Goal: Communication & Community: Answer question/provide support

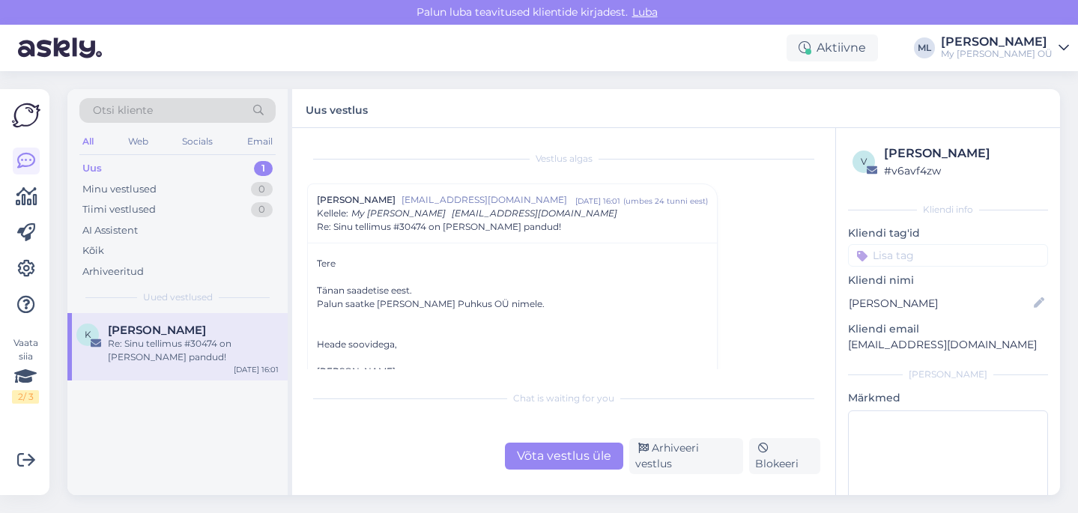
scroll to position [67, 0]
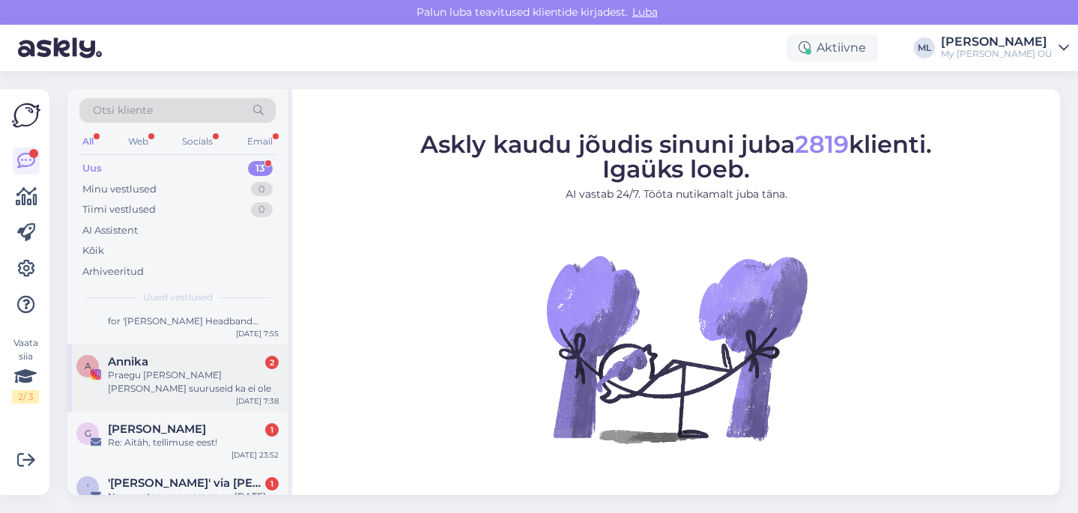
scroll to position [13, 0]
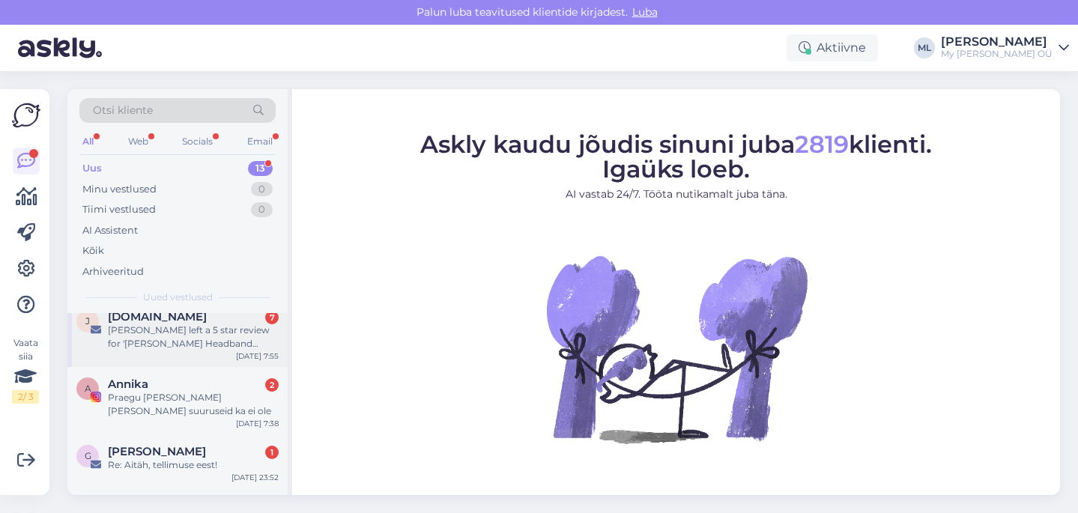
click at [152, 339] on div "Reelika Jürissalu left a 5 star review for 'Merino Wool Headband PEARLE'" at bounding box center [193, 337] width 171 height 27
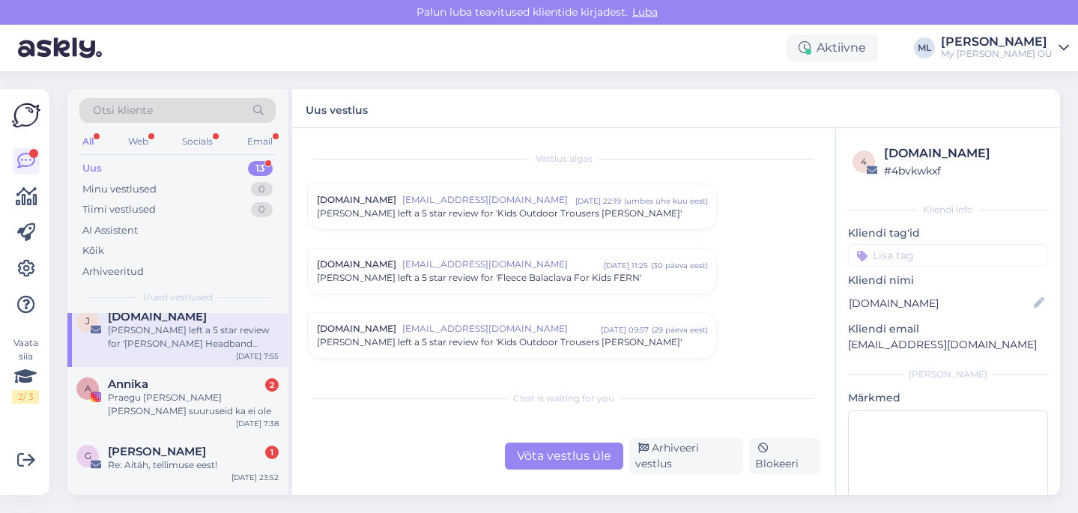
scroll to position [6290, 0]
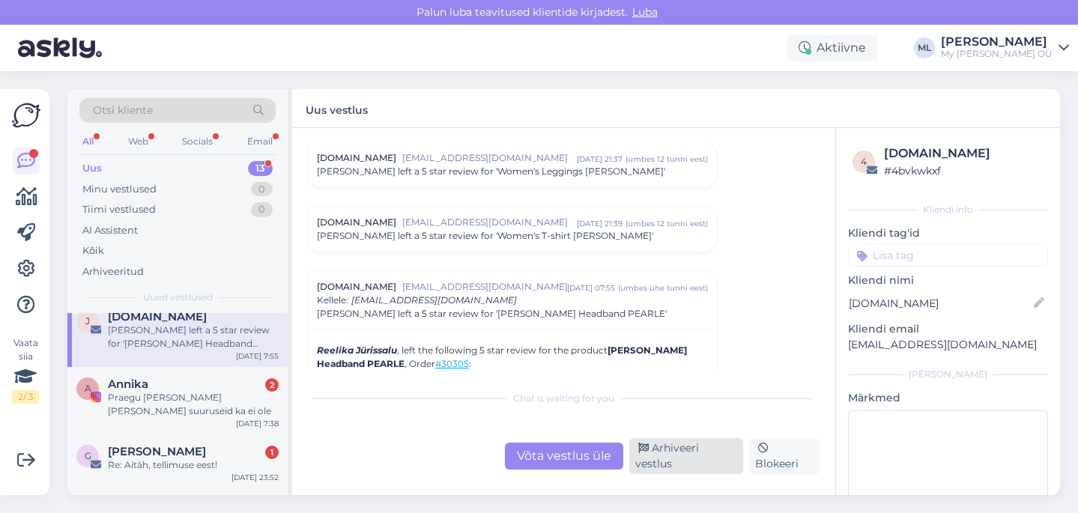
click at [654, 466] on div "Arhiveeri vestlus" at bounding box center [686, 456] width 114 height 36
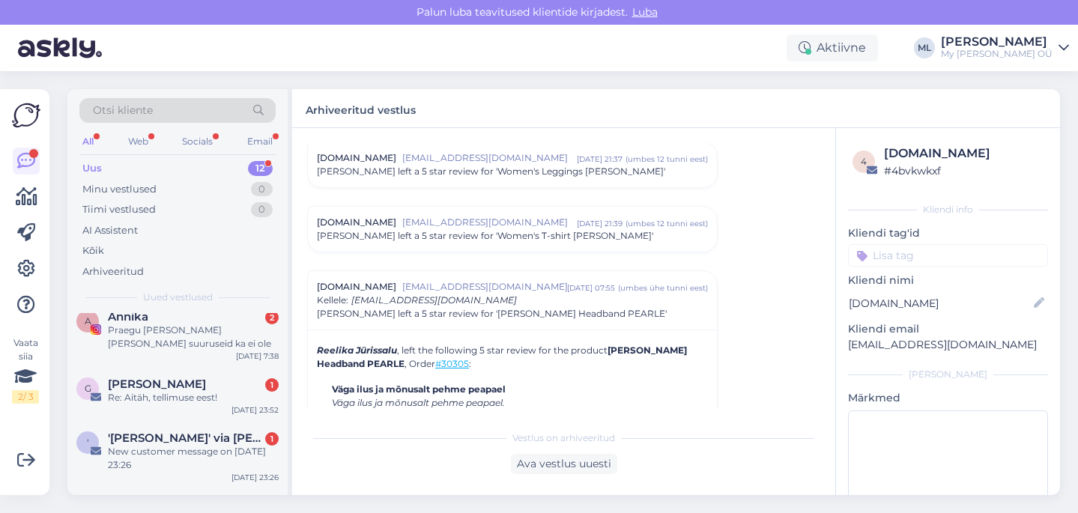
scroll to position [0, 0]
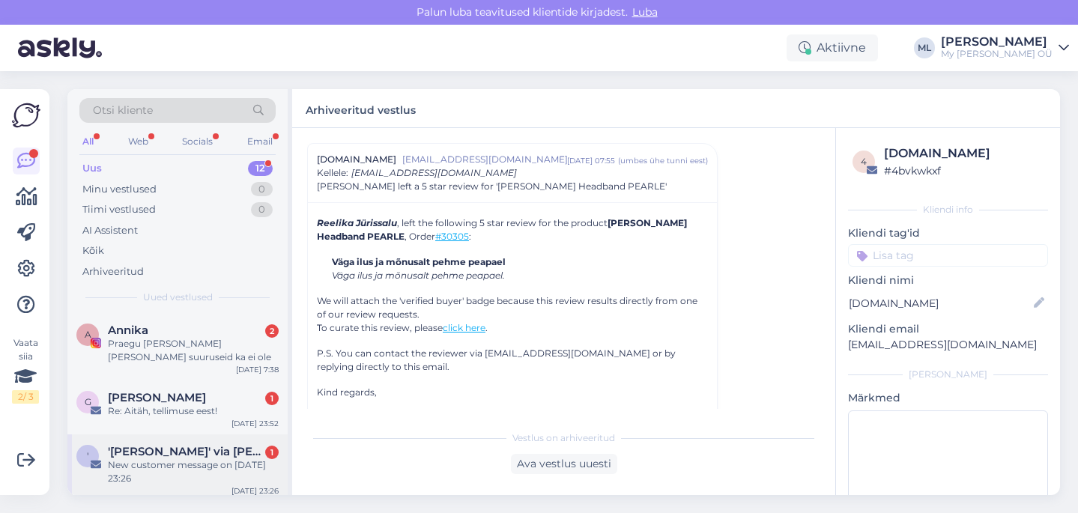
click at [178, 481] on div "New customer message on 1. oktoober 2025 23:26" at bounding box center [193, 471] width 171 height 27
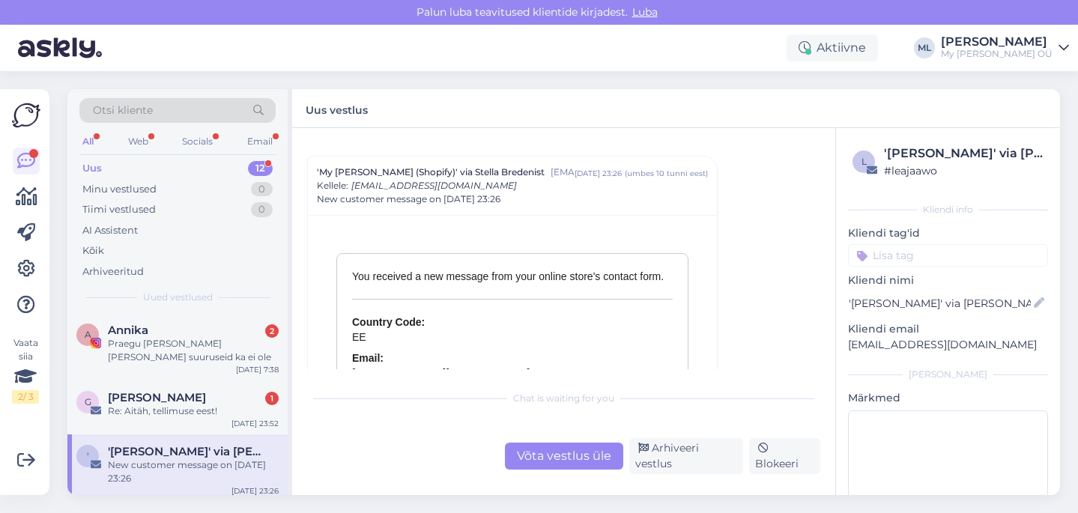
scroll to position [6588, 0]
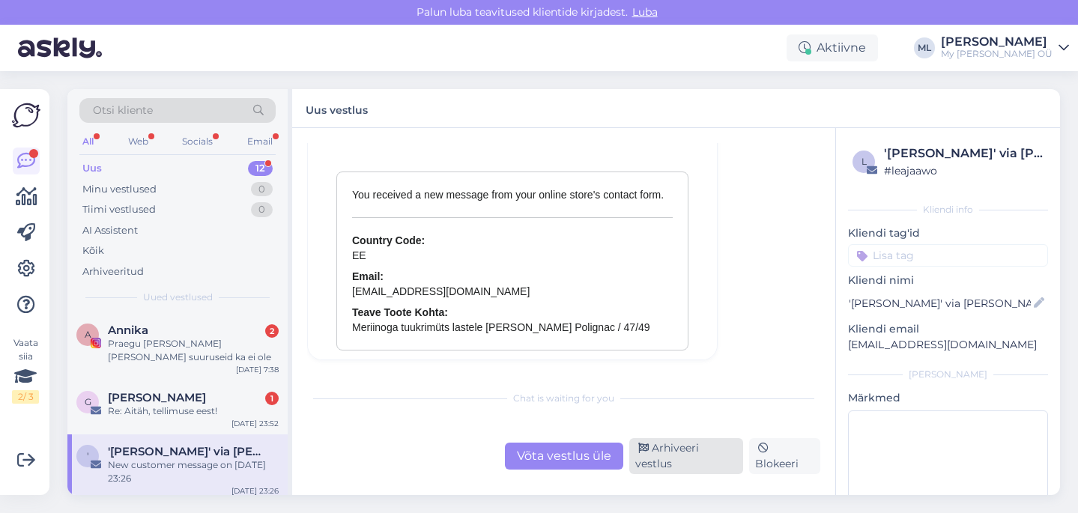
click at [644, 454] on icon at bounding box center [643, 448] width 10 height 10
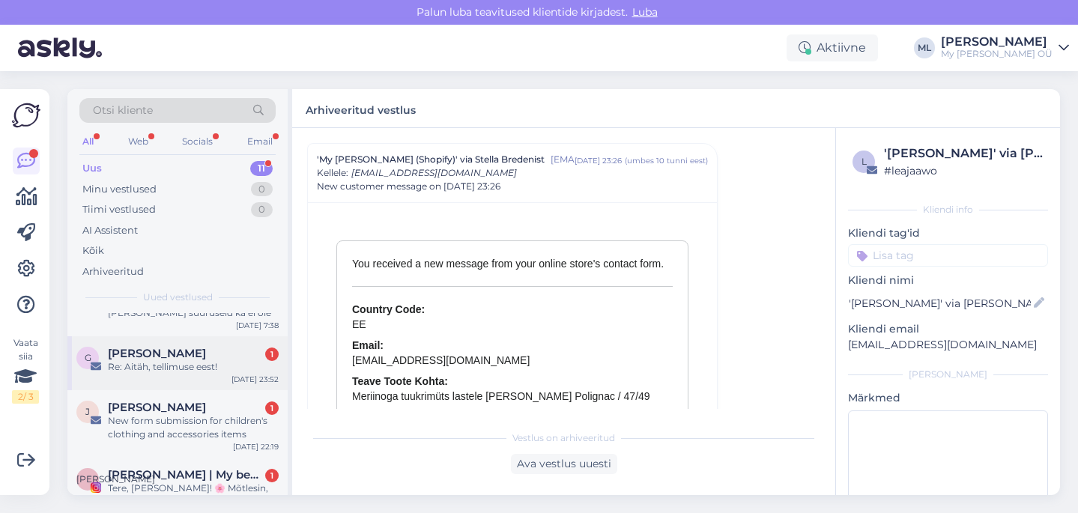
scroll to position [64, 0]
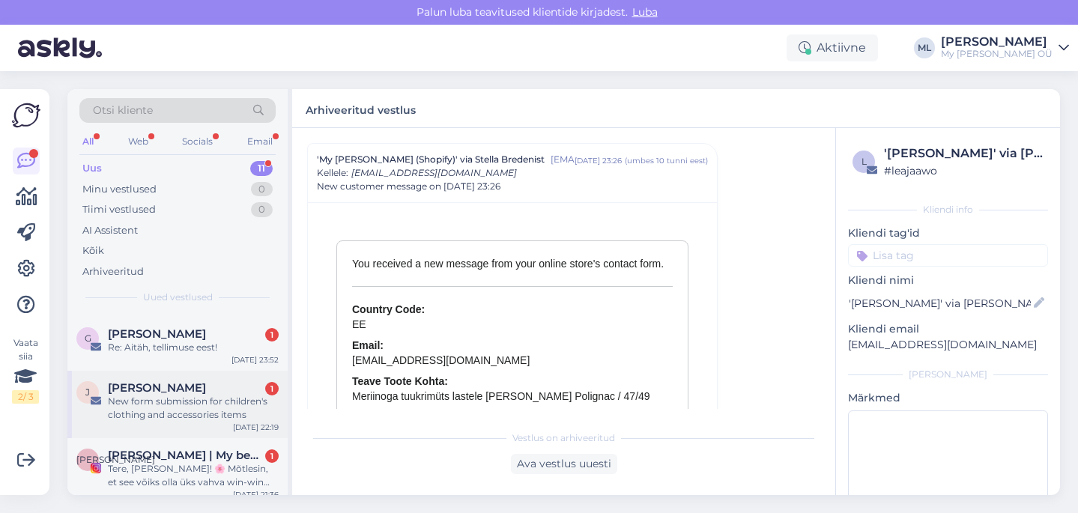
click at [156, 387] on span "Josh Goode" at bounding box center [157, 387] width 98 height 13
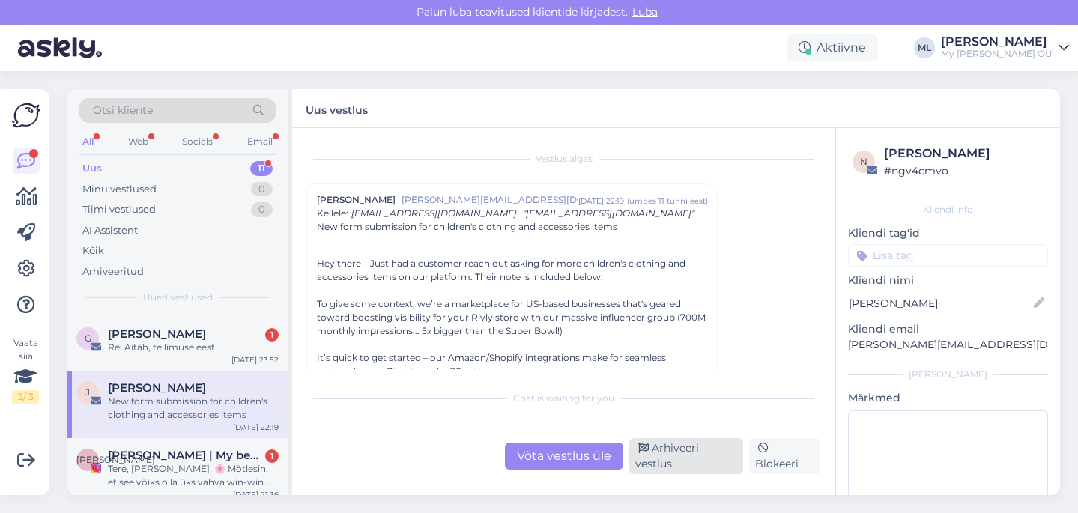
click at [647, 467] on div "Arhiveeri vestlus" at bounding box center [686, 456] width 114 height 36
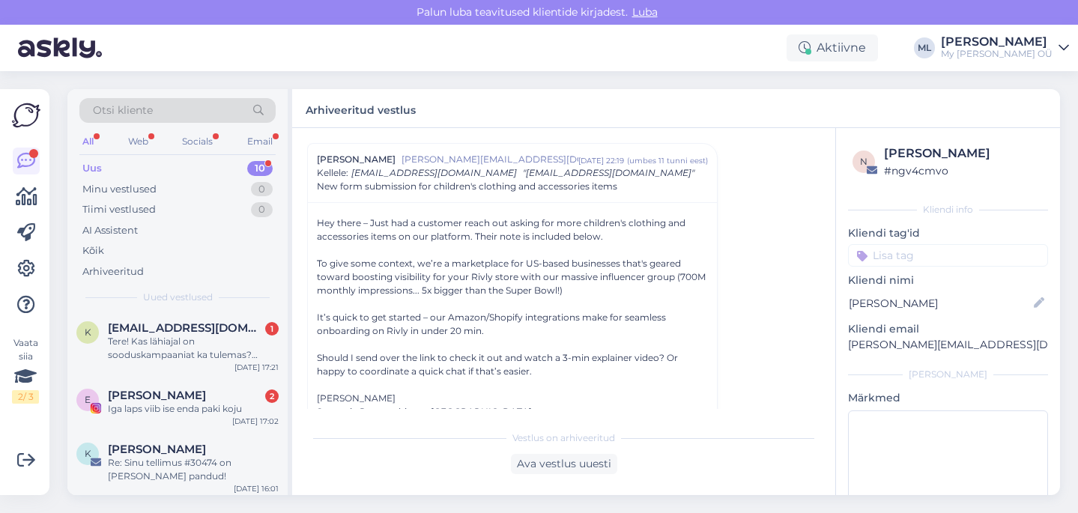
scroll to position [425, 0]
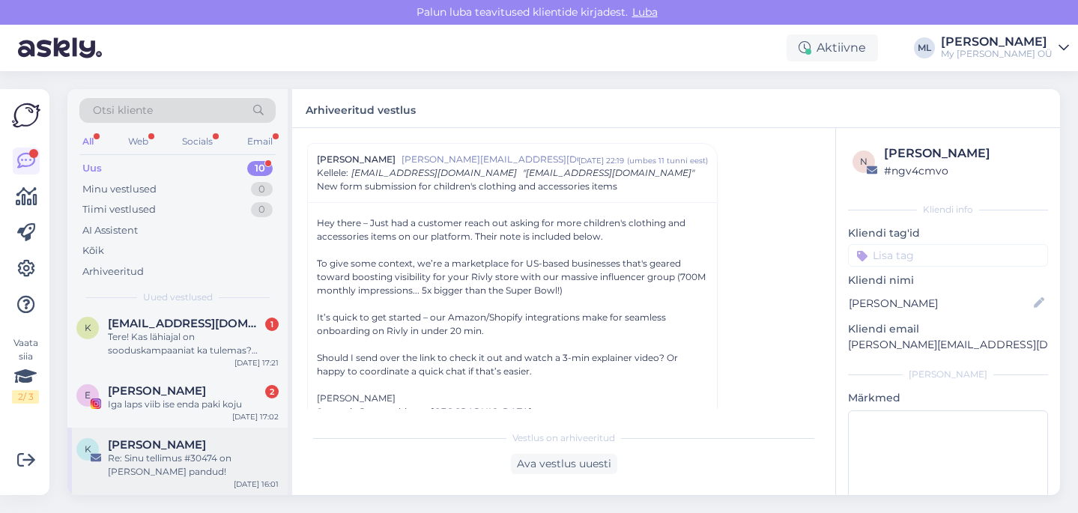
click at [143, 470] on div "Re: Sinu tellimus #30474 on teele pandud!" at bounding box center [193, 465] width 171 height 27
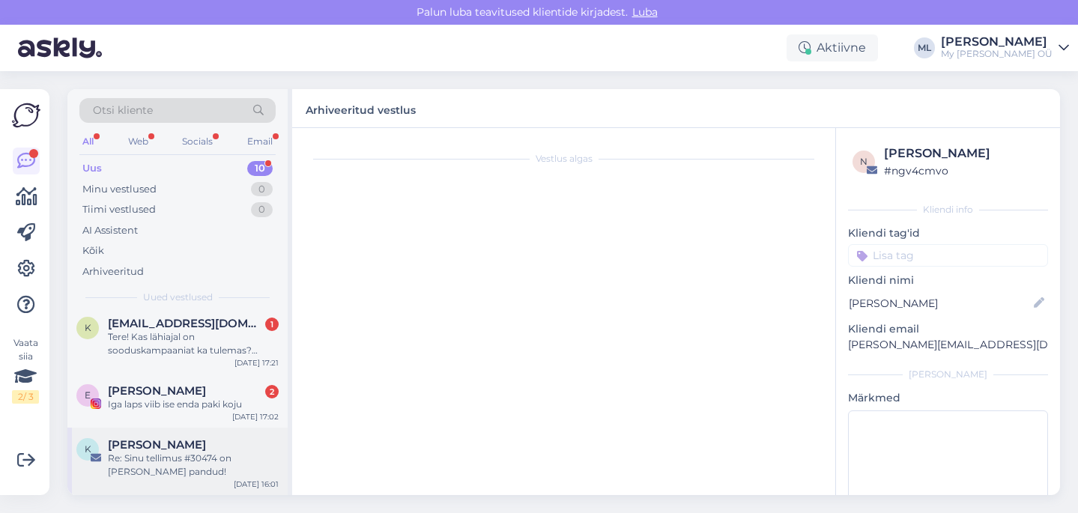
scroll to position [0, 0]
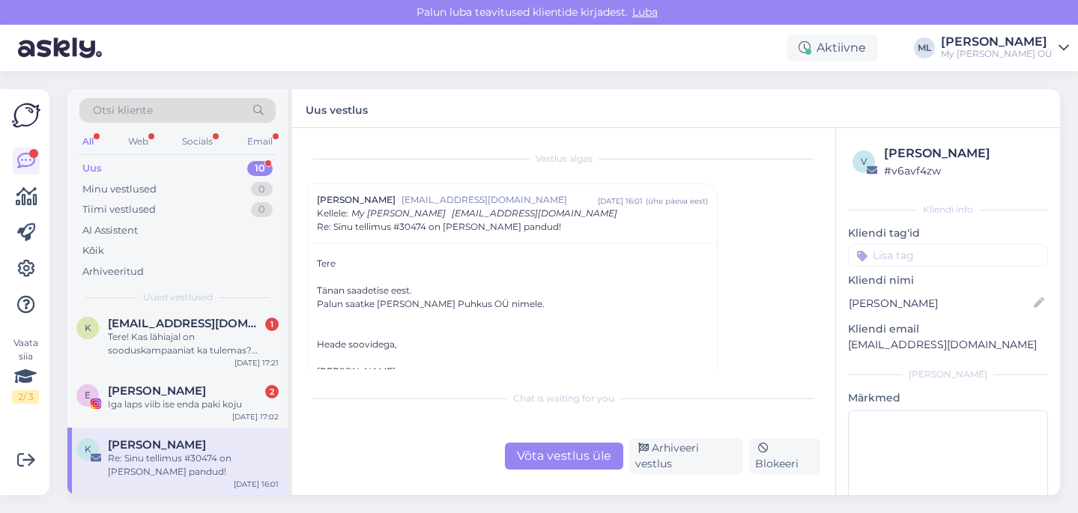
click at [177, 467] on div "Re: Sinu tellimus #30474 on teele pandud!" at bounding box center [193, 465] width 171 height 27
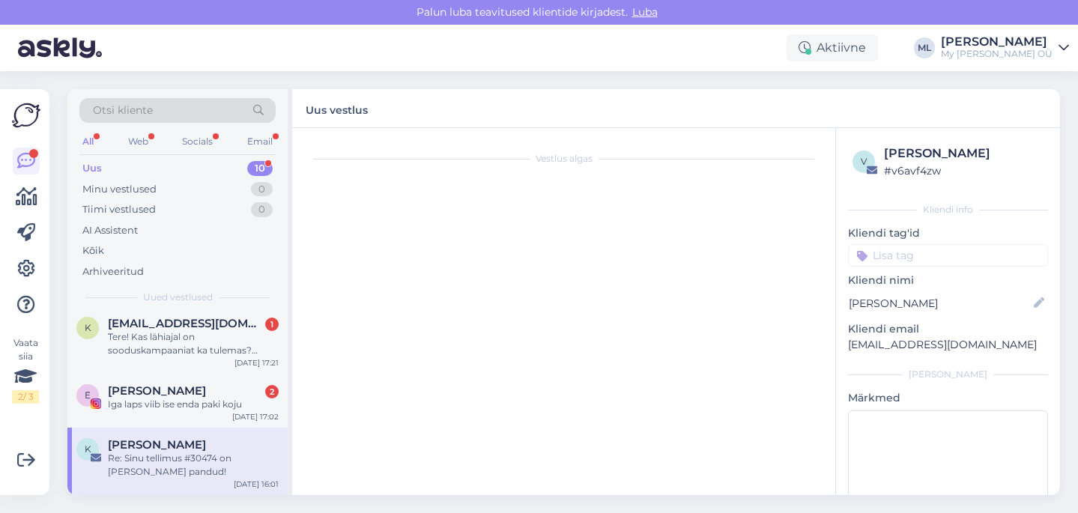
scroll to position [40, 0]
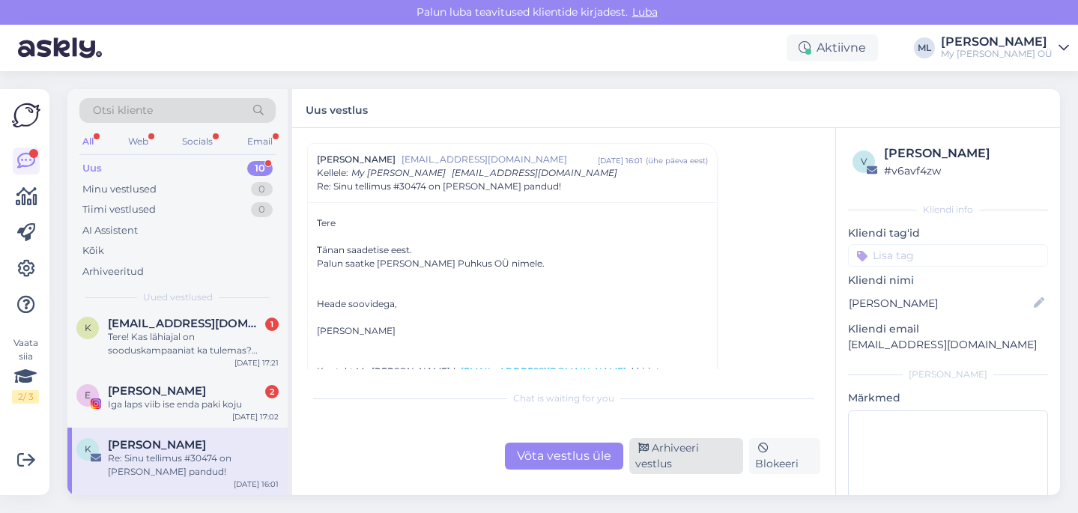
drag, startPoint x: 658, startPoint y: 458, endPoint x: 641, endPoint y: 458, distance: 17.2
click at [658, 458] on div "Arhiveeri vestlus" at bounding box center [686, 456] width 114 height 36
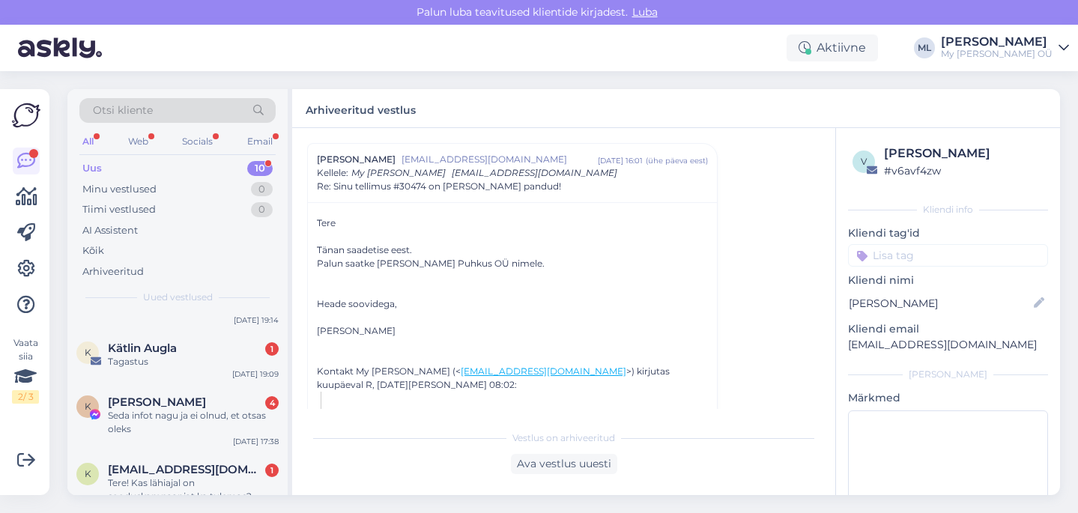
scroll to position [411, 0]
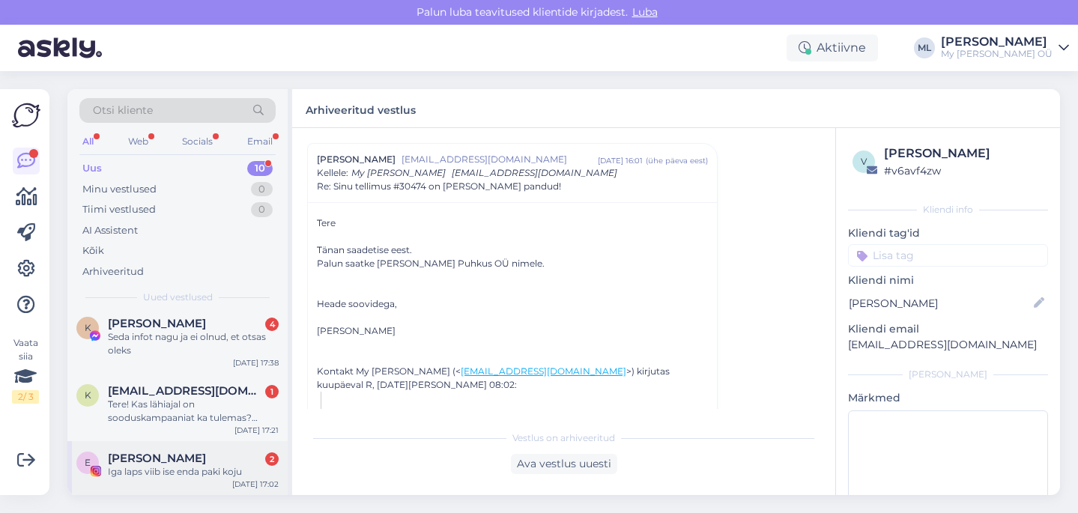
click at [164, 454] on span "Ester Sumero" at bounding box center [157, 458] width 98 height 13
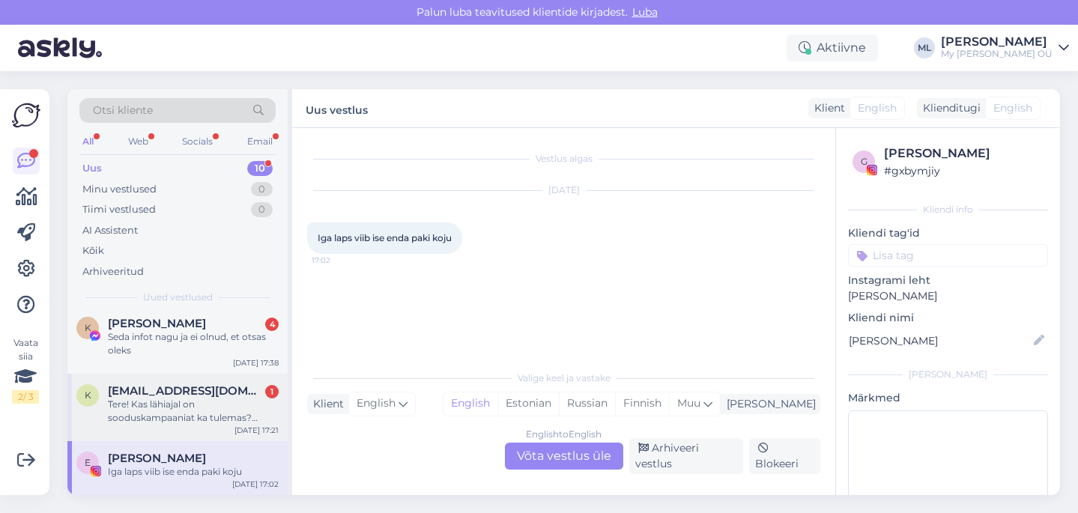
click at [195, 418] on div "Tere! Kas lähiajal on sooduskampaaniat ka tulemas? Tahan vältida seda, et ostan…" at bounding box center [193, 411] width 171 height 27
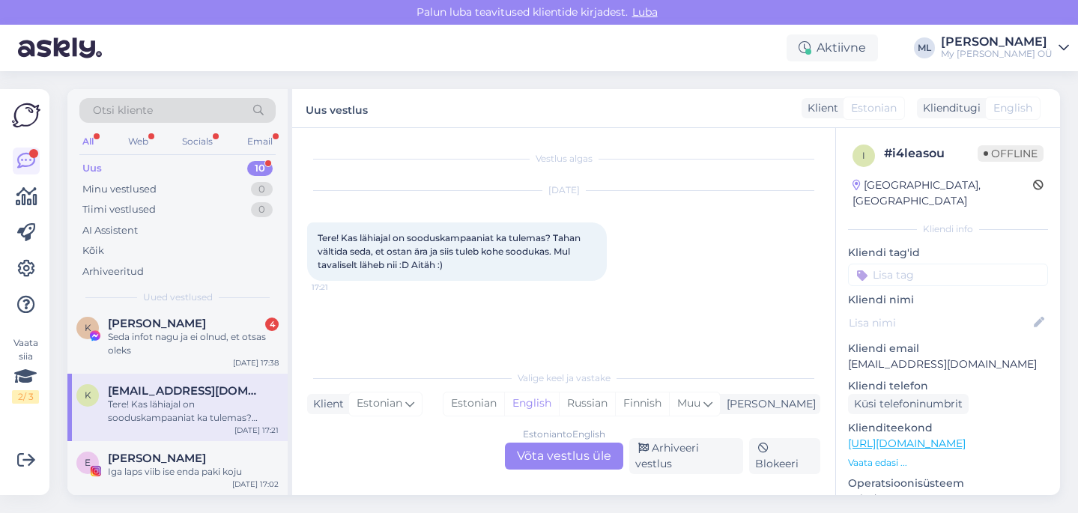
click at [555, 461] on div "Estonian to English Võta vestlus üle" at bounding box center [564, 456] width 118 height 27
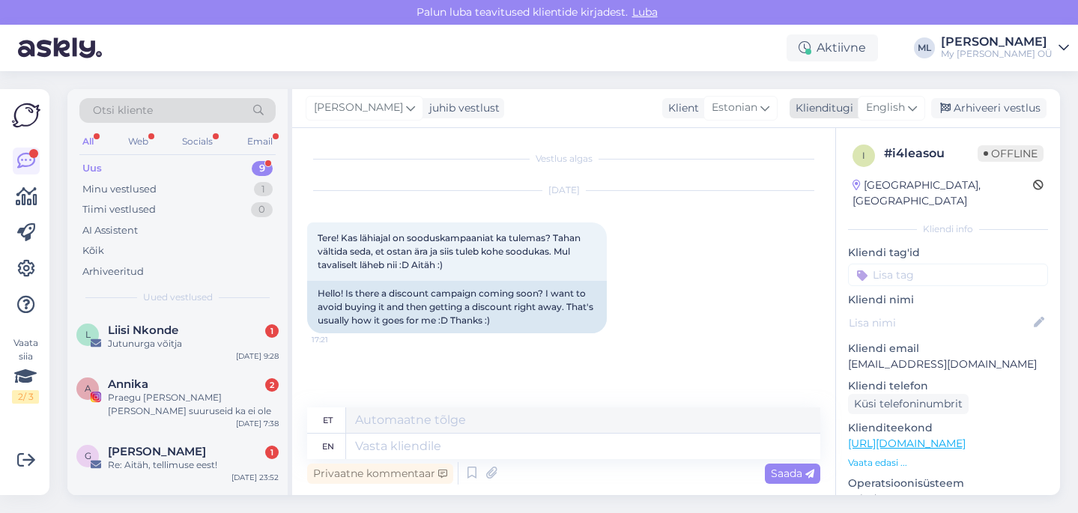
click at [893, 107] on span "English" at bounding box center [885, 108] width 39 height 16
type input "est"
click at [823, 184] on link "Estonian" at bounding box center [857, 175] width 165 height 24
click at [376, 449] on textarea at bounding box center [563, 443] width 513 height 31
type textarea "T"
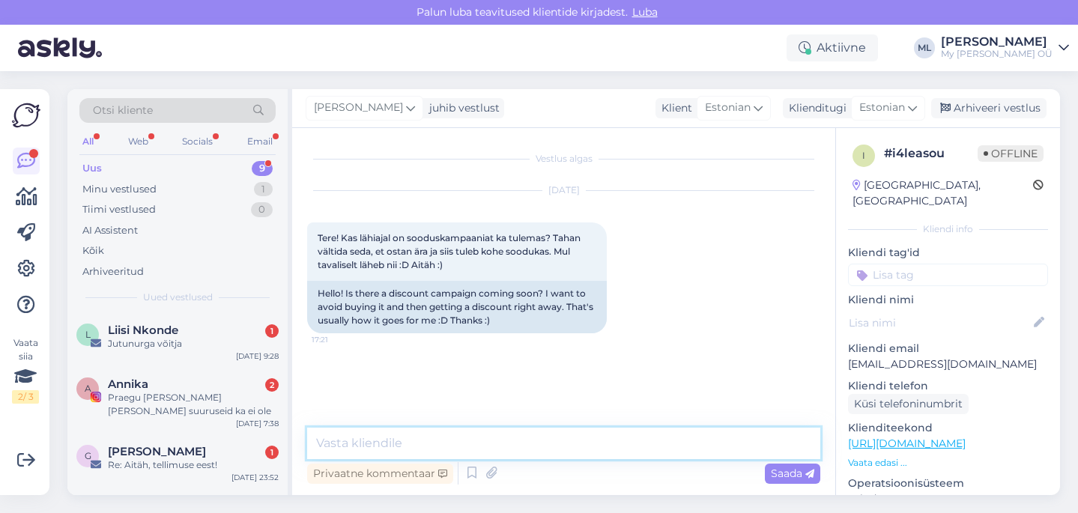
paste textarea "Sooduskoodi küsimine Tere! Hetkel meil kahjuks aktiivseid sooduskoode ei ole. S…"
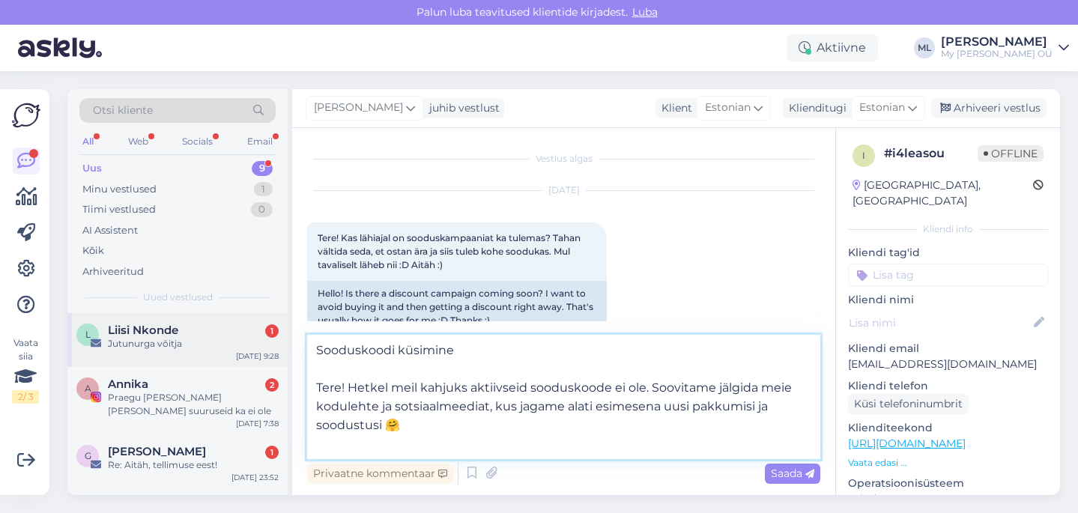
drag, startPoint x: 467, startPoint y: 354, endPoint x: 282, endPoint y: 353, distance: 185.7
click at [282, 353] on div "Otsi kliente All Web Socials Email Uus 9 Minu vestlused 1 Tiimi vestlused 0 AI …" at bounding box center [563, 292] width 992 height 406
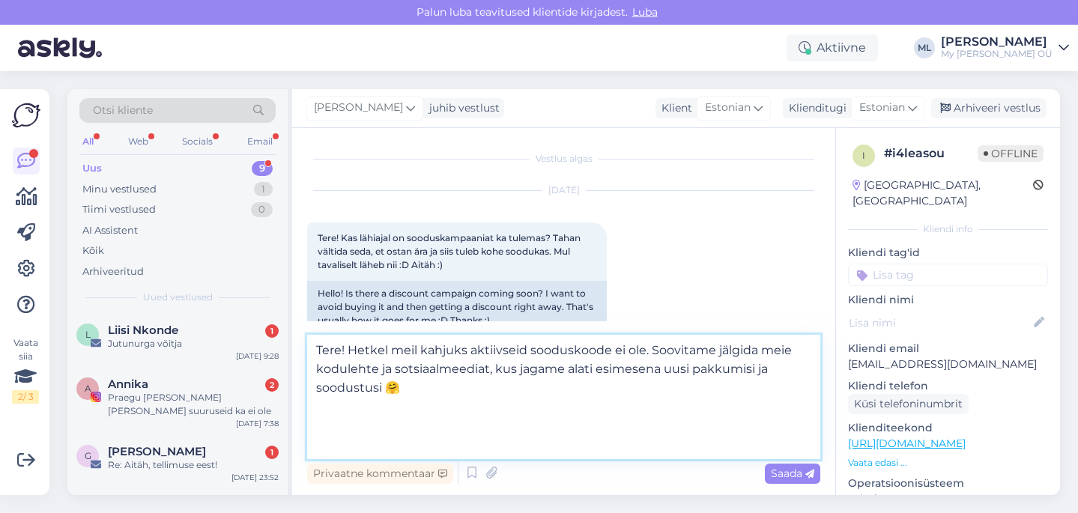
click at [642, 386] on textarea "Tere! Hetkel meil kahjuks aktiivseid sooduskoode ei ole. Soovitame jälgida meie…" at bounding box center [563, 397] width 513 height 124
drag, startPoint x: 607, startPoint y: 387, endPoint x: 386, endPoint y: 389, distance: 220.9
click at [386, 389] on textarea "Tere! Hetkel meil kahjuks aktiivseid sooduskoode ei ole. Soovitame jälgida meie…" at bounding box center [563, 397] width 513 height 124
drag, startPoint x: 402, startPoint y: 395, endPoint x: 445, endPoint y: 392, distance: 42.9
click at [402, 396] on textarea "Tere! Hetkel meil kahjuks aktiivseid sooduskoode ei ole. Soovitame jälgida meie…" at bounding box center [563, 397] width 513 height 124
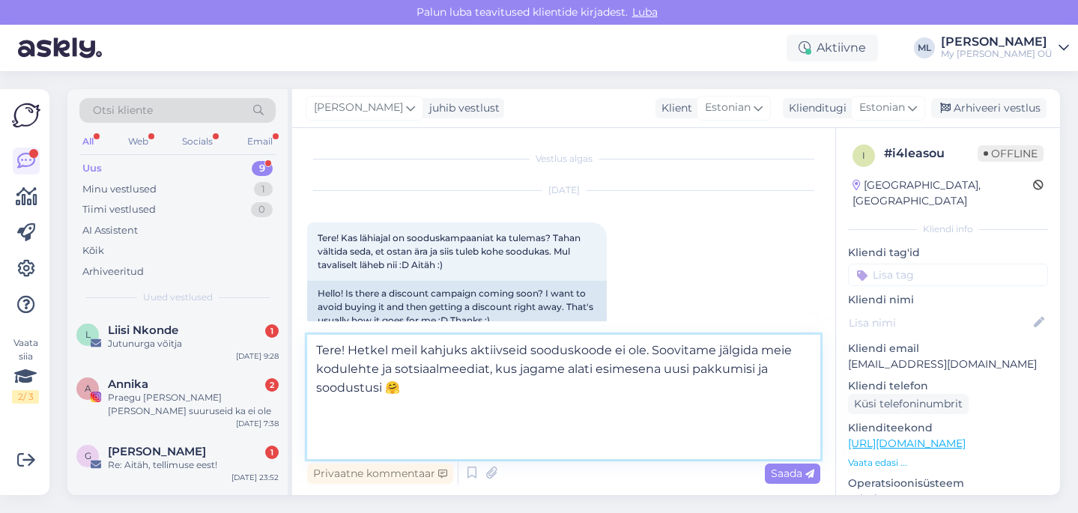
drag, startPoint x: 642, startPoint y: 386, endPoint x: 392, endPoint y: 386, distance: 250.1
click at [392, 386] on textarea "Tere! Hetkel meil kahjuks aktiivseid sooduskoode ei ole. Soovitame jälgida meie…" at bounding box center [563, 397] width 513 height 124
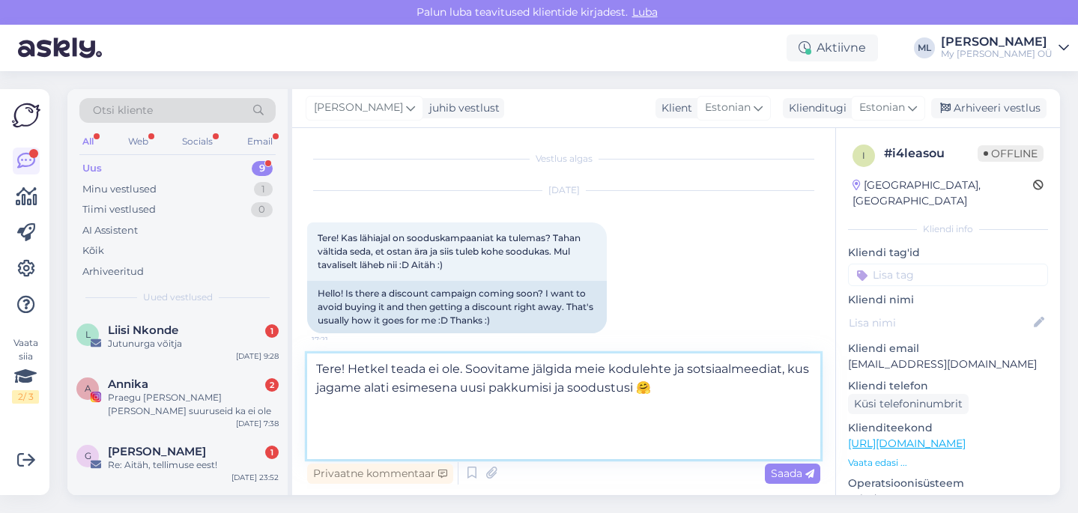
click at [363, 382] on textarea "Tere! Hetkel teada ei ole. Soovitame jälgida meie kodulehte ja sotsiaalmeediat,…" at bounding box center [563, 406] width 513 height 106
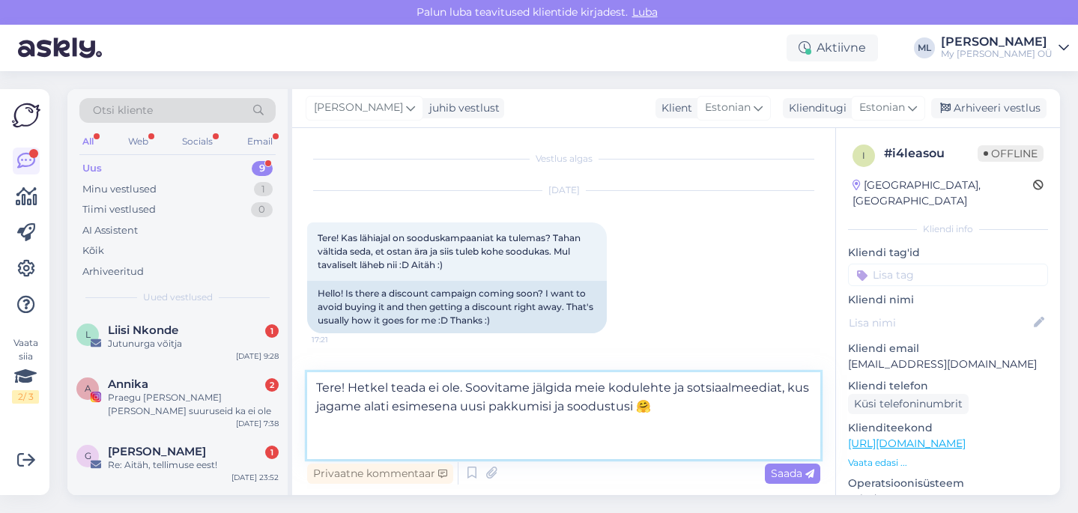
click at [311, 409] on textarea "Tere! Hetkel teada ei ole. Soovitame jälgida meie kodulehte ja sotsiaalmeediat,…" at bounding box center [563, 415] width 513 height 87
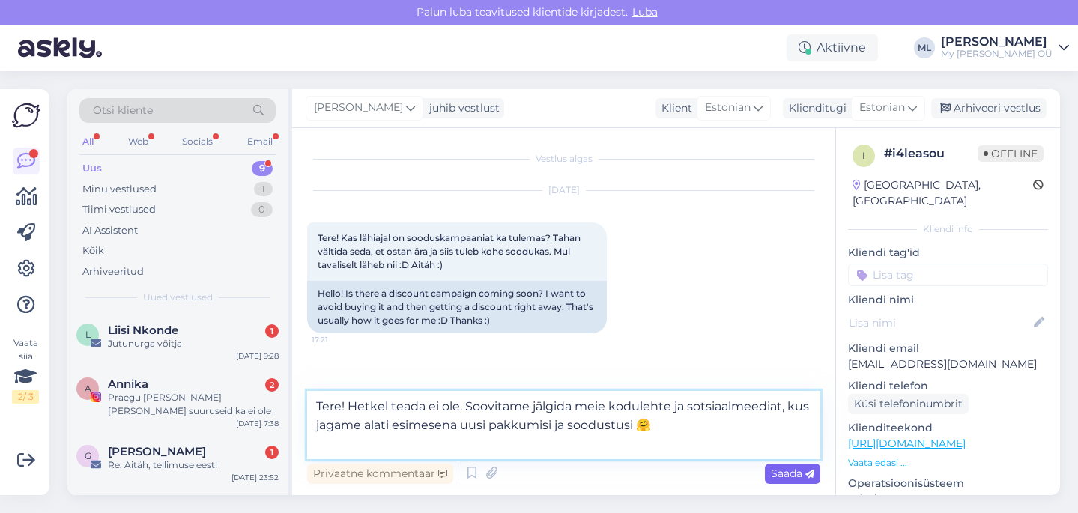
type textarea "Tere! Hetkel teada ei ole. Soovitame jälgida meie kodulehte ja sotsiaalmeediat,…"
click at [792, 477] on span "Saada" at bounding box center [792, 473] width 43 height 13
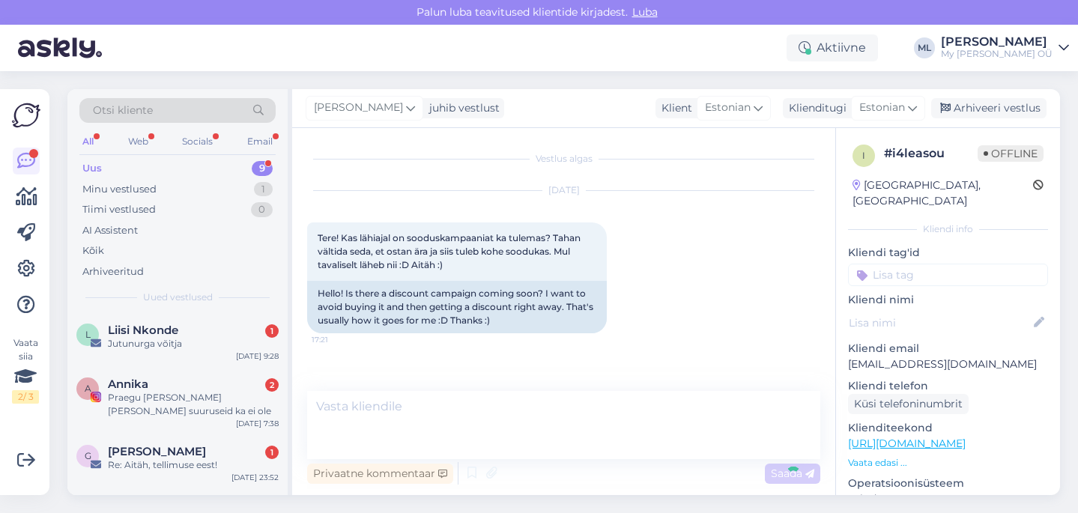
scroll to position [58, 0]
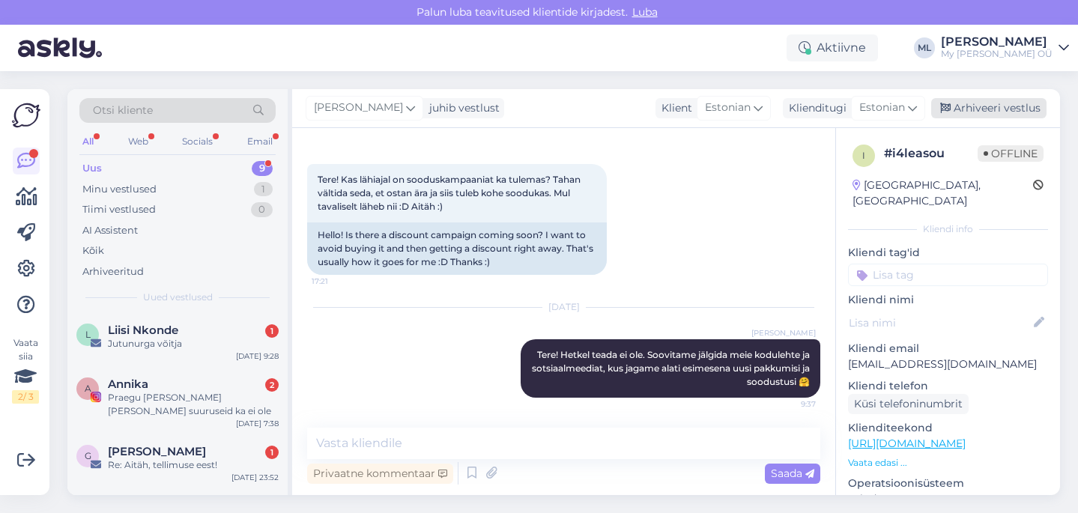
click at [986, 103] on div "Arhiveeri vestlus" at bounding box center [988, 108] width 115 height 20
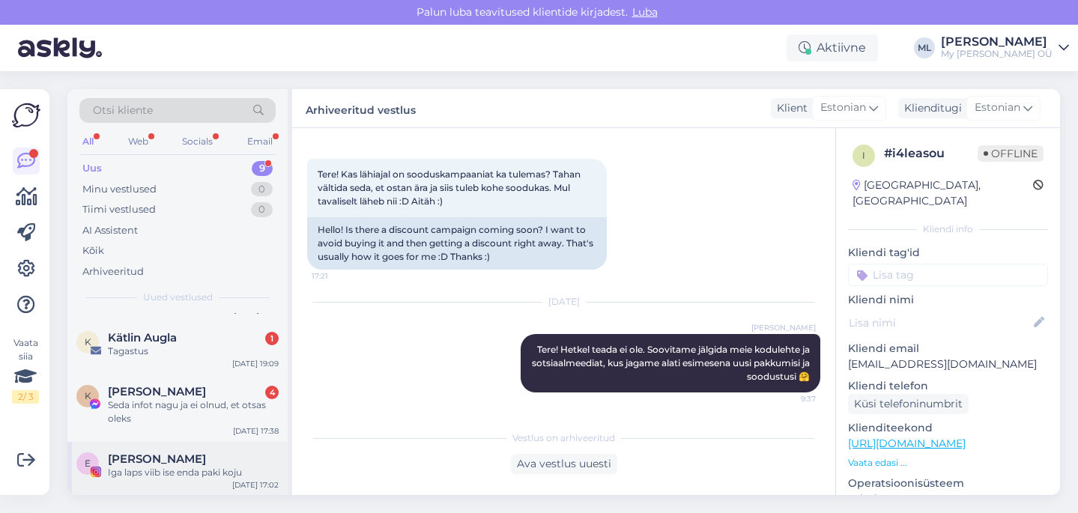
scroll to position [344, 0]
click at [177, 463] on span "Ester Sumero" at bounding box center [157, 458] width 98 height 13
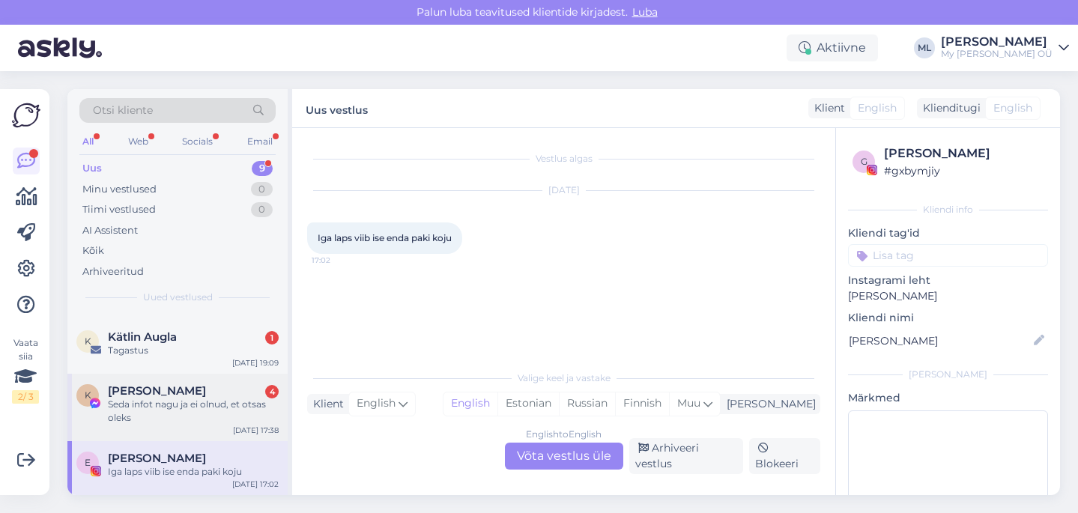
click at [173, 405] on div "Seda infot nagu ja ei olnud, et otsas oleks" at bounding box center [193, 411] width 171 height 27
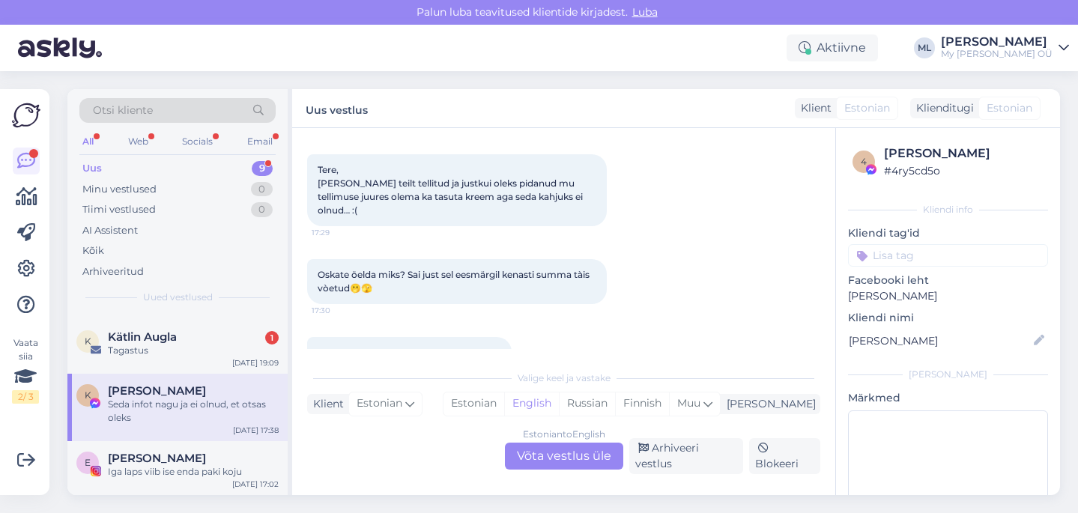
click at [841, 336] on div "4 Kristiina Uibopuu # 4ry5cd5o Kliendi info Kliendi tag'id Facebooki leht Brede…" at bounding box center [948, 348] width 224 height 440
click at [756, 282] on div "Oskate öelda miks? Sai just sel eesmärgil kenasti summa tàis vòetud🫢🫣 17:30" at bounding box center [563, 282] width 513 height 78
click at [179, 466] on div "Iga laps viib ise enda paki koju" at bounding box center [193, 471] width 171 height 13
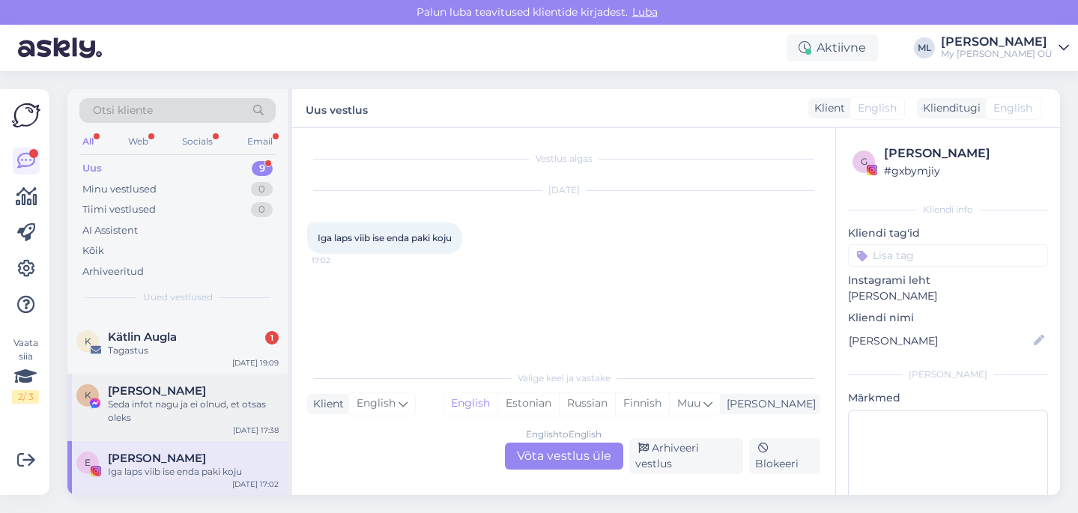
click at [182, 387] on span "Kristiina Uibopuu" at bounding box center [157, 390] width 98 height 13
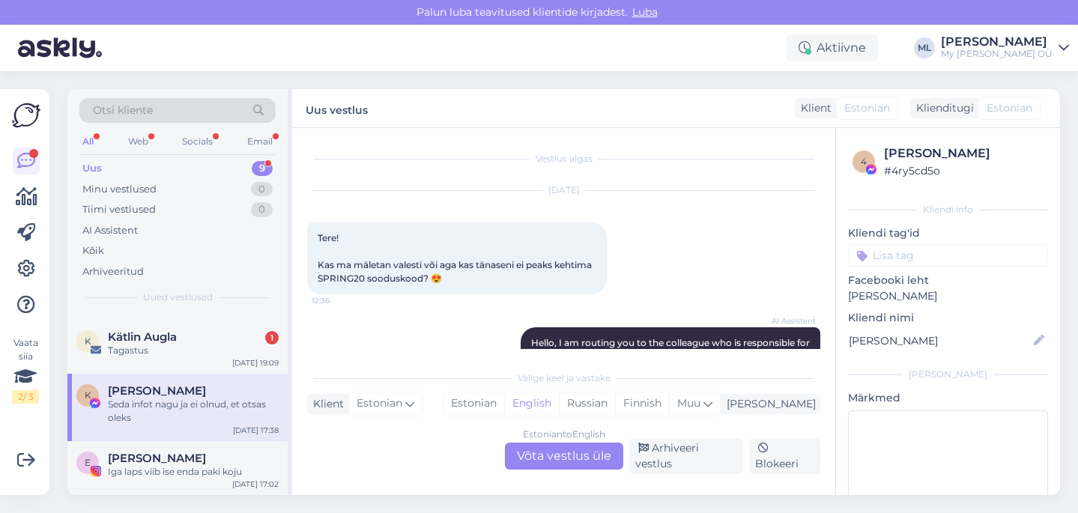
scroll to position [2514, 0]
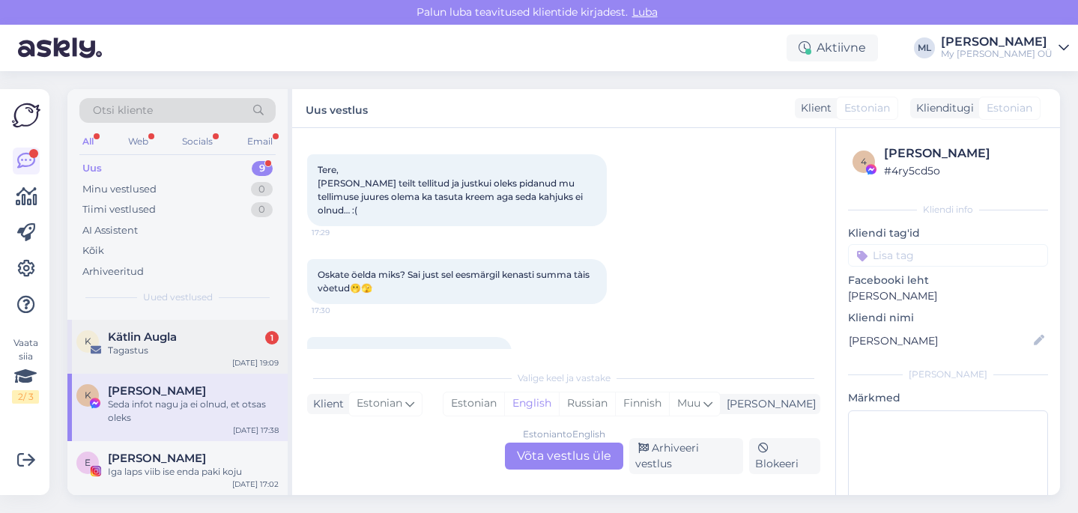
click at [187, 361] on div "K Kätlin Augla 1 Tagastus Oct 1 19:09" at bounding box center [177, 347] width 220 height 54
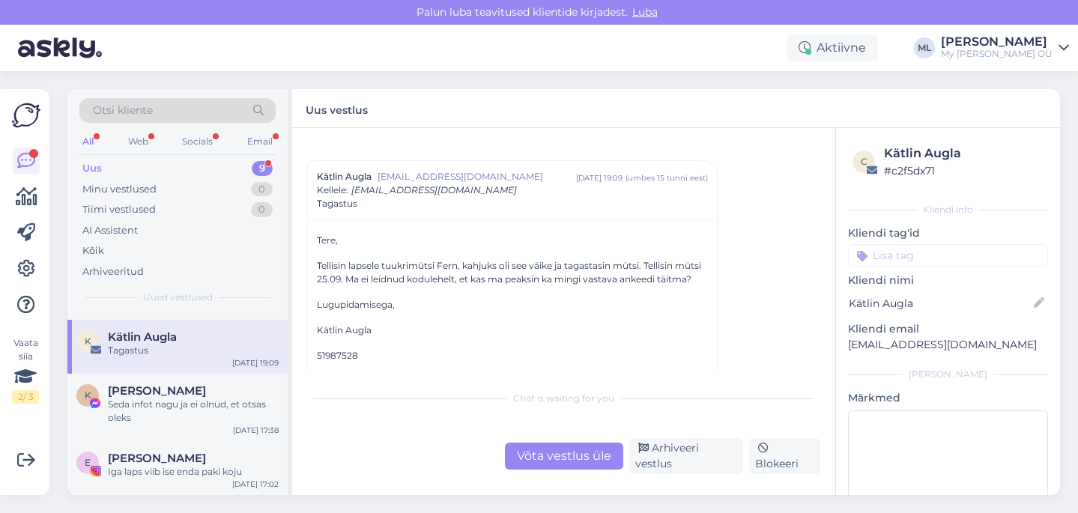
scroll to position [38, 0]
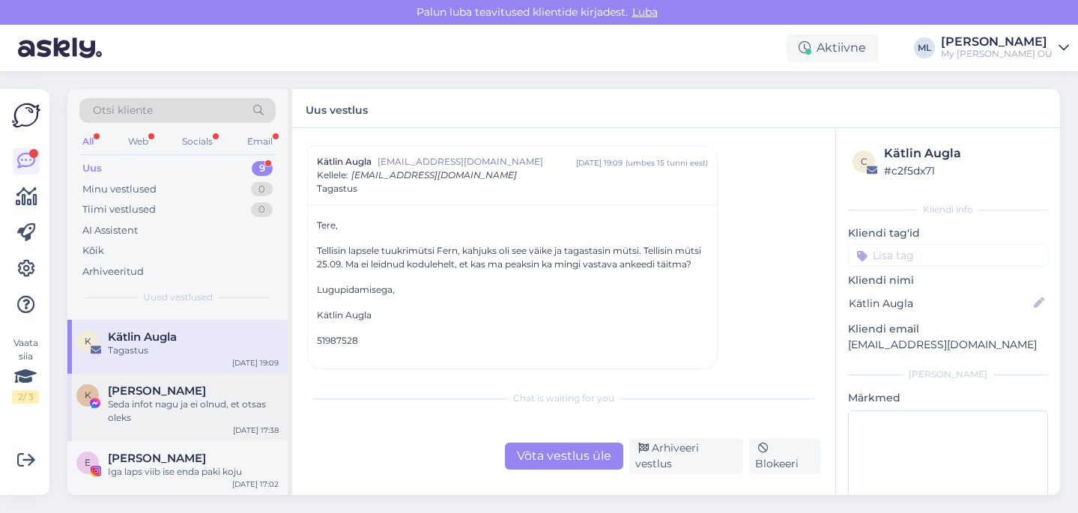
click at [145, 405] on div "Seda infot nagu ja ei olnud, et otsas oleks" at bounding box center [193, 411] width 171 height 27
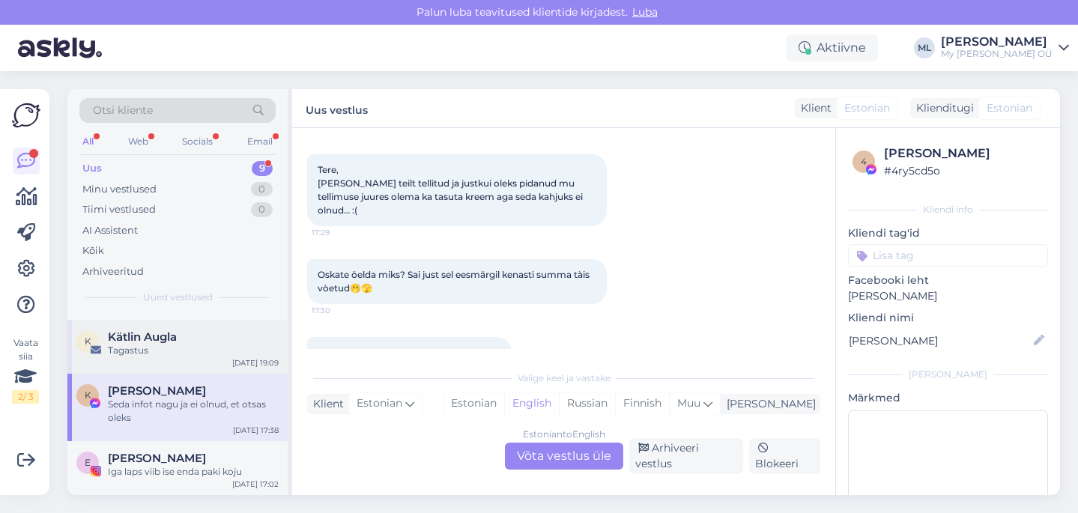
click at [121, 350] on div "Tagastus" at bounding box center [193, 350] width 171 height 13
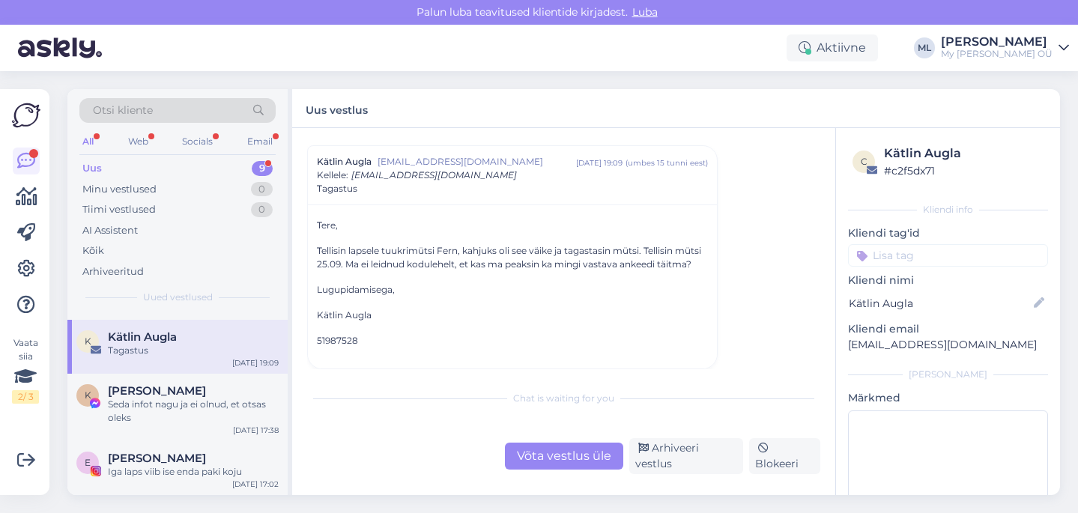
click at [540, 465] on div "Võta vestlus üle" at bounding box center [564, 456] width 118 height 27
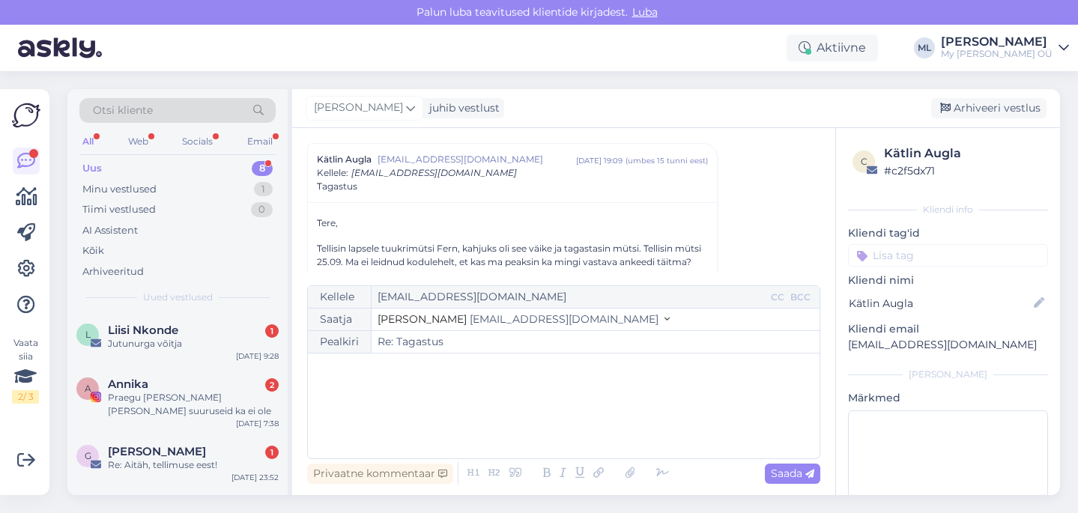
click at [515, 323] on span "info@mybreden.com" at bounding box center [564, 318] width 189 height 13
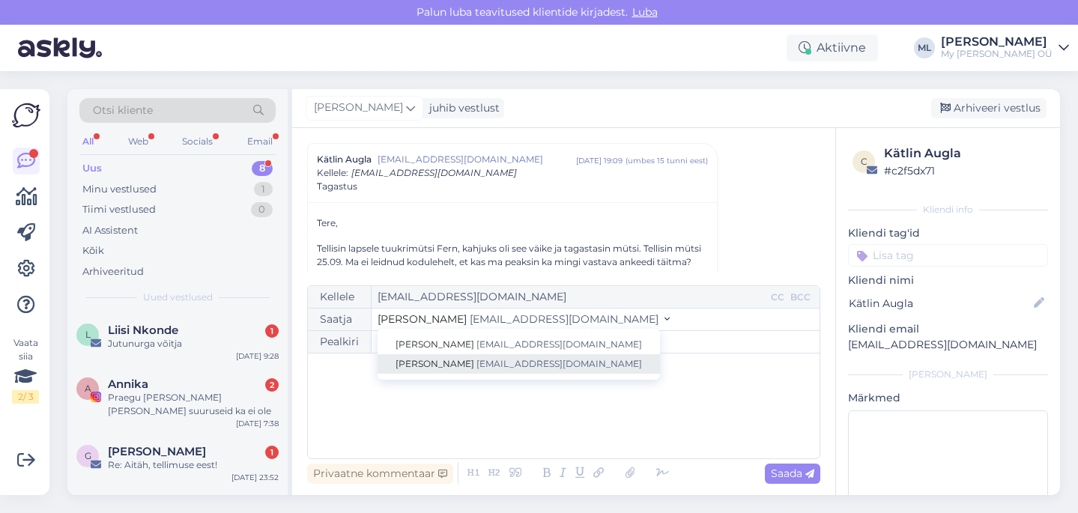
click at [485, 365] on span "info@mybreden.com" at bounding box center [559, 363] width 166 height 11
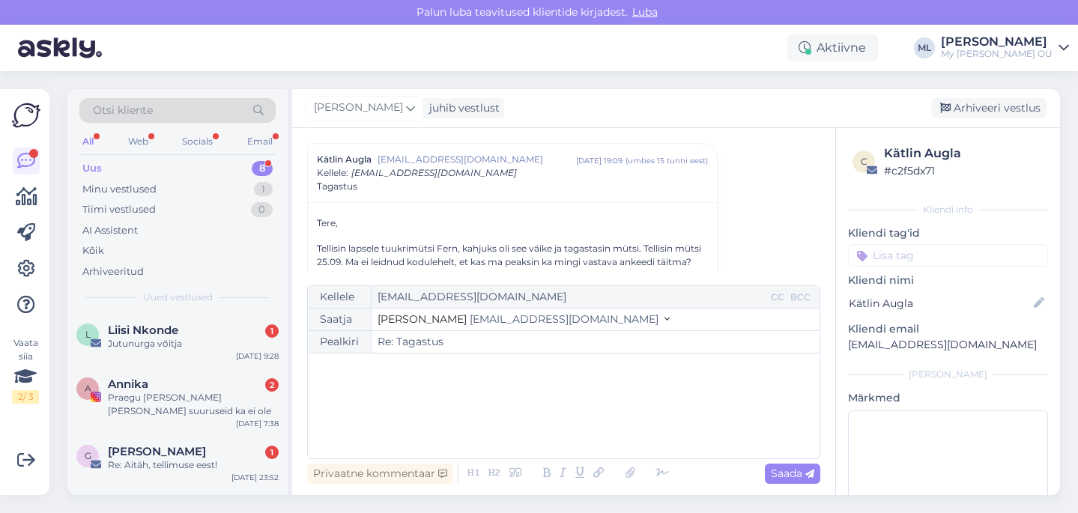
click at [407, 406] on div "﻿" at bounding box center [563, 406] width 497 height 90
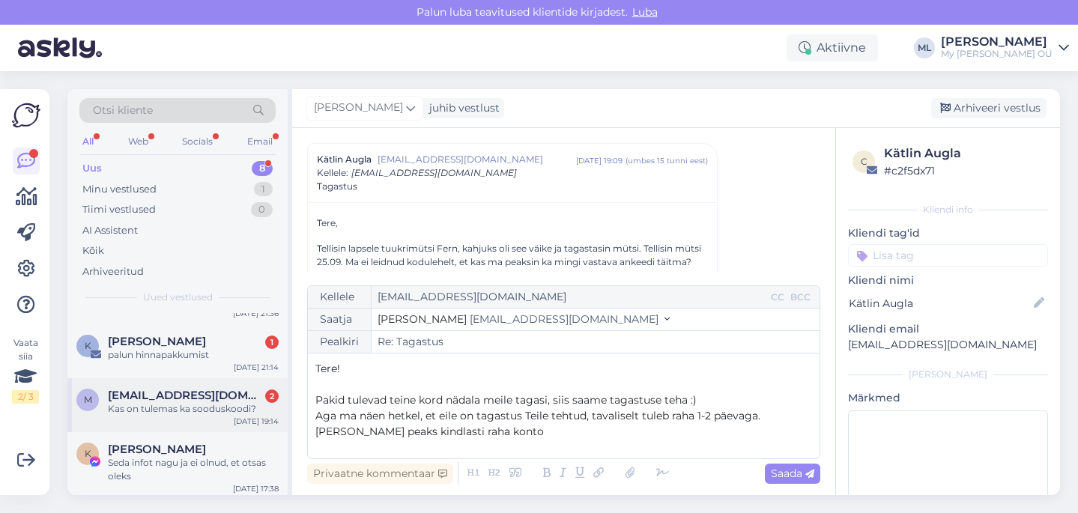
scroll to position [285, 0]
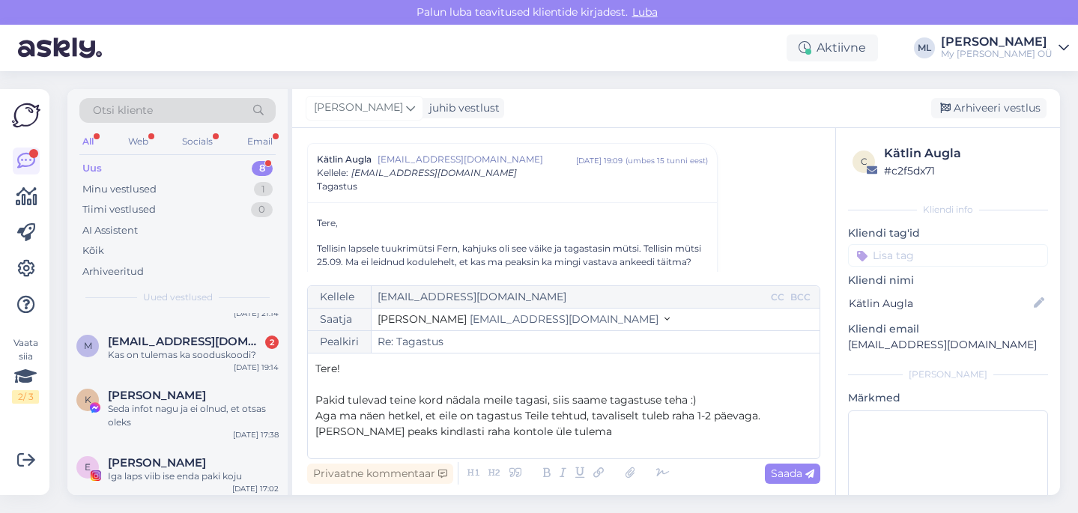
drag, startPoint x: 709, startPoint y: 401, endPoint x: 307, endPoint y: 401, distance: 402.2
click at [307, 401] on div "Kellele katlinaugla@gmail.com CC BCC Saatja Mari-Liis info@mybreden.com Stella …" at bounding box center [563, 372] width 513 height 174
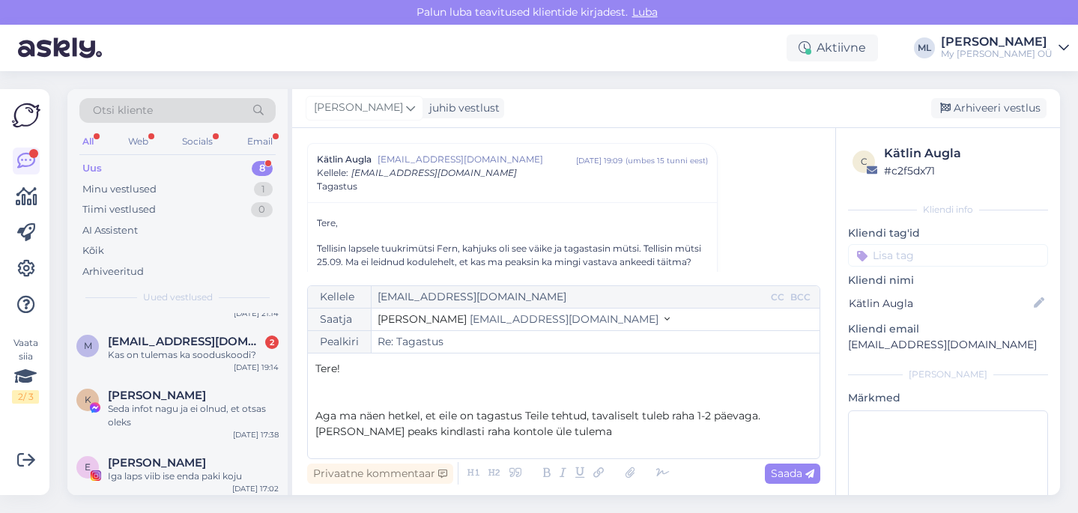
click at [349, 415] on span "Aga ma näen hetkel, et eile on tagastus Teile tehtud, tavaliselt tuleb raha 1-2…" at bounding box center [537, 415] width 445 height 13
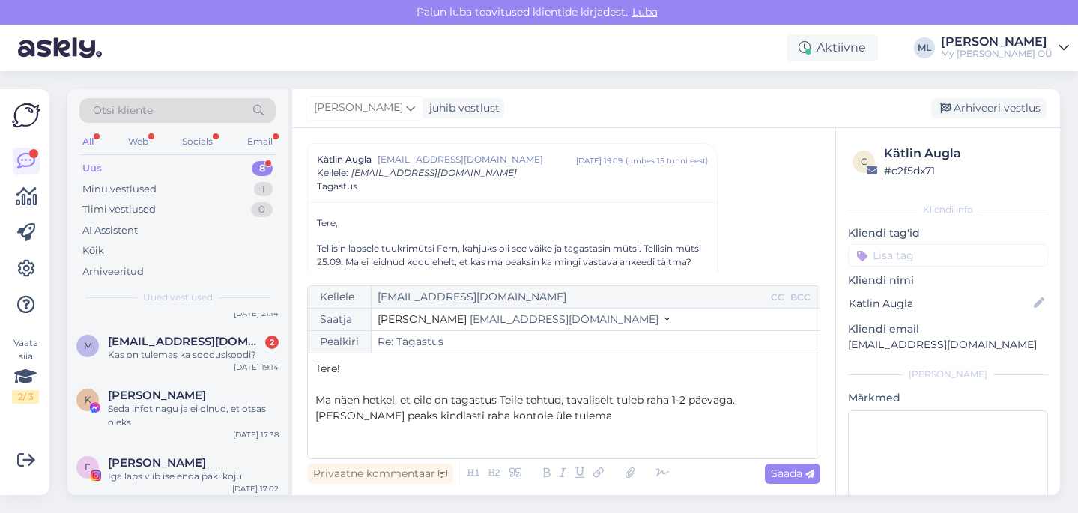
click at [752, 401] on p "Ma näen hetkel, et eile on tagastus Teile tehtud, tavaliselt tuleb raha 1-2 päe…" at bounding box center [563, 400] width 497 height 16
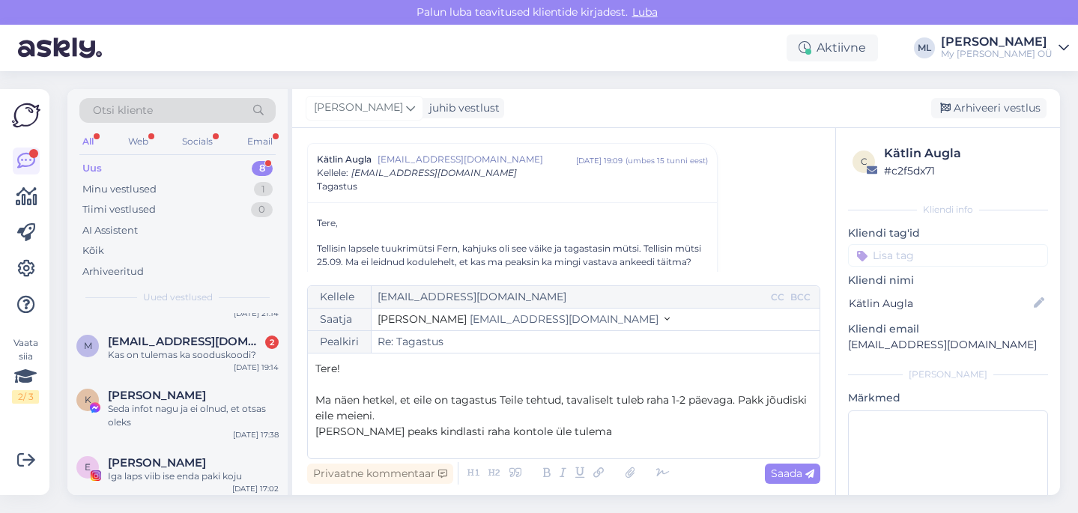
click at [601, 436] on p "Täna peaks kindlasti raha kontole üle tulema" at bounding box center [563, 432] width 497 height 16
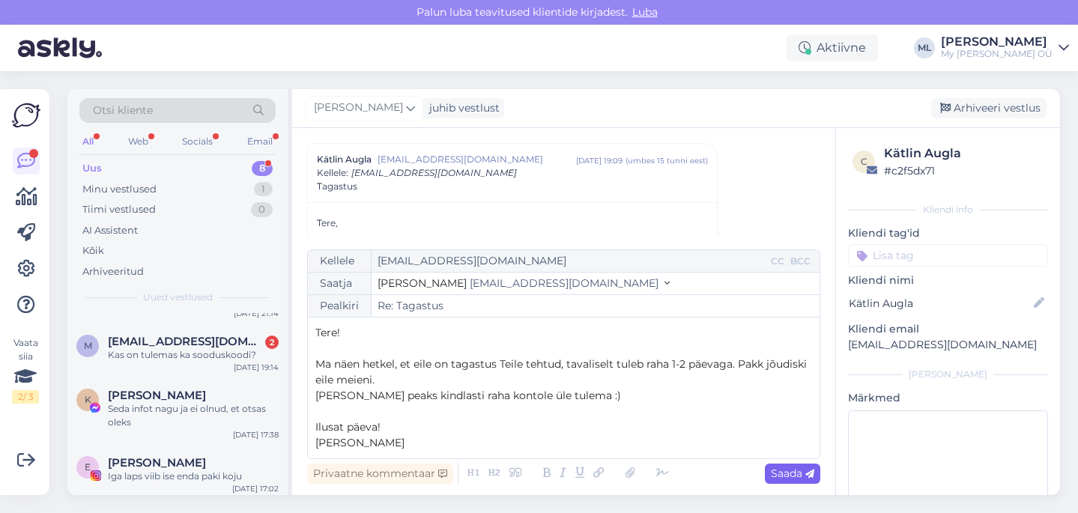
click at [787, 473] on span "Saada" at bounding box center [792, 473] width 43 height 13
type input "Re: Re: Tagastus"
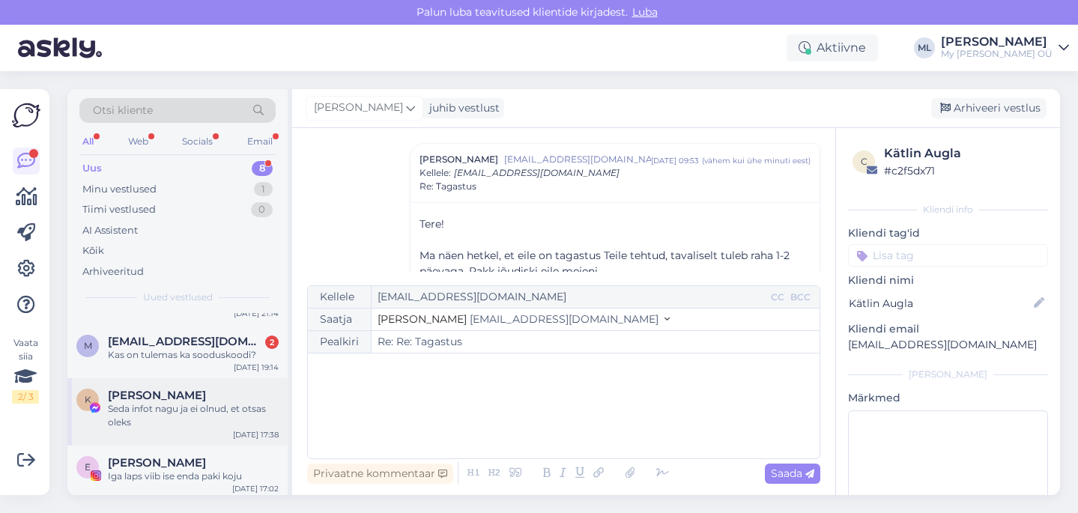
scroll to position [290, 0]
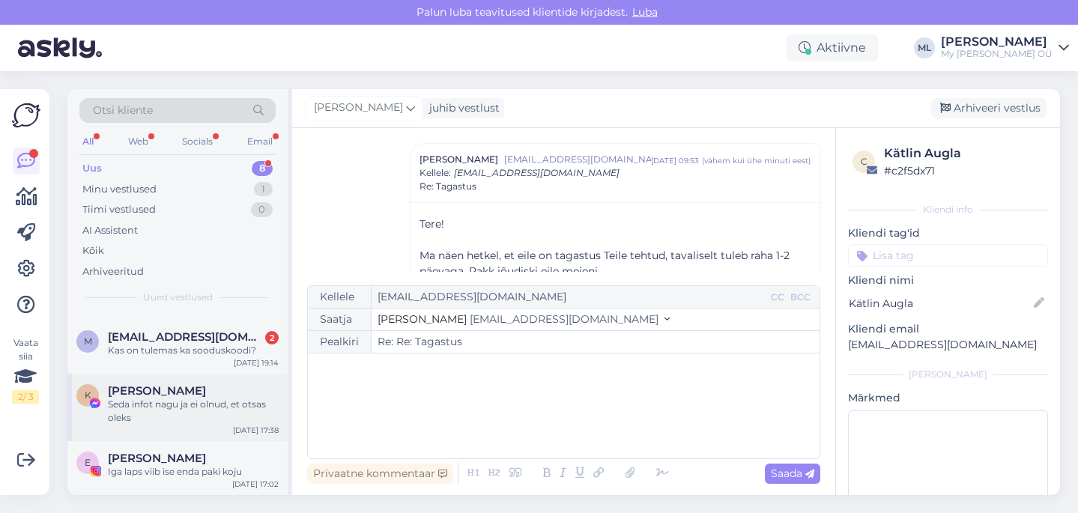
click at [133, 399] on div "Seda infot nagu ja ei olnud, et otsas oleks" at bounding box center [193, 411] width 171 height 27
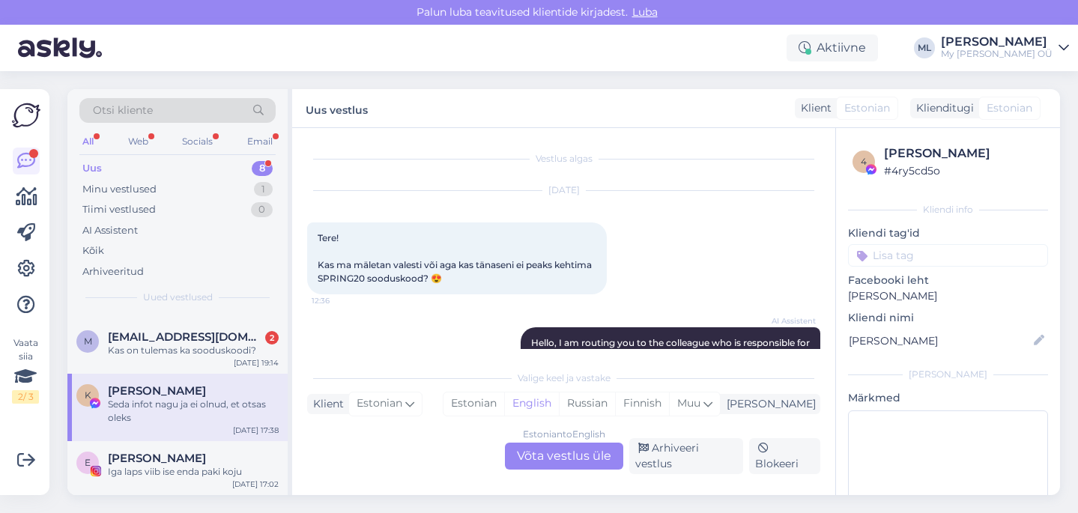
scroll to position [2514, 0]
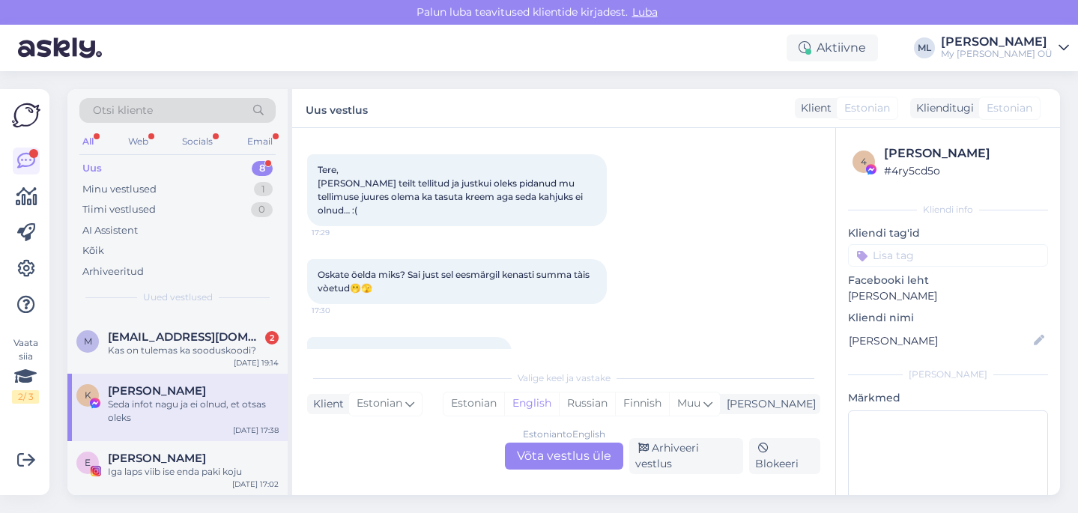
click at [557, 477] on div "Vestlus algas Apr 16 2025 Tere! Kas ma mäletan valesti või aga kas tänaseni ei …" at bounding box center [563, 311] width 543 height 367
click at [549, 465] on div "Estonian to English Võta vestlus üle" at bounding box center [564, 456] width 118 height 27
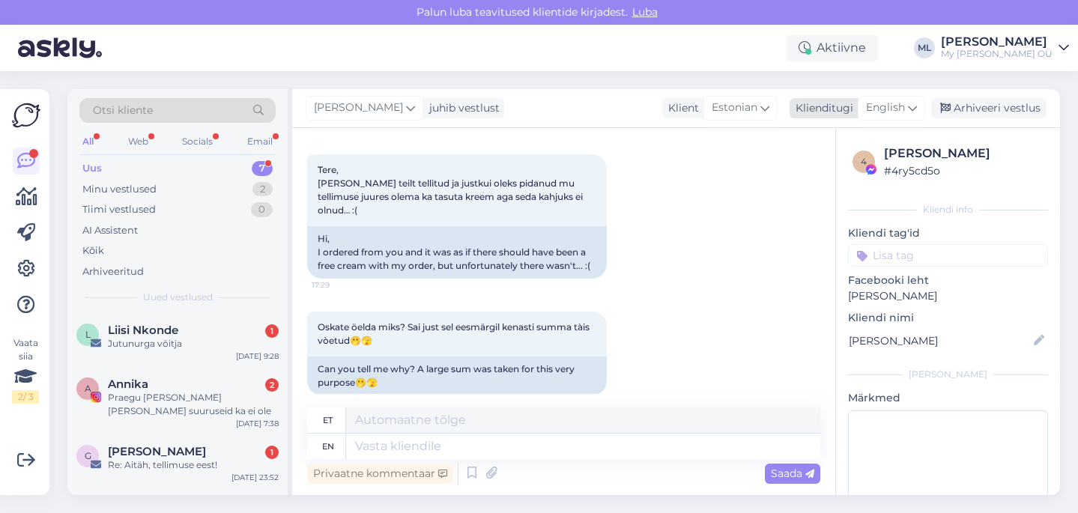
click at [901, 108] on span "English" at bounding box center [885, 108] width 39 height 16
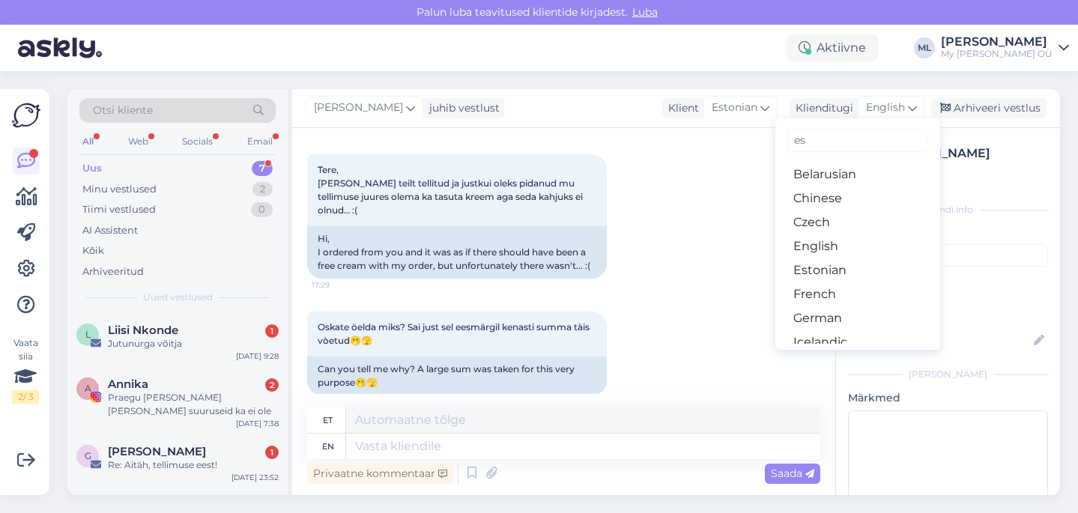
type input "est"
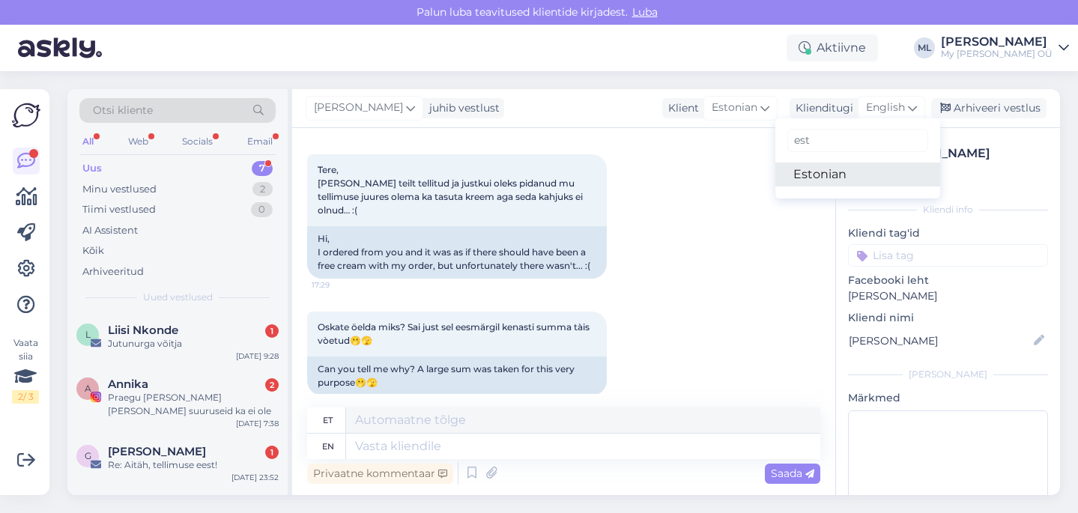
click at [816, 176] on link "Estonian" at bounding box center [857, 175] width 165 height 24
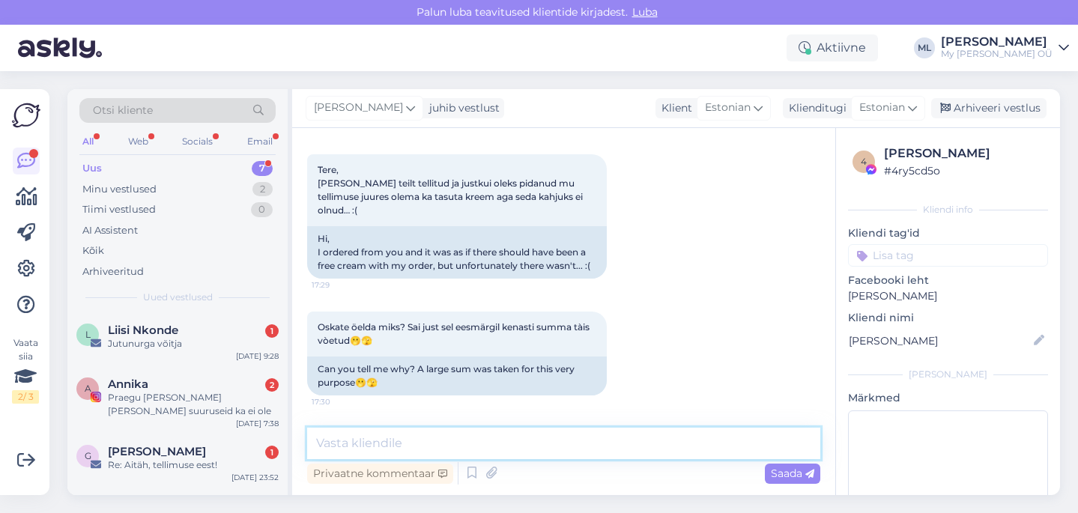
click at [330, 449] on textarea at bounding box center [563, 443] width 513 height 31
type textarea "Tere! Väga vabandame segaduse pärast, süsteem"
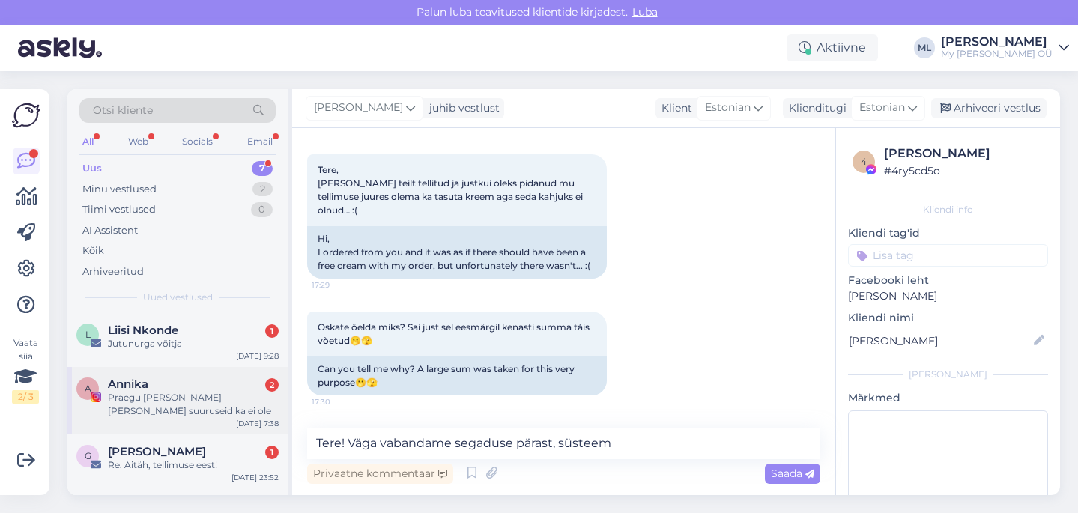
click at [218, 394] on div "Praegu väga vähe neid ja suuruseid ka ei ole" at bounding box center [193, 404] width 171 height 27
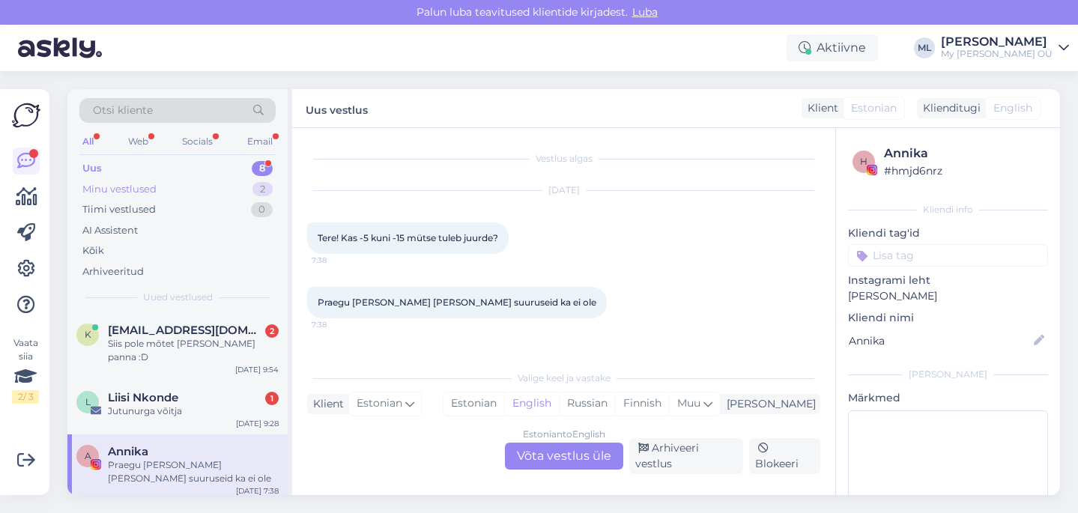
click at [121, 189] on div "Minu vestlused" at bounding box center [119, 189] width 74 height 15
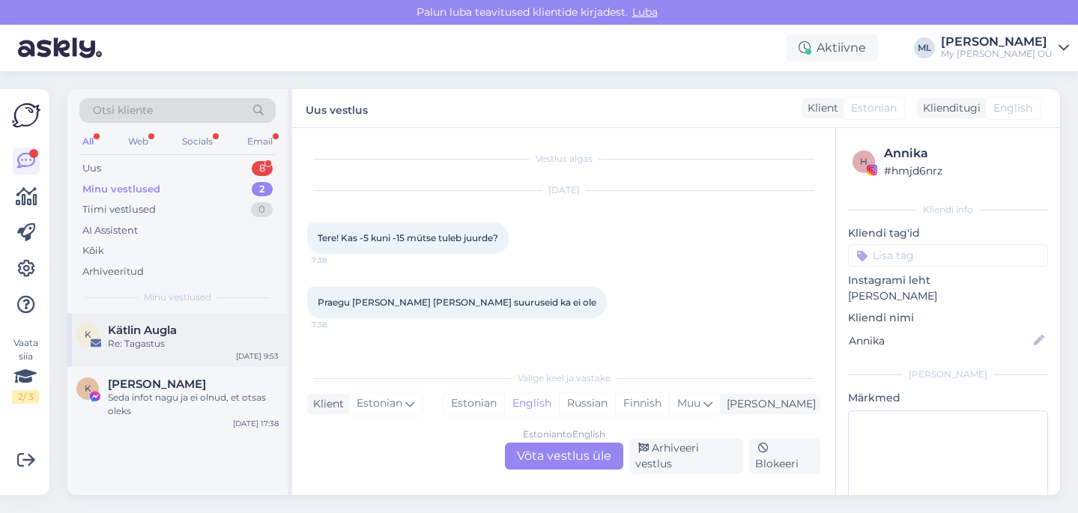
click at [180, 348] on div "Re: Tagastus" at bounding box center [193, 343] width 171 height 13
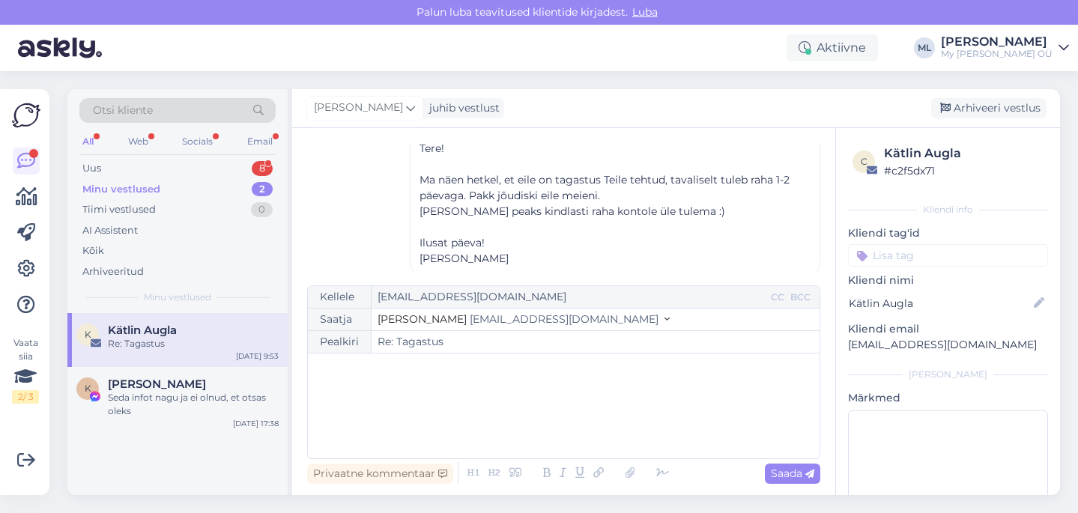
scroll to position [194, 0]
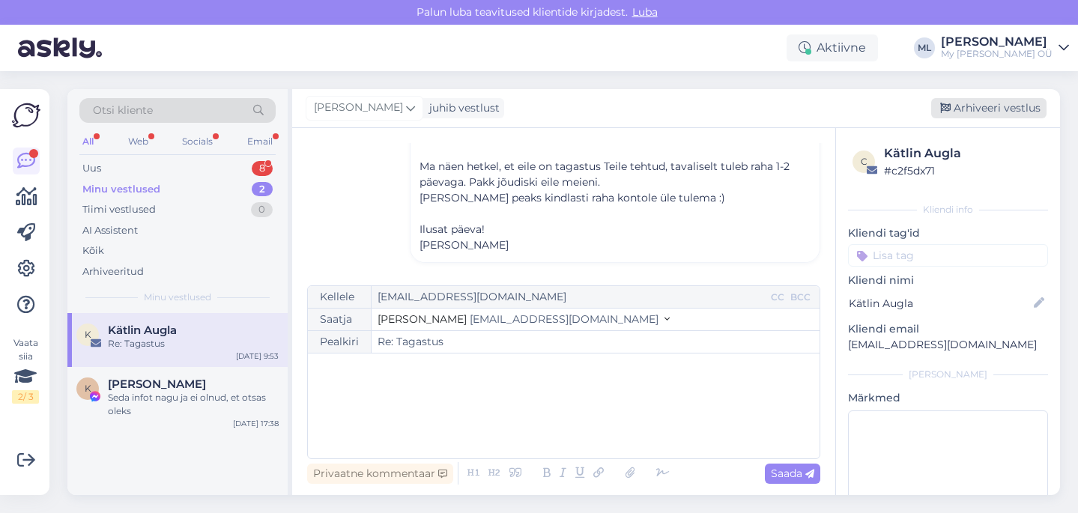
click at [962, 103] on div "Arhiveeri vestlus" at bounding box center [988, 108] width 115 height 20
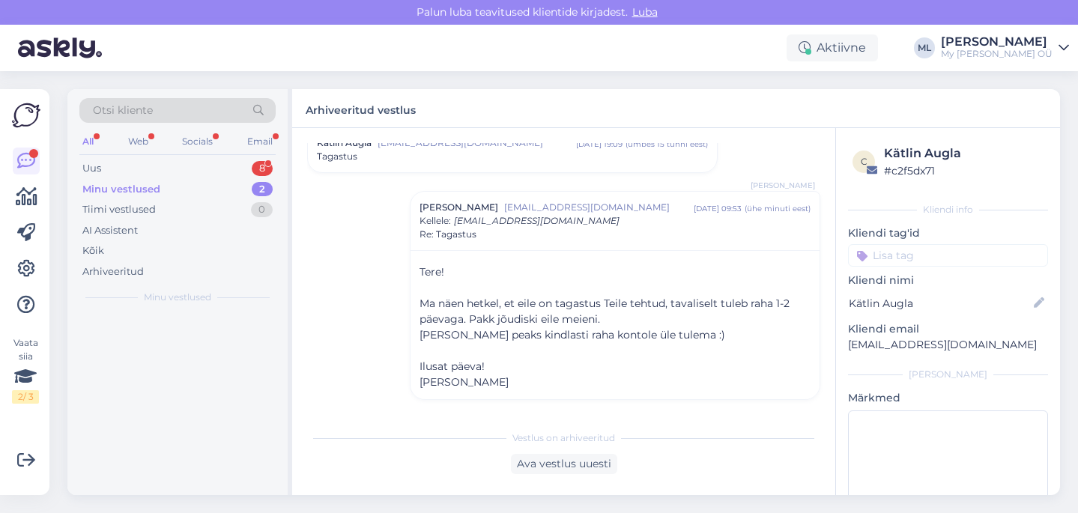
scroll to position [57, 0]
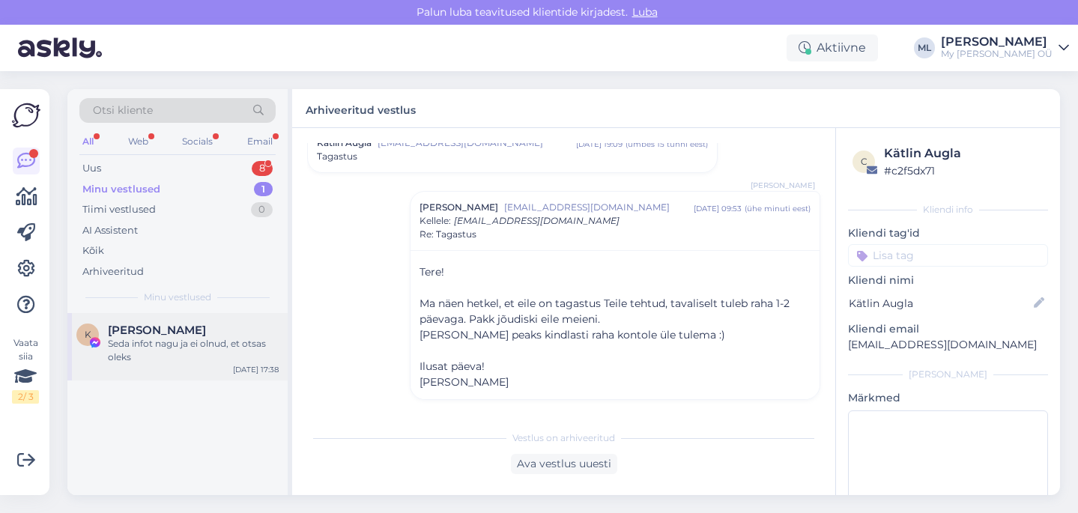
click at [164, 356] on div "Seda infot nagu ja ei olnud, et otsas oleks" at bounding box center [193, 350] width 171 height 27
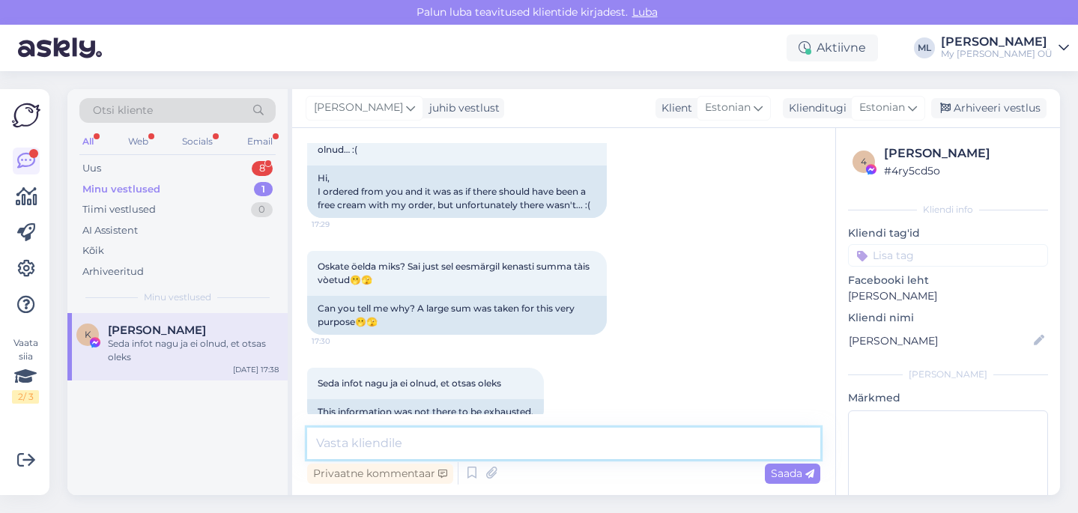
click at [395, 449] on textarea at bounding box center [563, 443] width 513 height 31
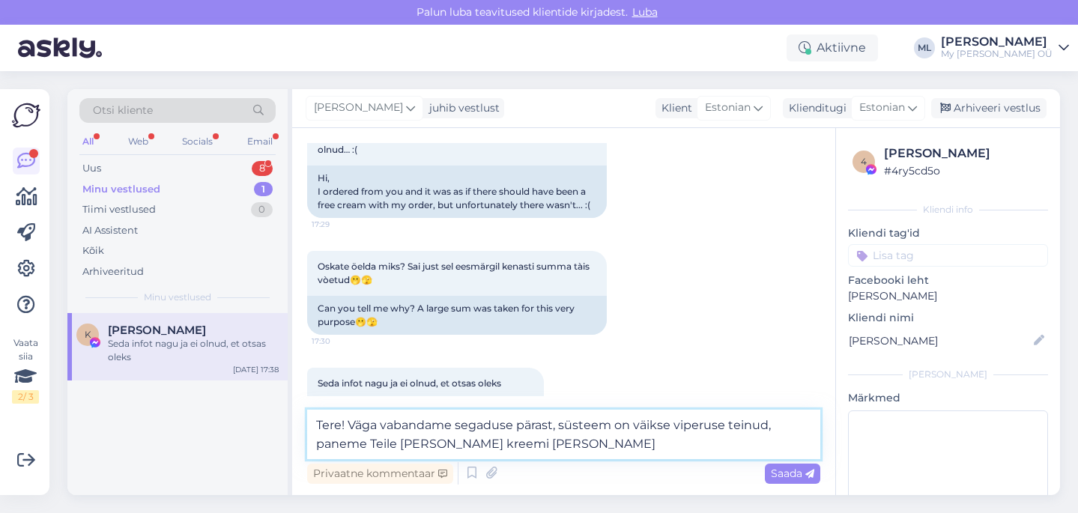
click at [590, 446] on textarea "Tere! Väga vabandame segaduse pärast, süsteem on väikse viperuse teinud, paneme…" at bounding box center [563, 434] width 513 height 49
click at [766, 426] on textarea "Tere! Väga vabandame segaduse pärast, süsteem on väikse viperuse teinud, paneme…" at bounding box center [563, 434] width 513 height 49
type textarea "Tere! Väga vabandame segaduse pärast, süsteem on väikse viperuse teinud millegi…"
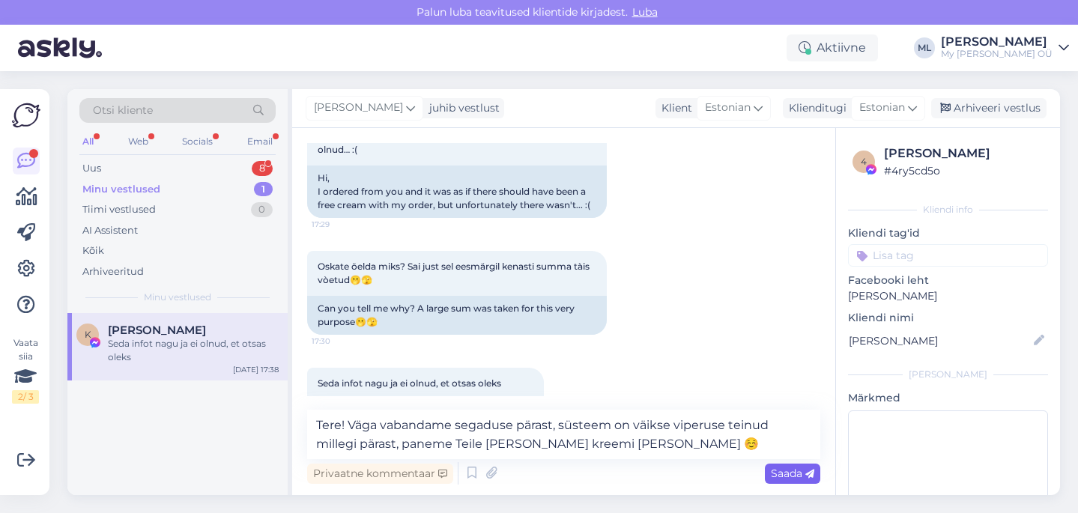
click at [777, 482] on div "Saada" at bounding box center [792, 474] width 55 height 20
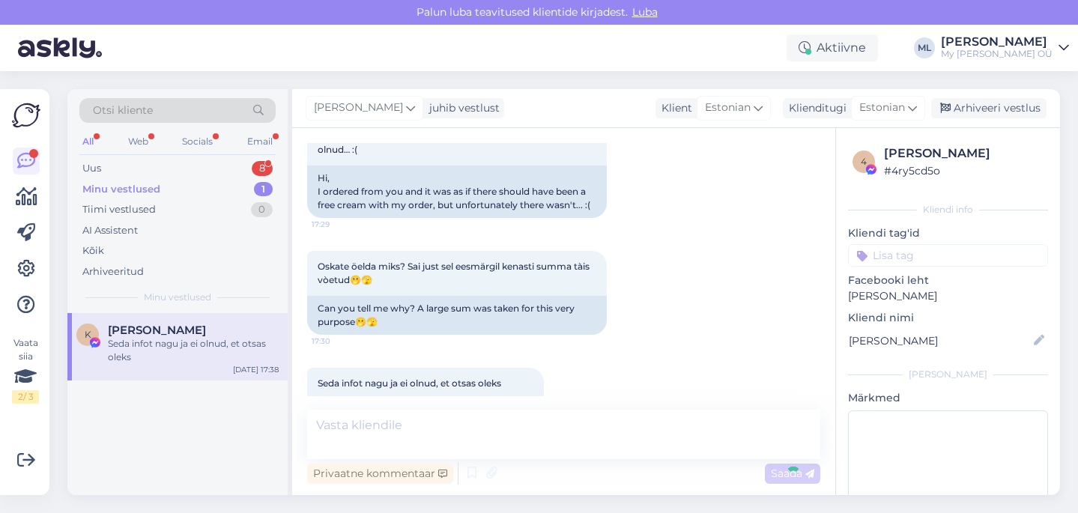
scroll to position [3333, 0]
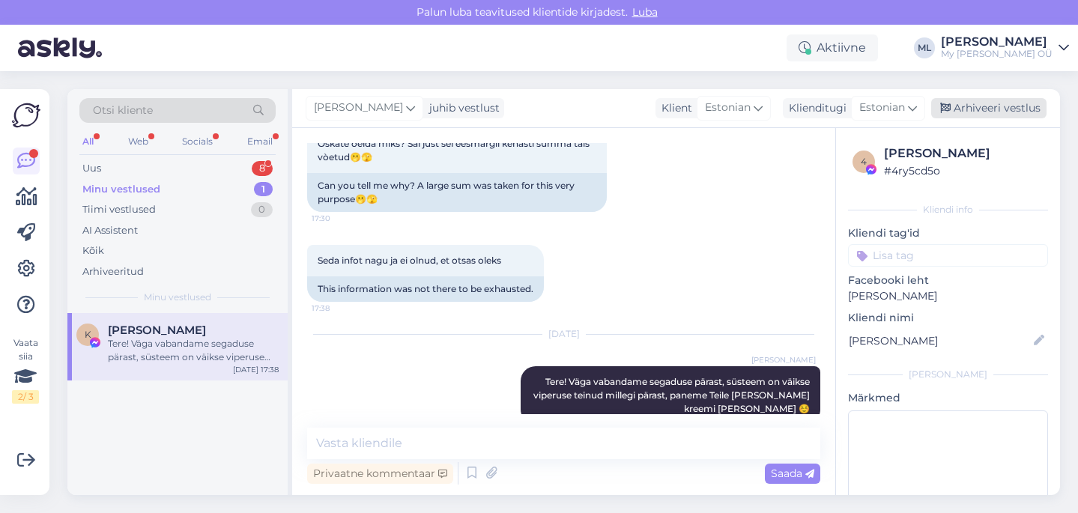
click at [963, 109] on div "Arhiveeri vestlus" at bounding box center [988, 108] width 115 height 20
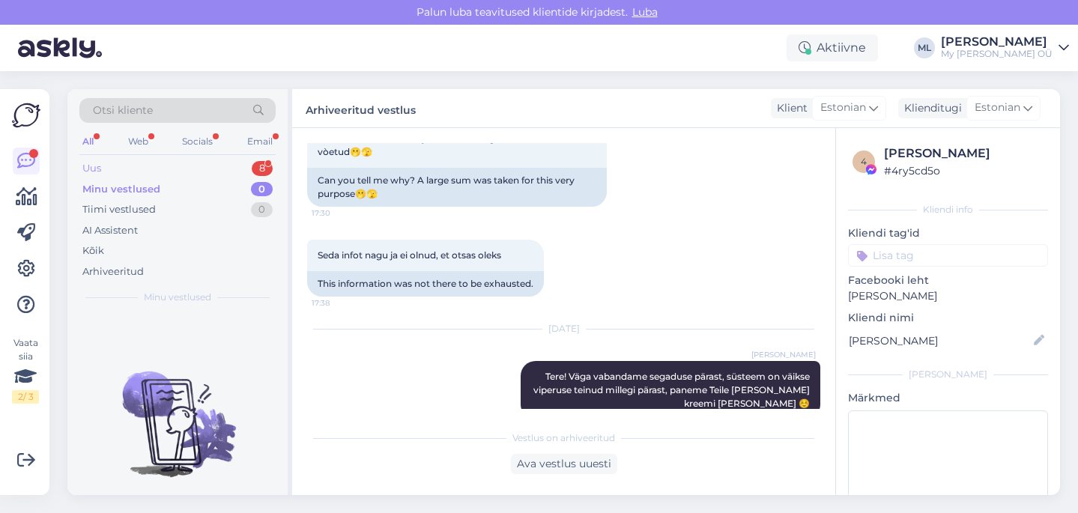
click at [106, 168] on div "Uus 8" at bounding box center [177, 168] width 196 height 21
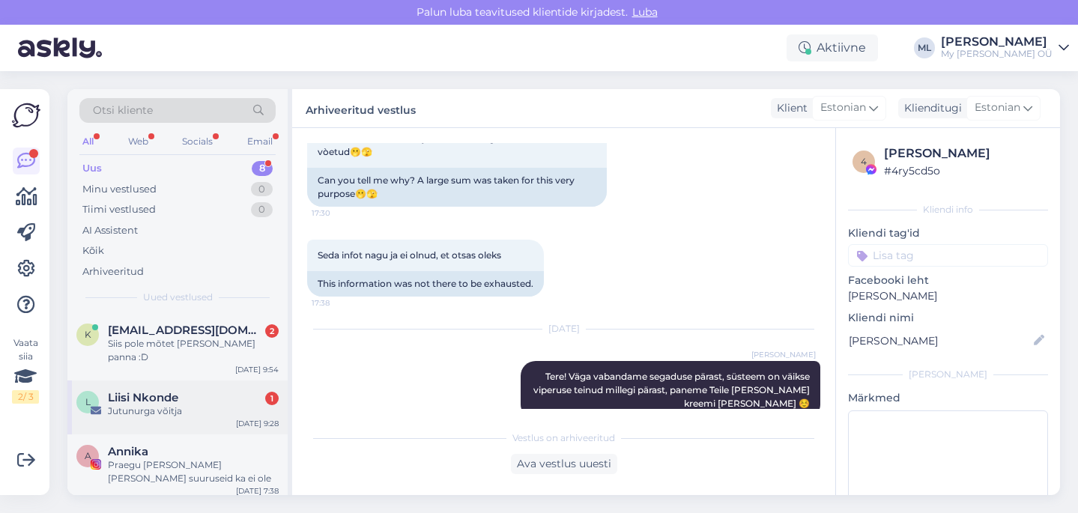
scroll to position [276, 0]
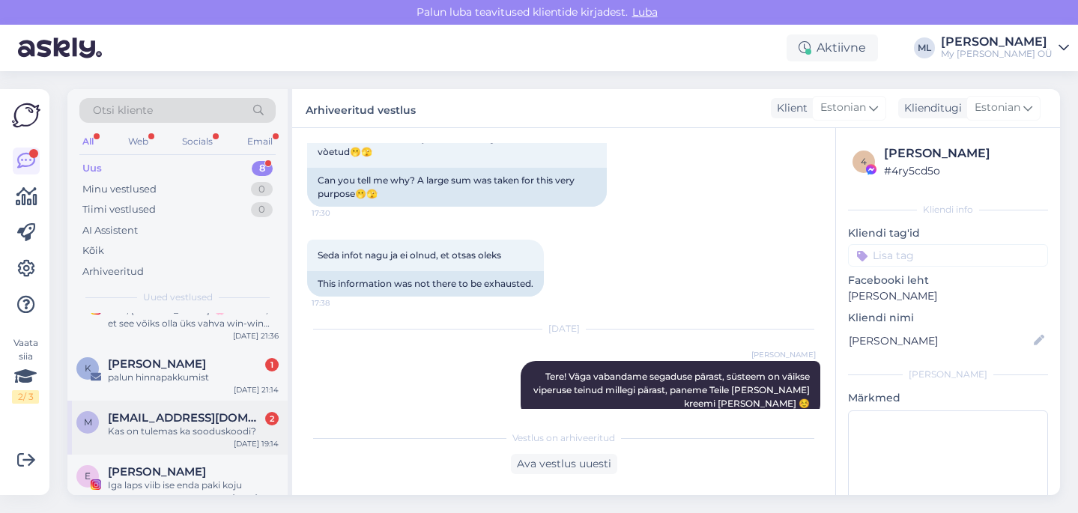
click at [142, 425] on div "Kas on tulemas ka sooduskoodi?" at bounding box center [193, 431] width 171 height 13
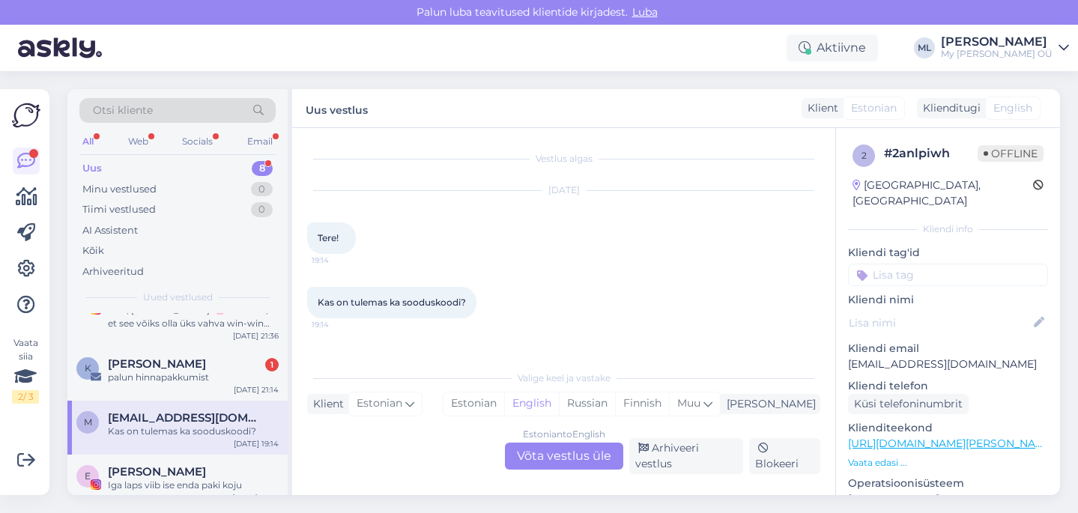
scroll to position [0, 0]
click at [605, 464] on div "Estonian to English Võta vestlus üle" at bounding box center [564, 456] width 118 height 27
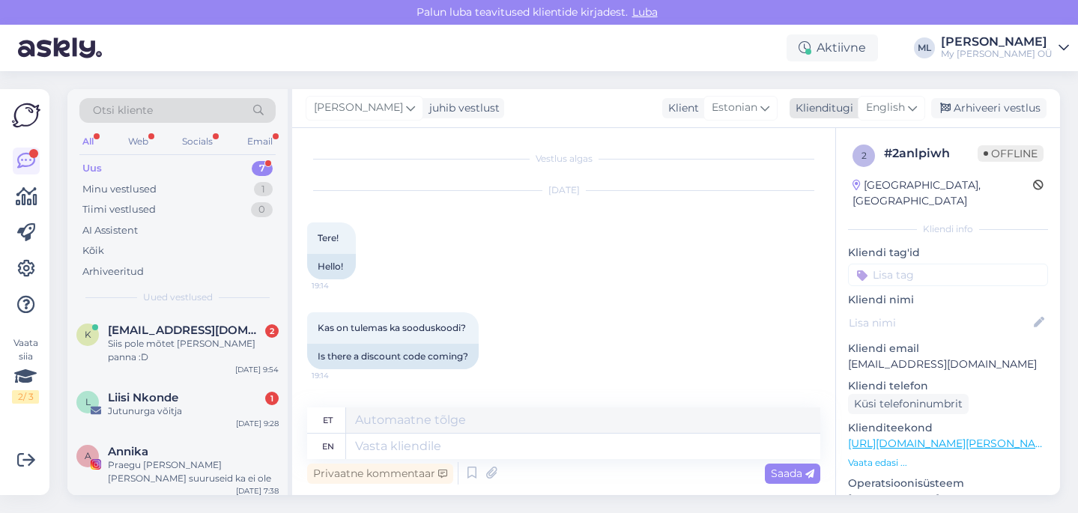
click at [897, 104] on span "English" at bounding box center [885, 108] width 39 height 16
type input "est"
click at [837, 173] on link "Estonian" at bounding box center [857, 175] width 165 height 24
click at [422, 443] on textarea at bounding box center [563, 443] width 513 height 31
paste textarea "Tere! Hetkel meil kahjuks aktiivseid sooduskoode ei ole. Soovitame jälgida meie…"
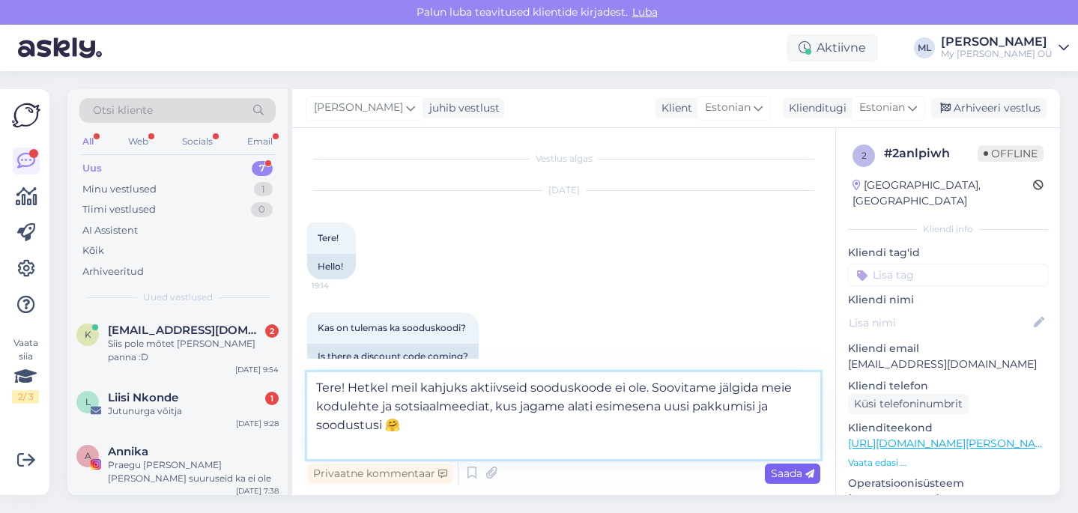
type textarea "Tere! Hetkel meil kahjuks aktiivseid sooduskoode ei ole. Soovitame jälgida meie…"
click at [779, 480] on div "Saada" at bounding box center [792, 474] width 55 height 20
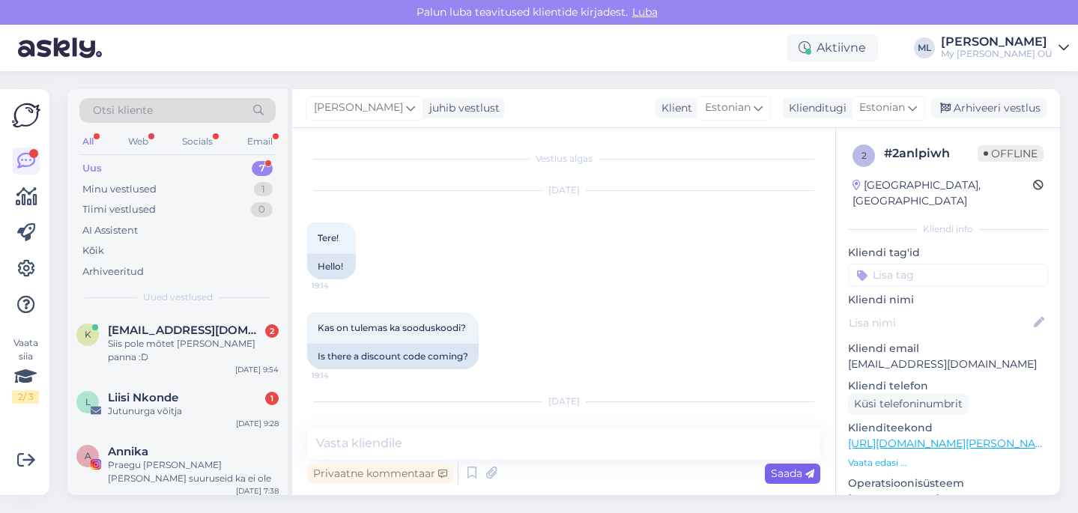
scroll to position [94, 0]
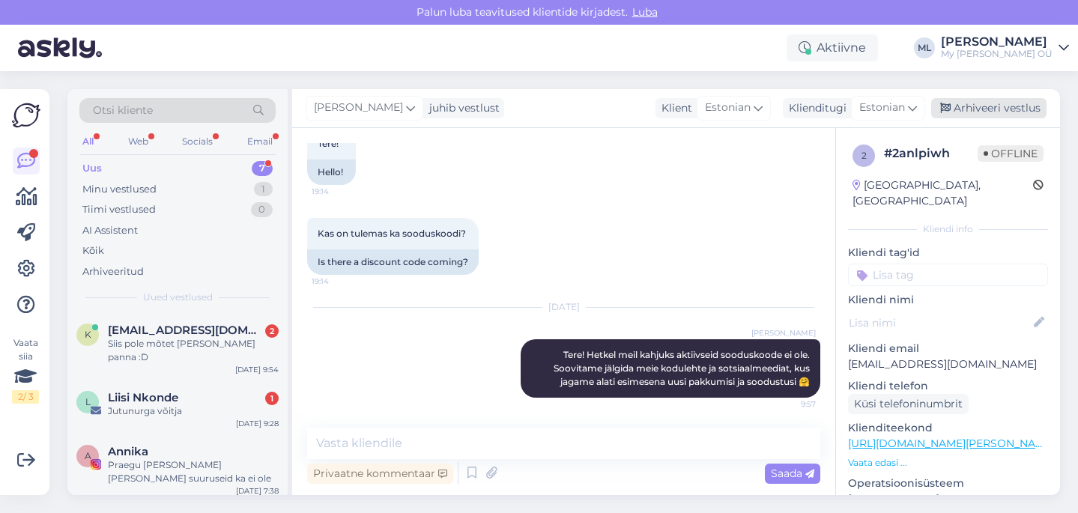
click at [985, 107] on div "Arhiveeri vestlus" at bounding box center [988, 108] width 115 height 20
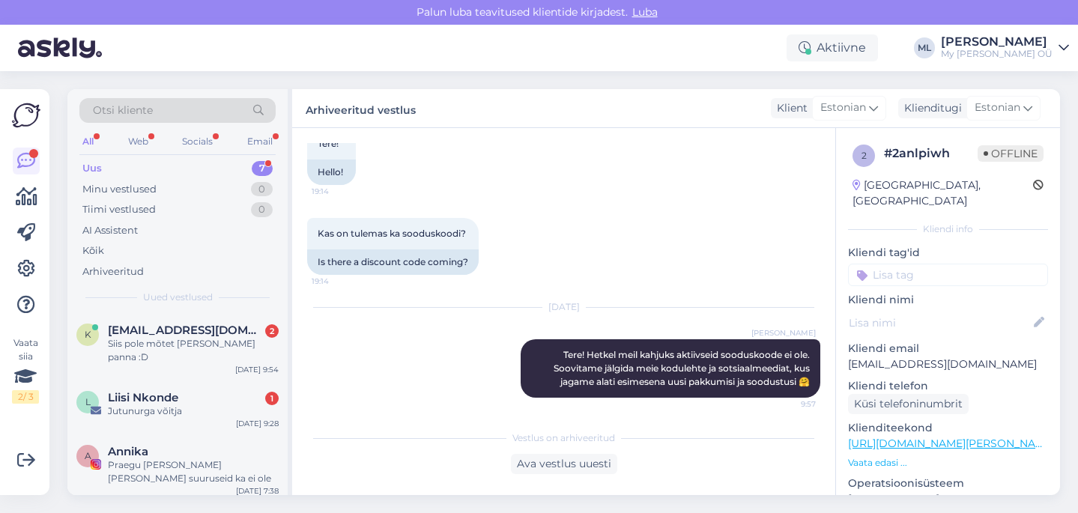
scroll to position [222, 0]
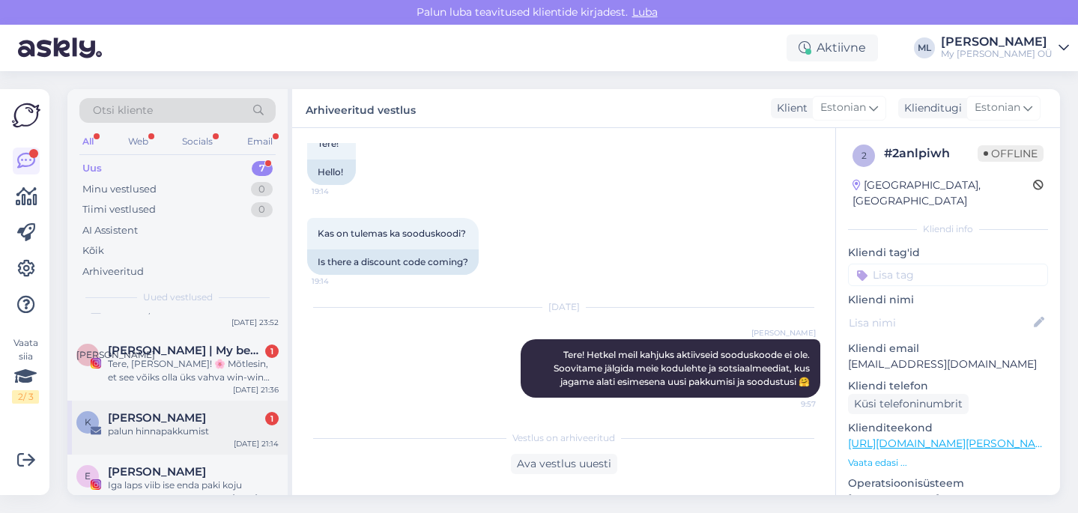
click at [134, 425] on div "palun hinnapakkumist" at bounding box center [193, 431] width 171 height 13
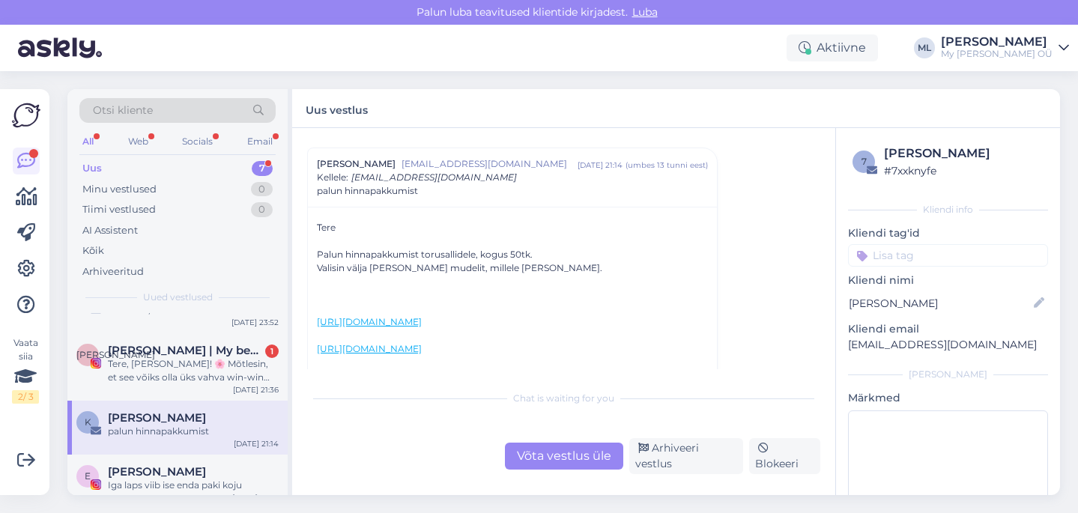
scroll to position [19, 0]
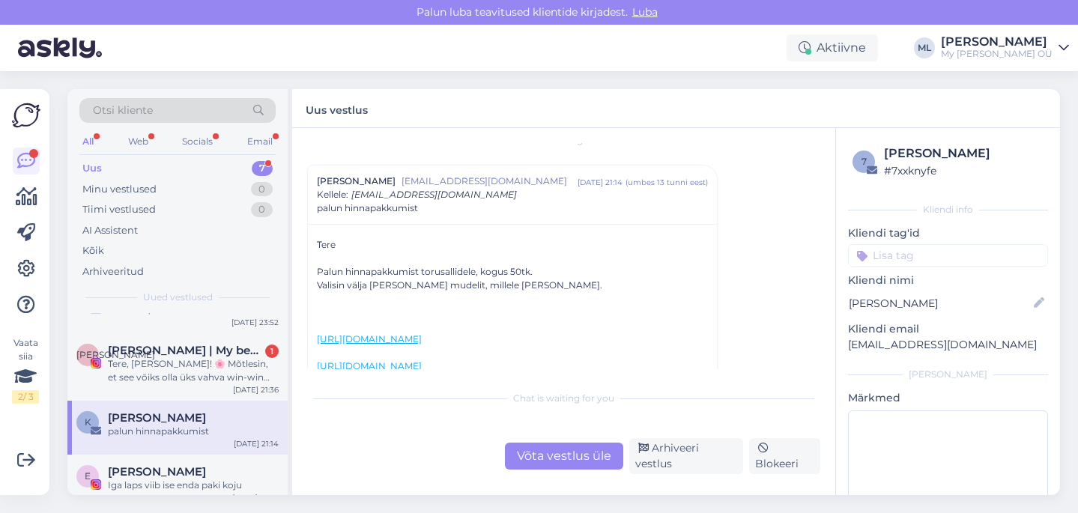
click at [122, 425] on div "palun hinnapakkumist" at bounding box center [193, 431] width 171 height 13
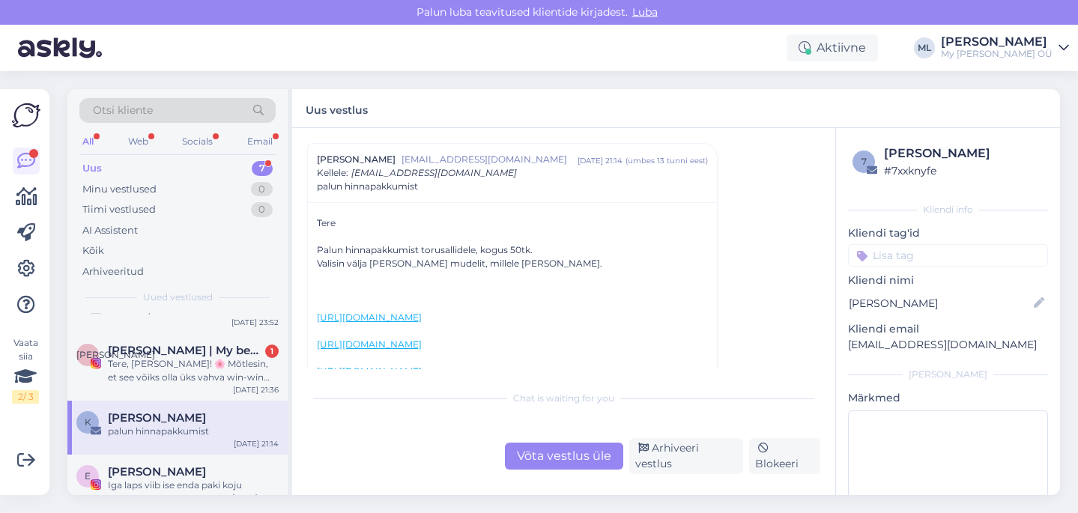
click at [163, 425] on div "palun hinnapakkumist" at bounding box center [193, 431] width 171 height 13
click at [137, 357] on div "Tere, Breden! 🌸 Mõtlesin, et see võiks olla üks vahva win-win idee 🤍 Oleme juba…" at bounding box center [193, 370] width 171 height 27
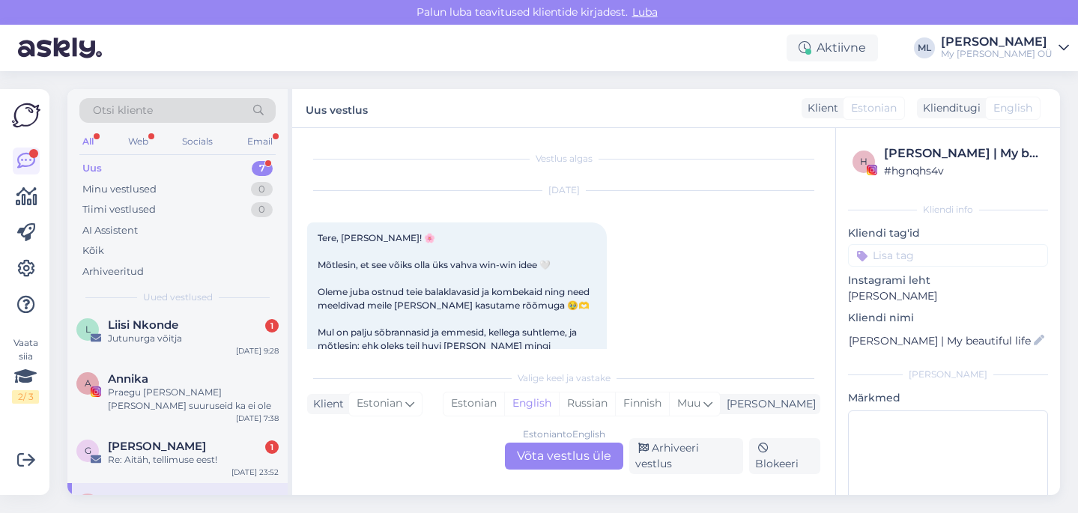
scroll to position [67, 0]
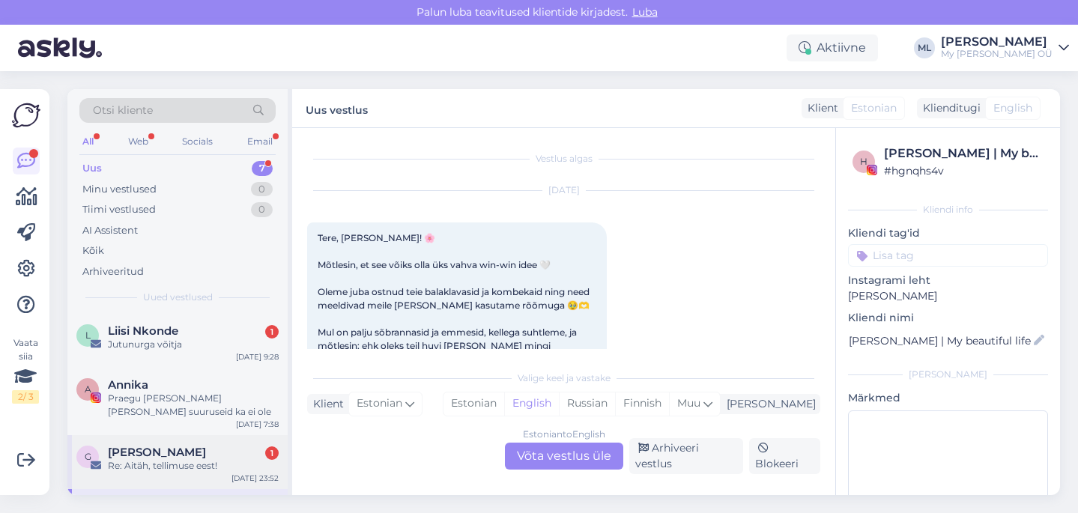
click at [136, 446] on span "Gerly Elbrecht" at bounding box center [157, 452] width 98 height 13
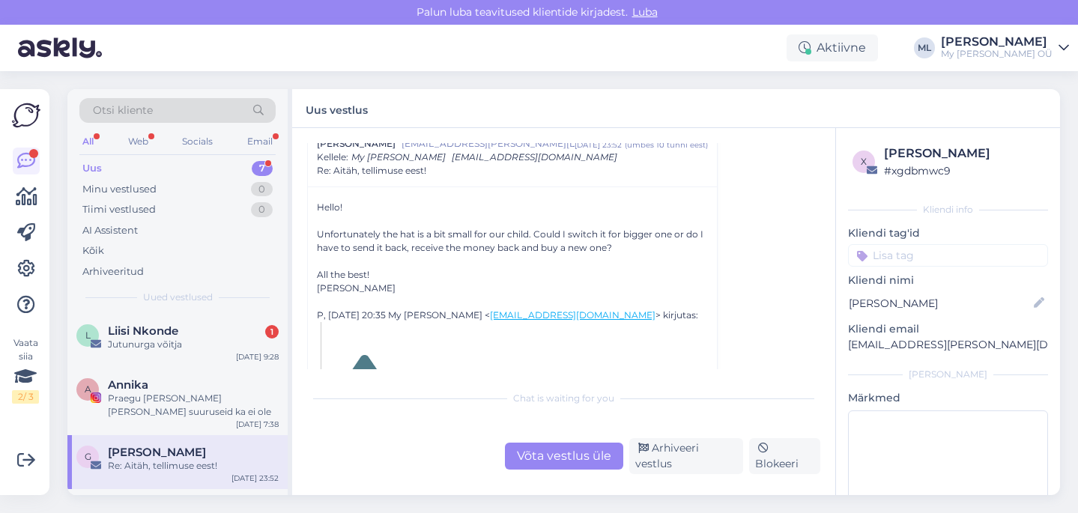
scroll to position [0, 0]
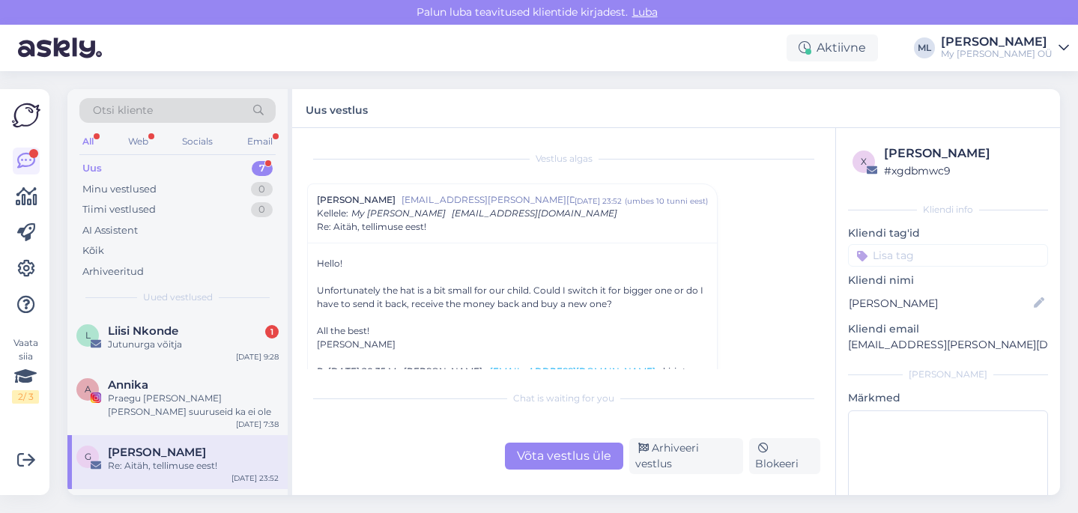
click at [590, 467] on div "Võta vestlus üle" at bounding box center [564, 456] width 118 height 27
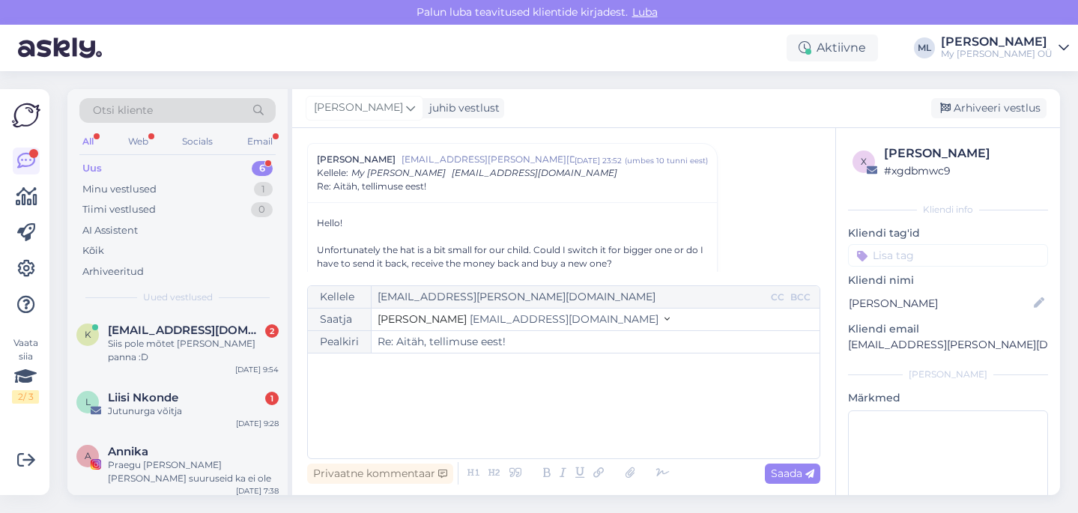
click at [470, 318] on span "info@mybreden.com" at bounding box center [564, 318] width 189 height 13
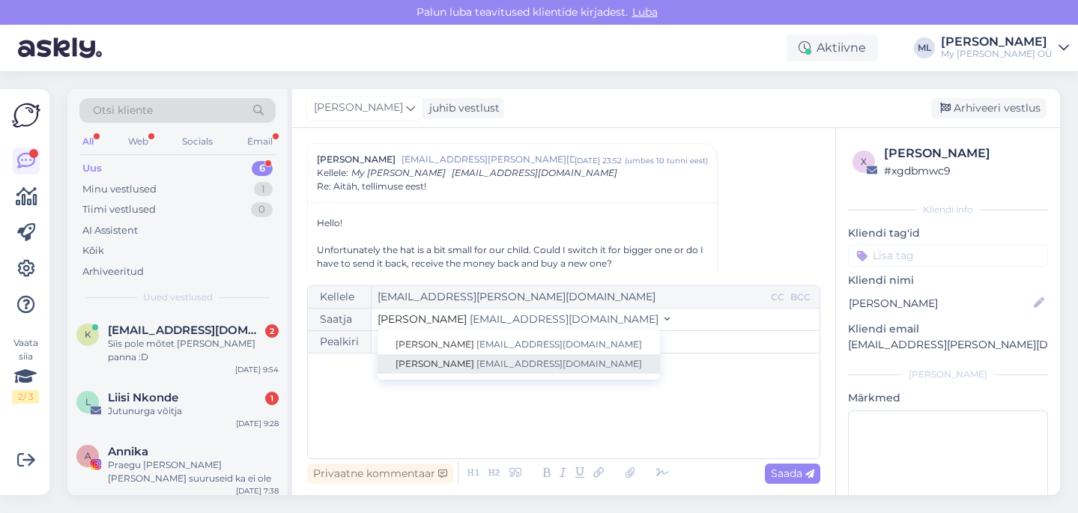
click at [476, 365] on span "info@mybreden.com" at bounding box center [559, 363] width 166 height 11
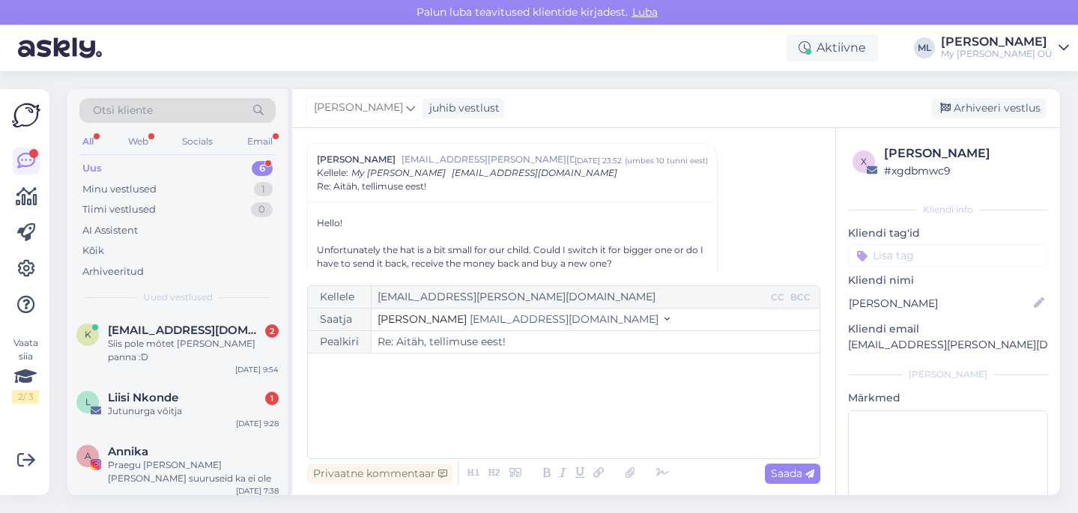
click at [355, 395] on div "﻿" at bounding box center [563, 406] width 497 height 90
click at [139, 458] on div "Praegu väga vähe neid ja suuruseid ka ei ole" at bounding box center [193, 471] width 171 height 27
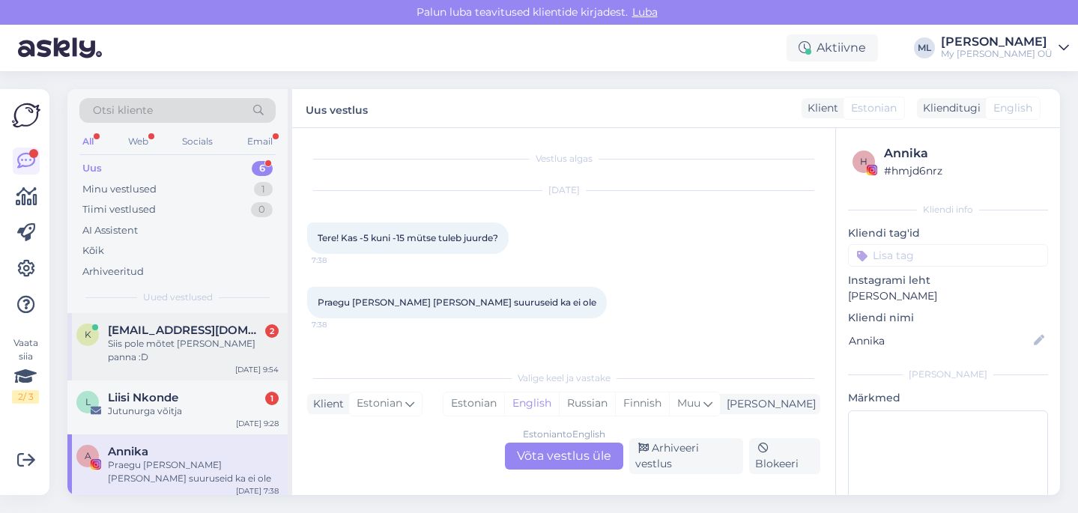
click at [153, 347] on div "Siis pole mõtet seda kaasa panna :D" at bounding box center [193, 350] width 171 height 27
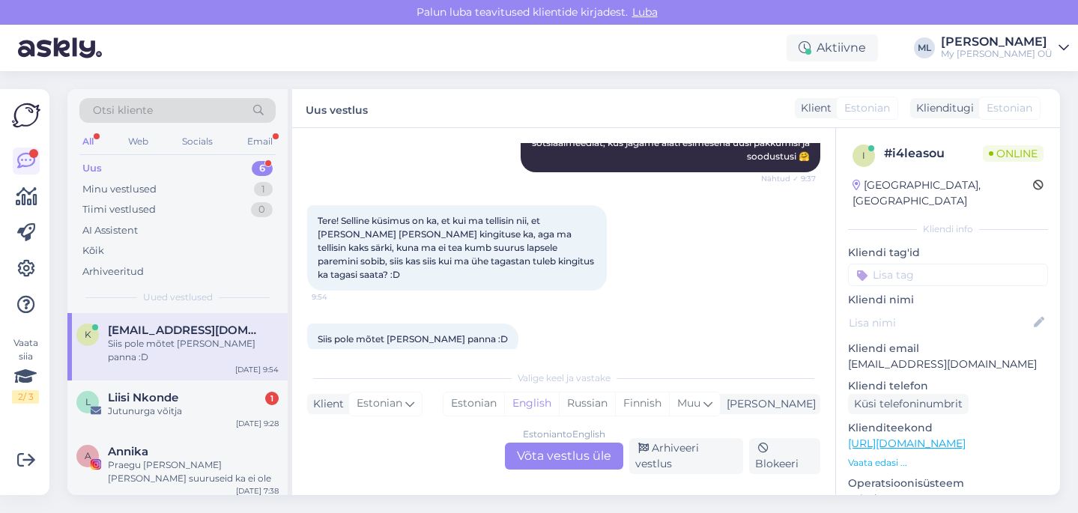
scroll to position [280, 0]
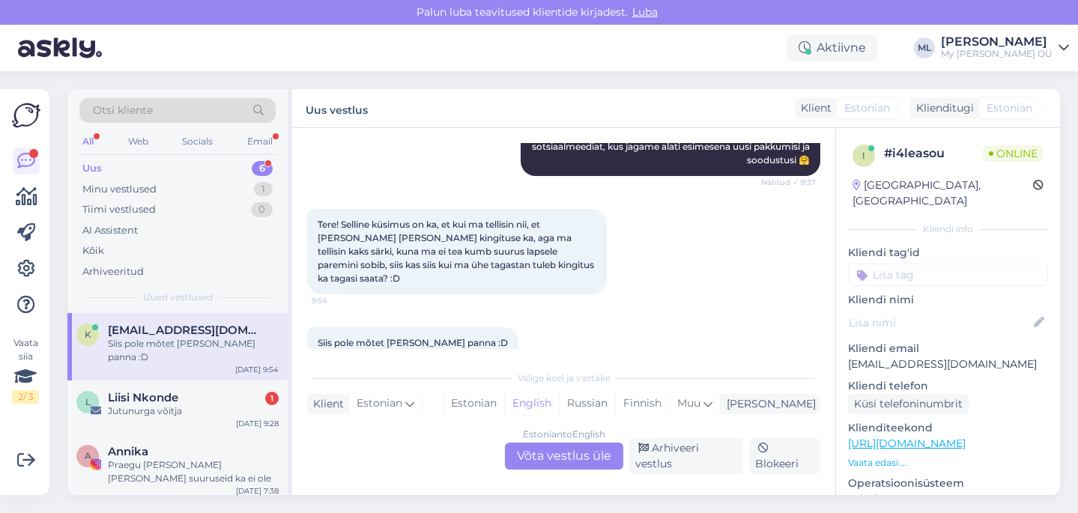
click at [97, 167] on div "Uus" at bounding box center [91, 168] width 19 height 15
click at [156, 391] on span "Liisi Nkonde" at bounding box center [143, 397] width 70 height 13
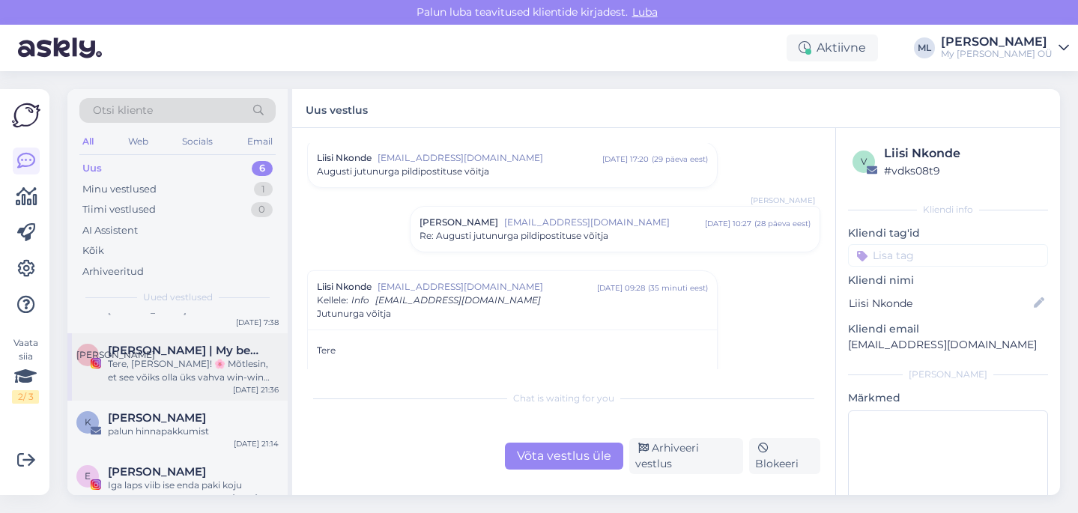
scroll to position [168, 0]
click at [171, 425] on div "palun hinnapakkumist" at bounding box center [193, 431] width 171 height 13
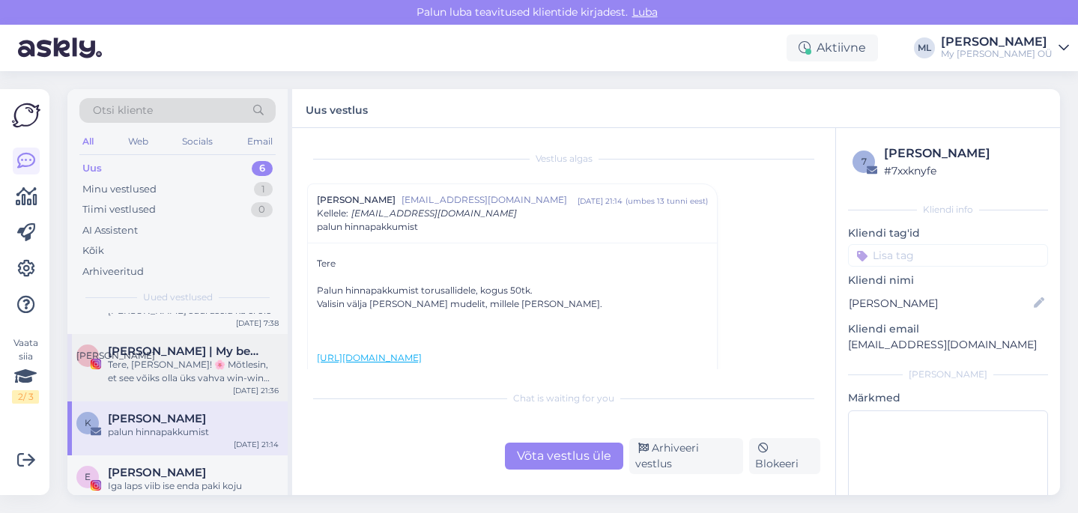
click at [211, 358] on div "Tere, Breden! 🌸 Mõtlesin, et see võiks olla üks vahva win-win idee 🤍 Oleme juba…" at bounding box center [193, 371] width 171 height 27
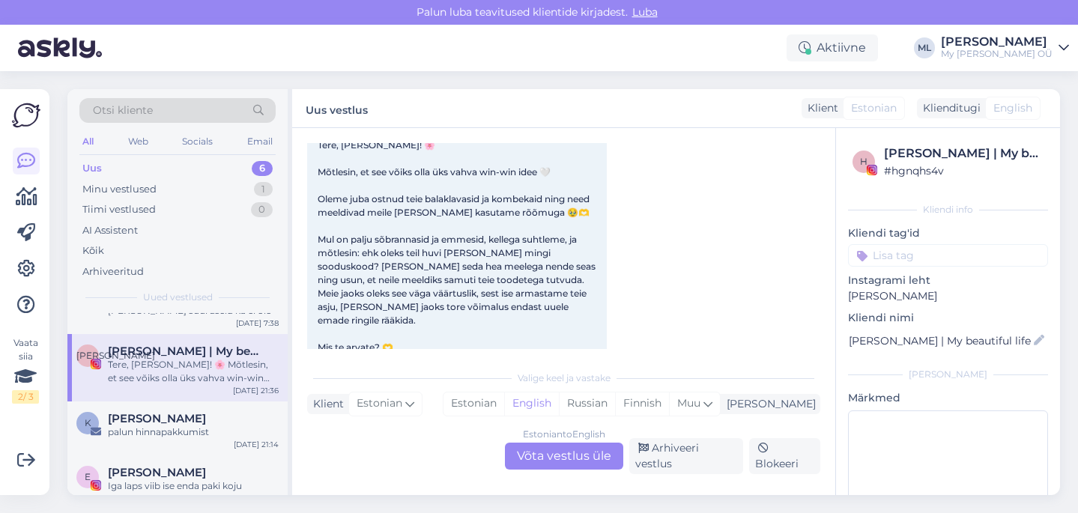
scroll to position [95, 0]
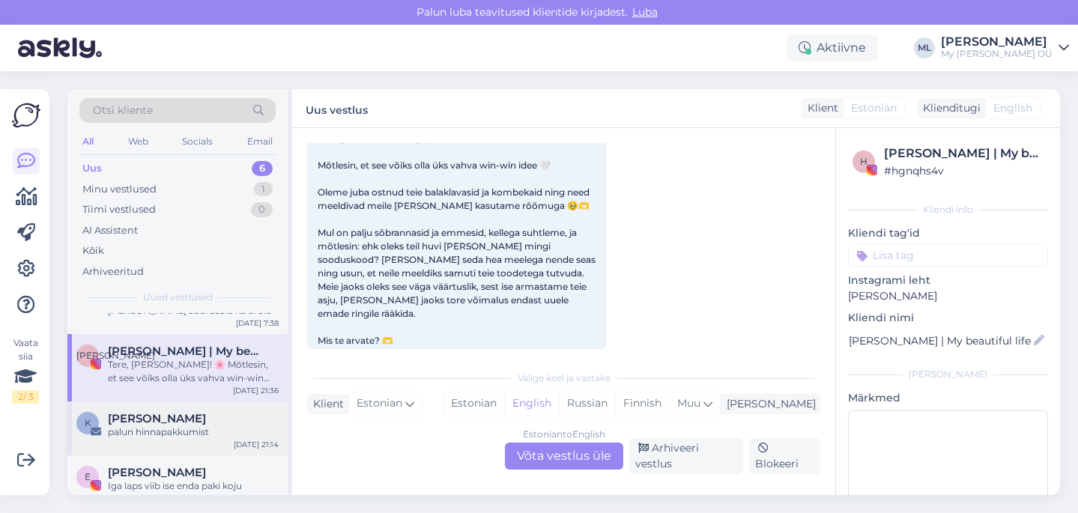
click at [116, 425] on div "palun hinnapakkumist" at bounding box center [193, 431] width 171 height 13
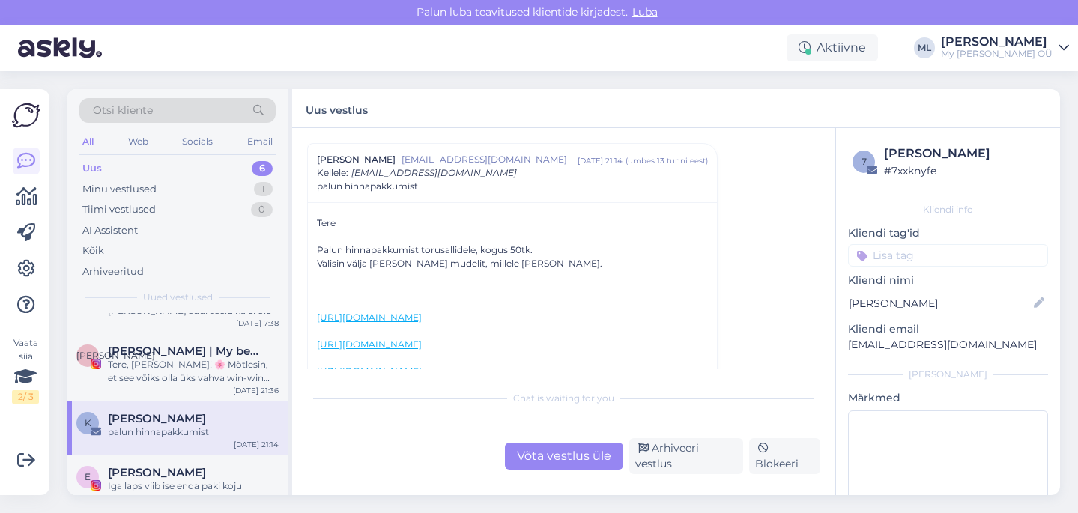
scroll to position [140, 0]
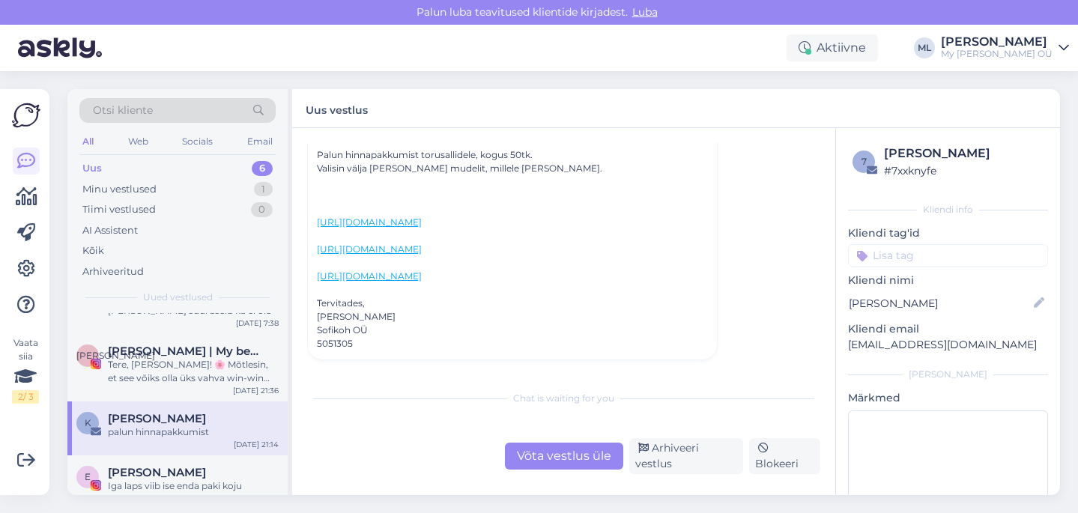
click at [129, 177] on div "Uus 6" at bounding box center [177, 168] width 196 height 21
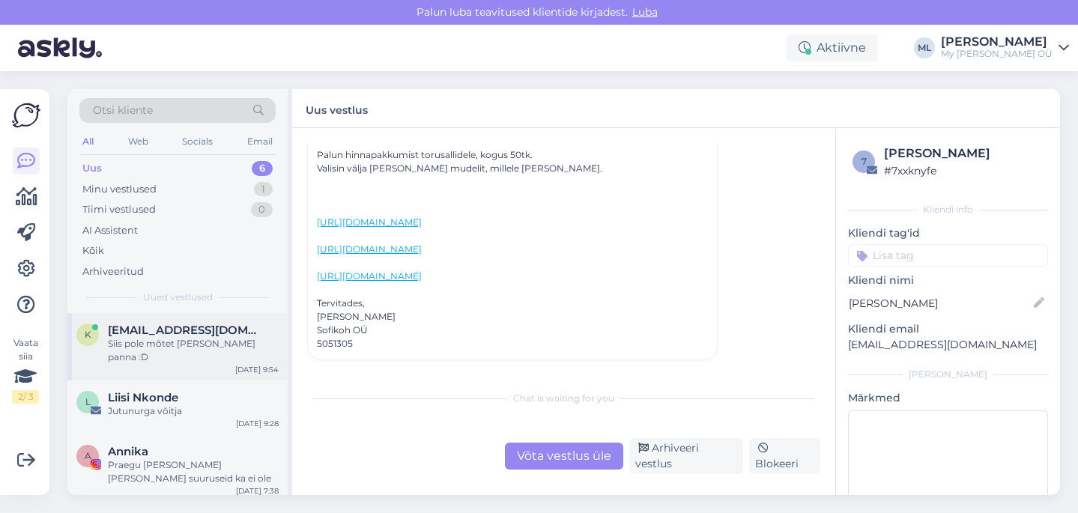
click at [156, 331] on span "ketikaljuste@gmail.com" at bounding box center [186, 330] width 156 height 13
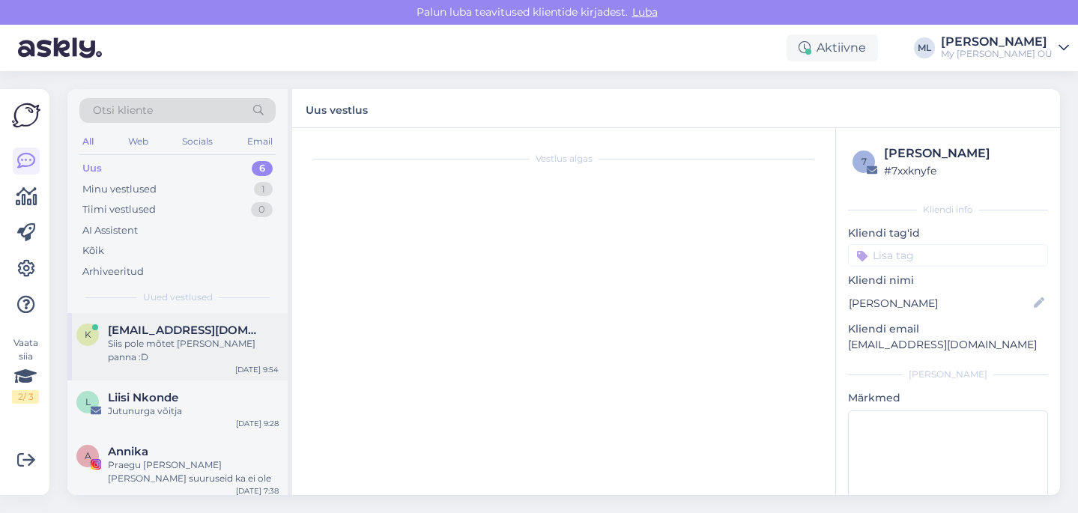
scroll to position [284, 0]
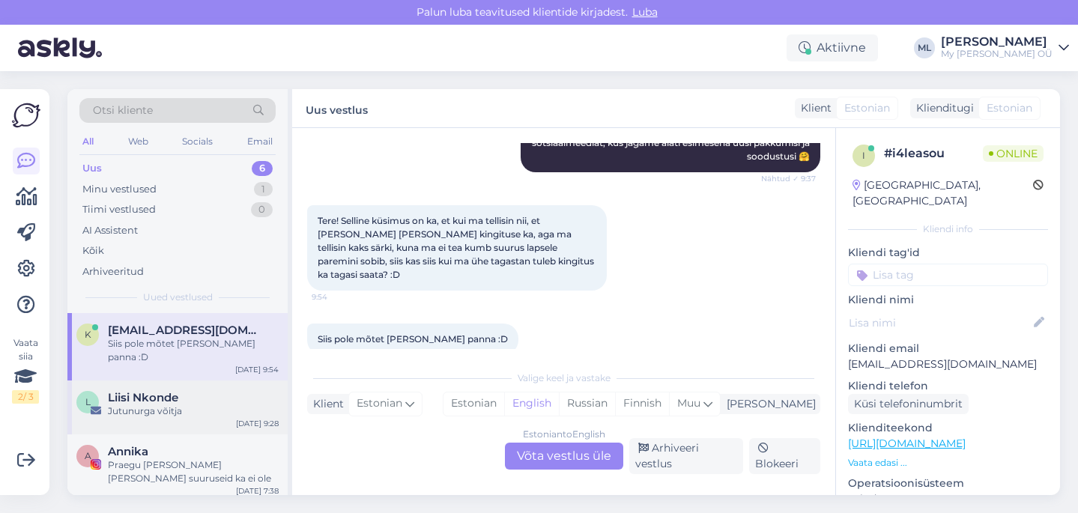
click at [207, 404] on div "Jutunurga võitja" at bounding box center [193, 410] width 171 height 13
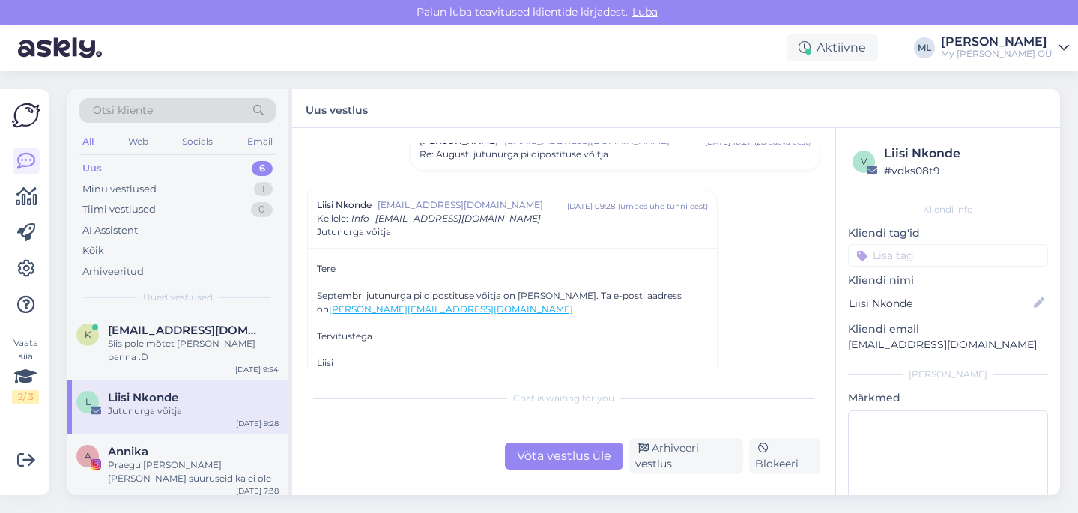
scroll to position [1905, 0]
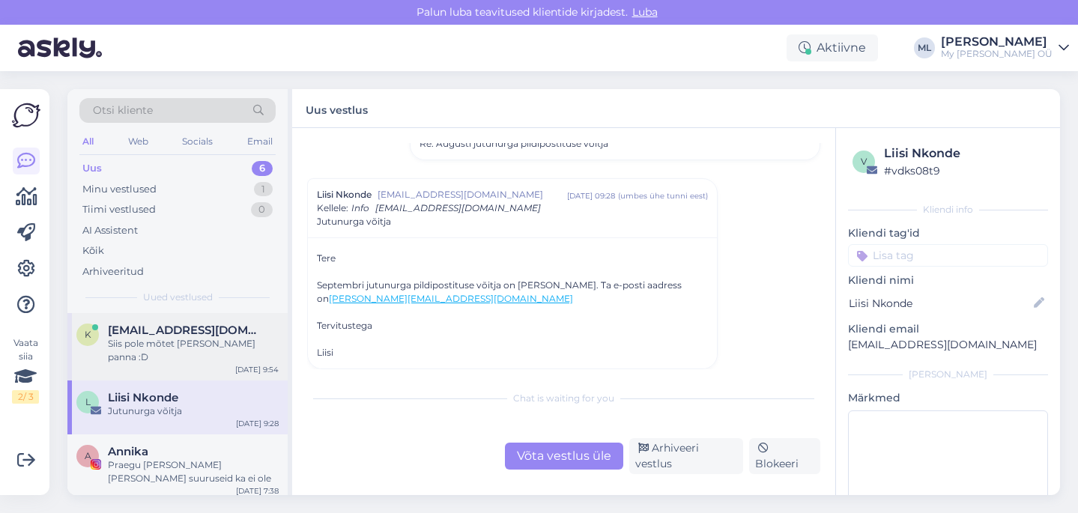
click at [207, 344] on div "Siis pole mõtet seda kaasa panna :D" at bounding box center [193, 350] width 171 height 27
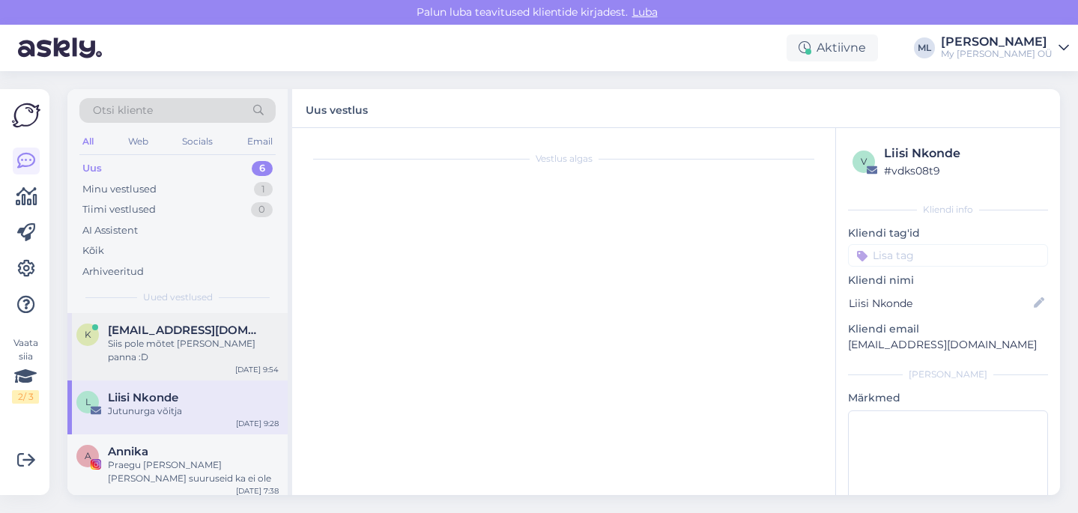
scroll to position [284, 0]
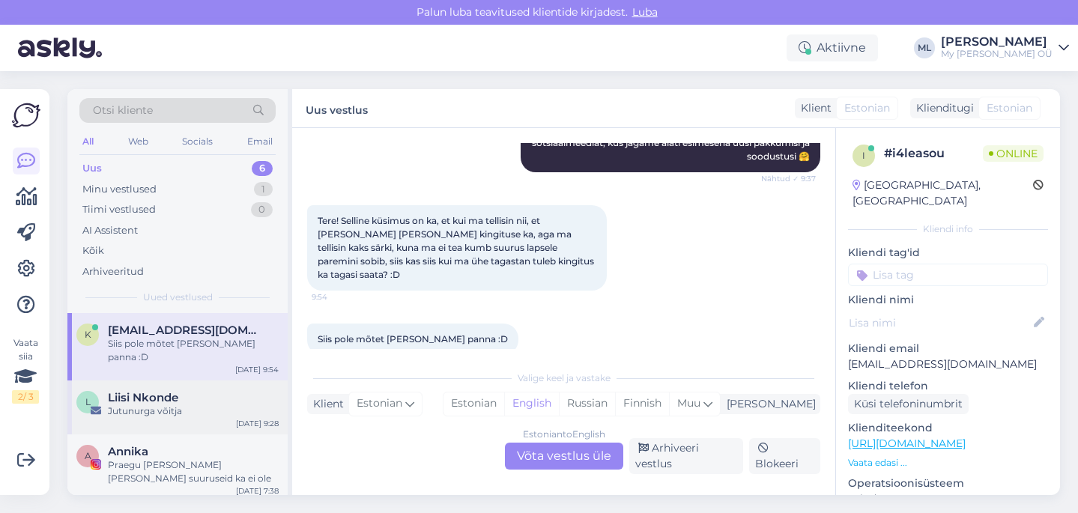
click at [121, 413] on div "L Liisi Nkonde Jutunurga võitja Oct 2 9:28" at bounding box center [177, 407] width 220 height 54
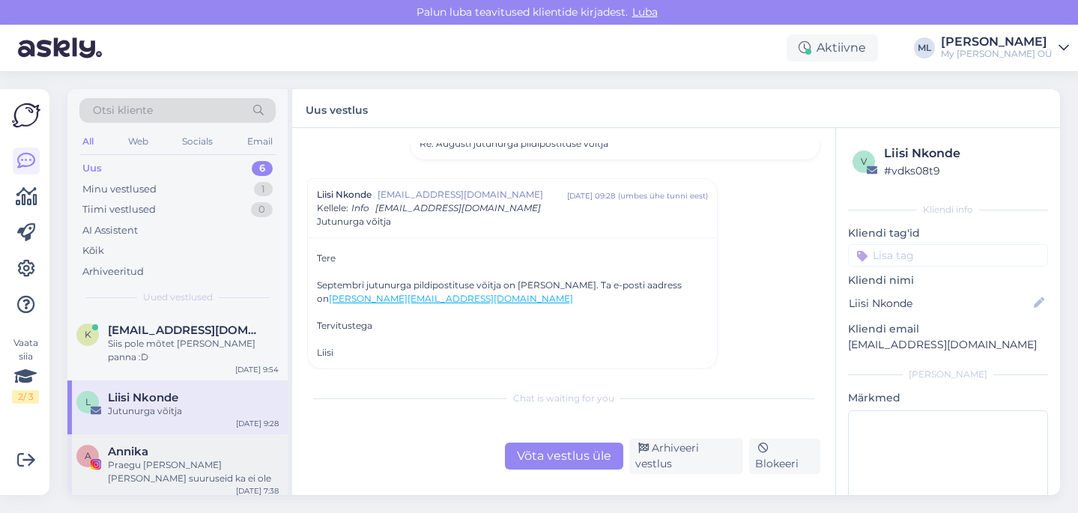
click at [124, 458] on div "Praegu väga vähe neid ja suuruseid ka ei ole" at bounding box center [193, 471] width 171 height 27
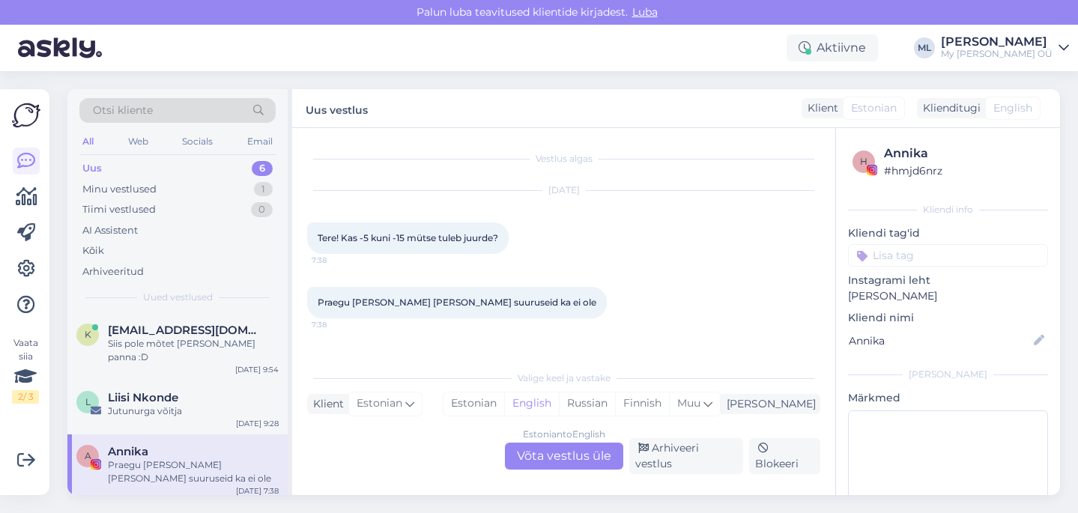
click at [529, 466] on div "Estonian to English Võta vestlus üle" at bounding box center [564, 456] width 118 height 27
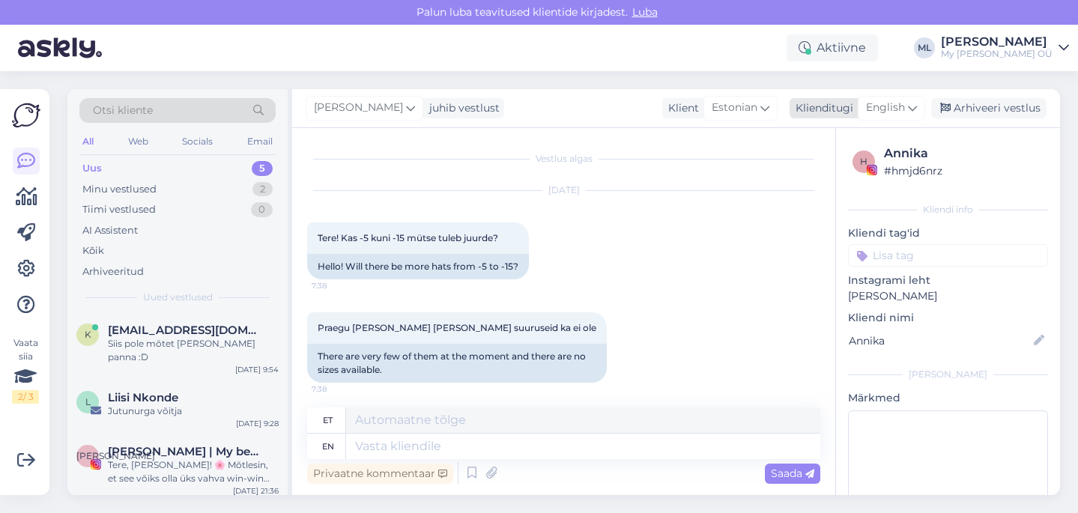
click at [903, 103] on span "English" at bounding box center [885, 108] width 39 height 16
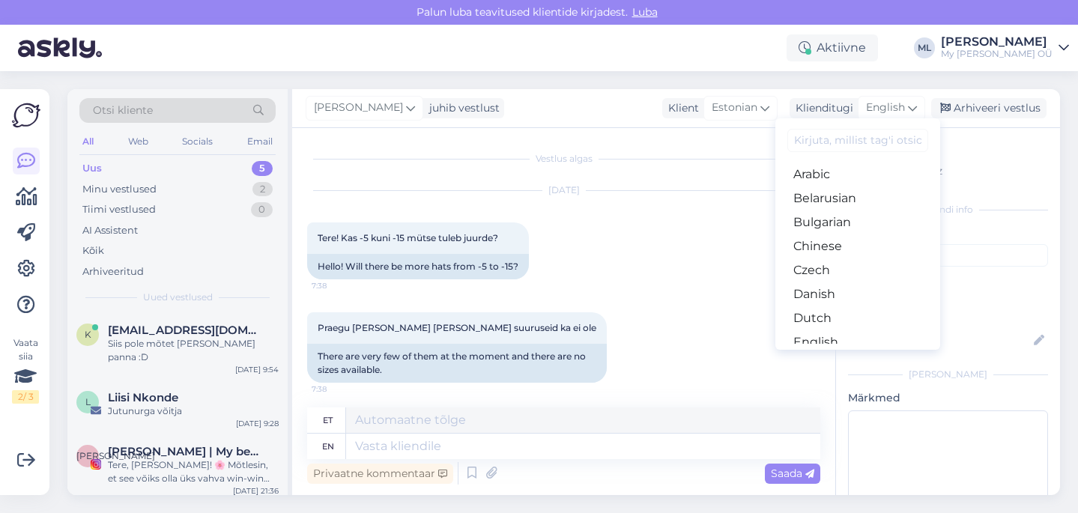
click at [819, 139] on input at bounding box center [857, 140] width 141 height 23
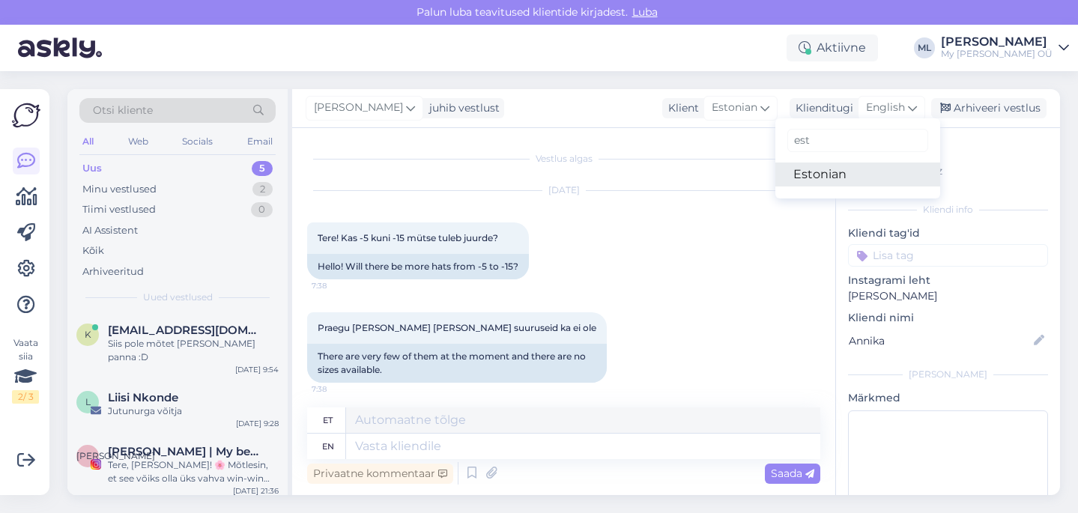
type input "est"
click at [817, 179] on link "Estonian" at bounding box center [857, 175] width 165 height 24
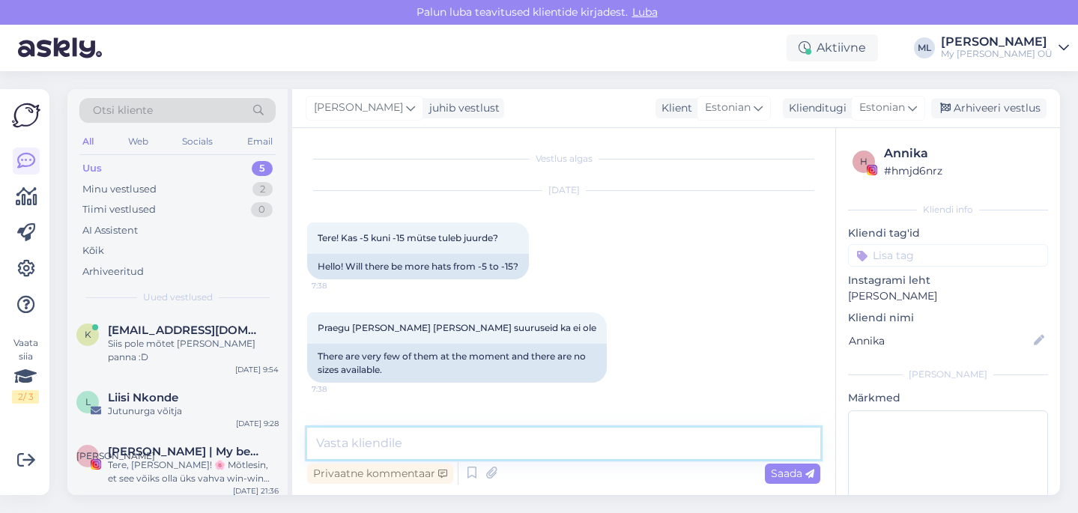
click at [450, 434] on textarea at bounding box center [563, 443] width 513 height 31
click at [597, 445] on textarea "Tere! Kindlasti teeme juurde iga nädalaselt" at bounding box center [563, 443] width 513 height 31
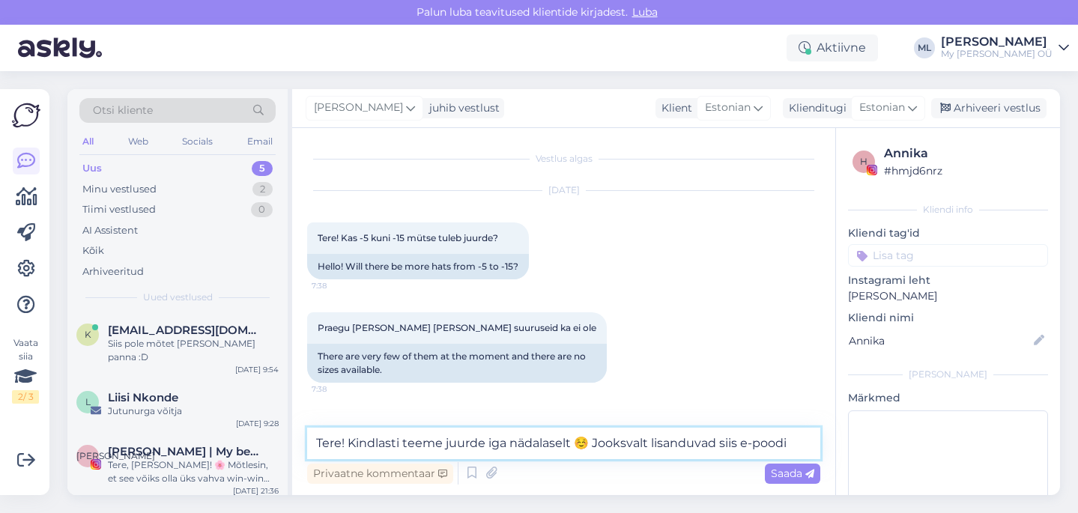
type textarea "Tere! Kindlasti teeme juurde iga nädalaselt ☺️ Jooksvalt lisanduvad siis e-poodi"
click at [79, 168] on div "Uus 5" at bounding box center [177, 168] width 196 height 21
click at [106, 184] on div "Minu vestlused" at bounding box center [119, 189] width 74 height 15
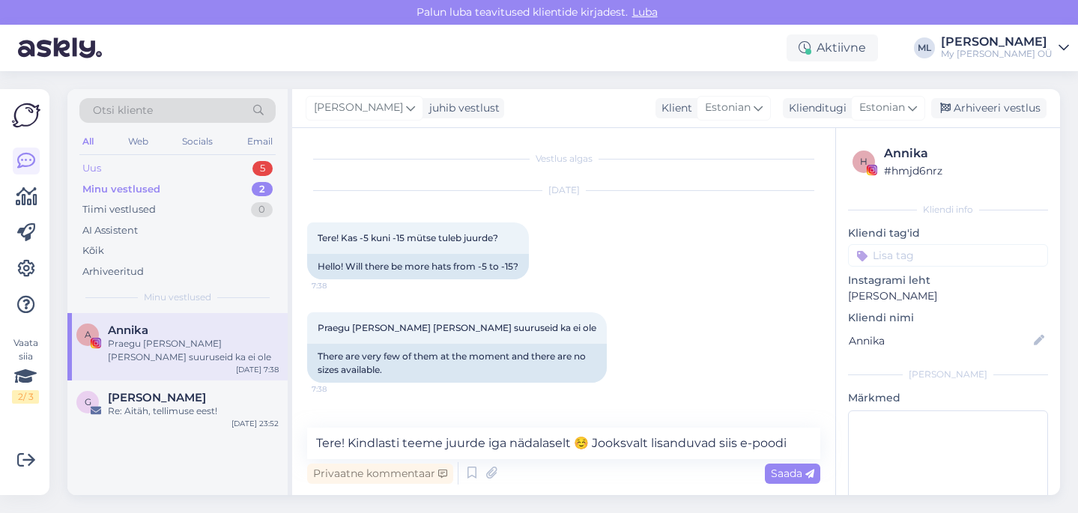
click at [86, 170] on div "Uus" at bounding box center [91, 168] width 19 height 15
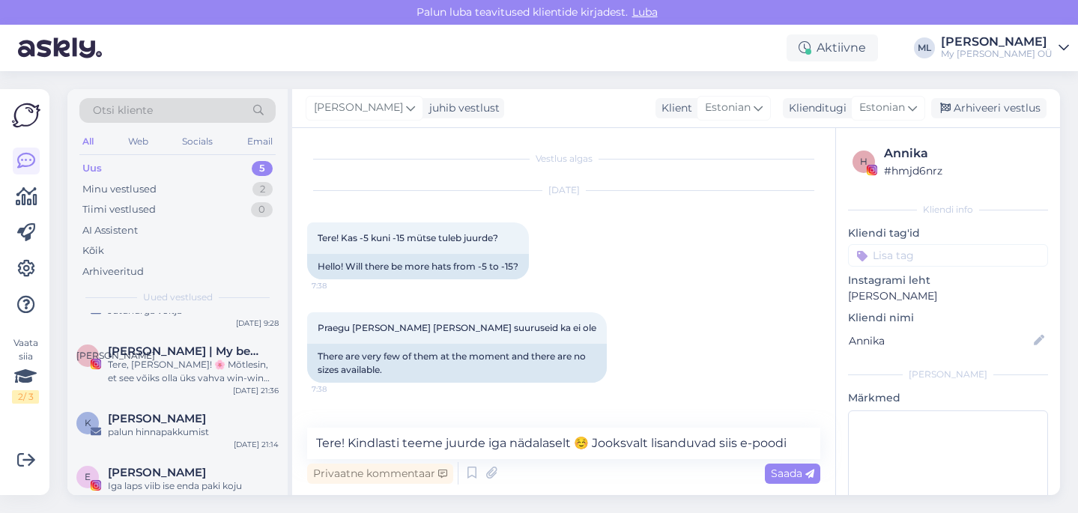
scroll to position [101, 0]
click at [173, 465] on span "Ester Sumero" at bounding box center [157, 471] width 98 height 13
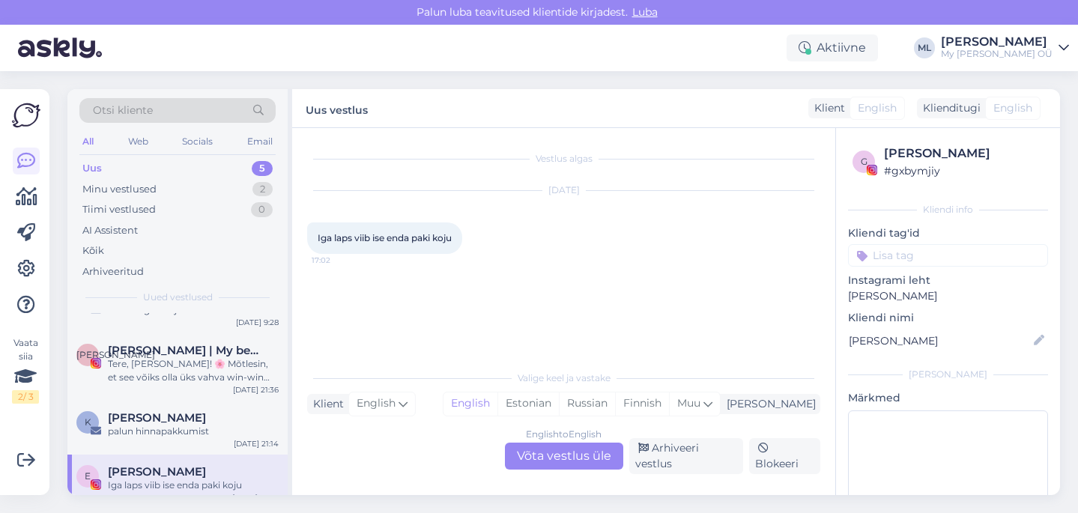
click at [173, 465] on span "Ester Sumero" at bounding box center [157, 471] width 98 height 13
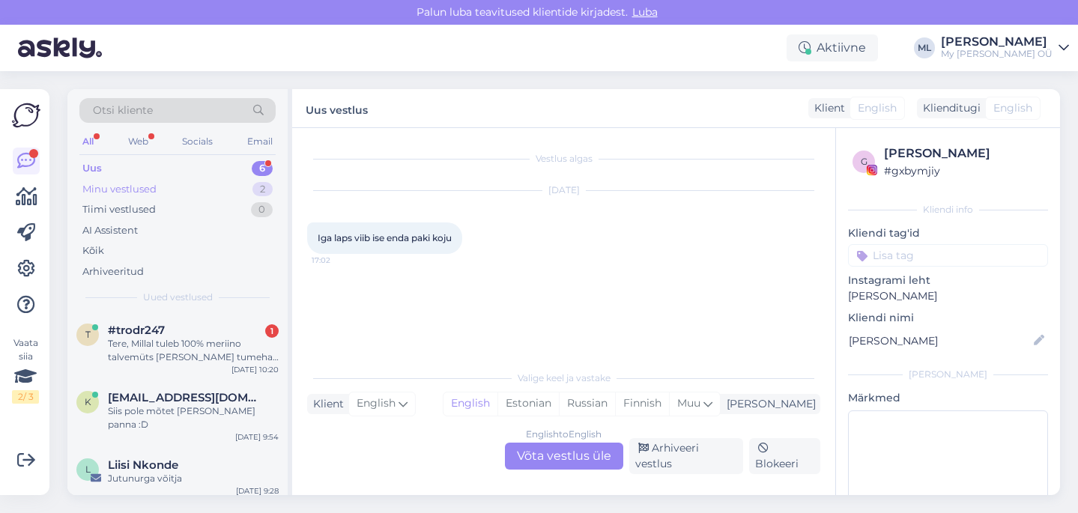
click at [109, 198] on div "Minu vestlused 2" at bounding box center [177, 189] width 196 height 21
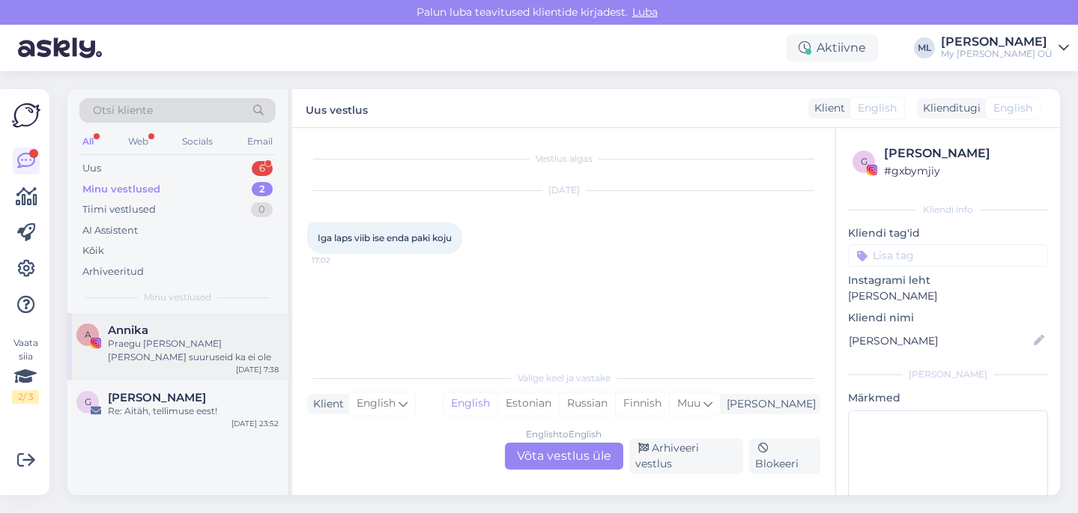
click at [136, 360] on div "Praegu väga vähe neid ja suuruseid ka ei ole" at bounding box center [193, 350] width 171 height 27
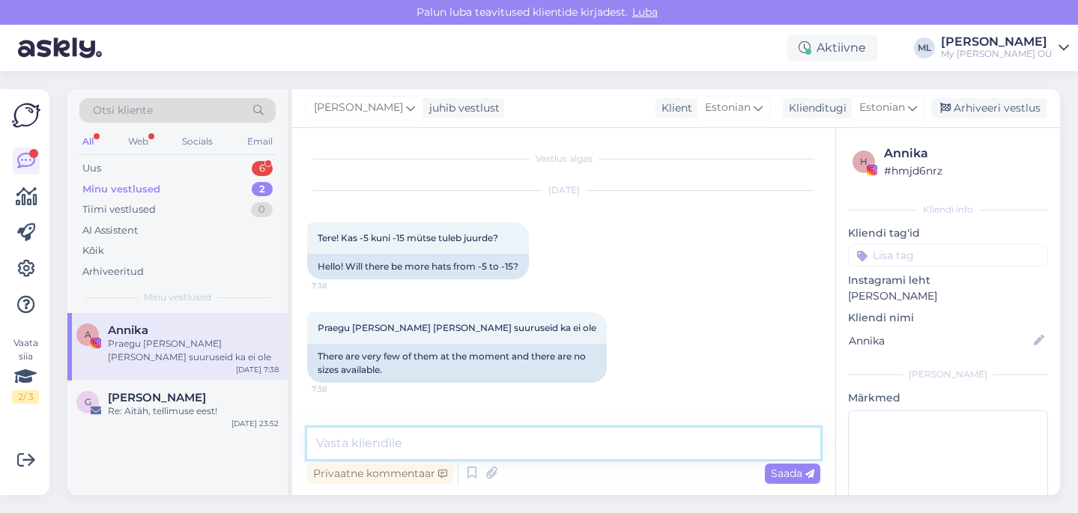
click at [404, 442] on textarea at bounding box center [563, 443] width 513 height 31
click at [481, 438] on textarea "Tere! Kindlasti tuleb juurde suuruseid" at bounding box center [563, 443] width 513 height 31
click at [577, 450] on textarea "Tere! Kindlasti tuleb juurde kõiki suuruseid" at bounding box center [563, 443] width 513 height 31
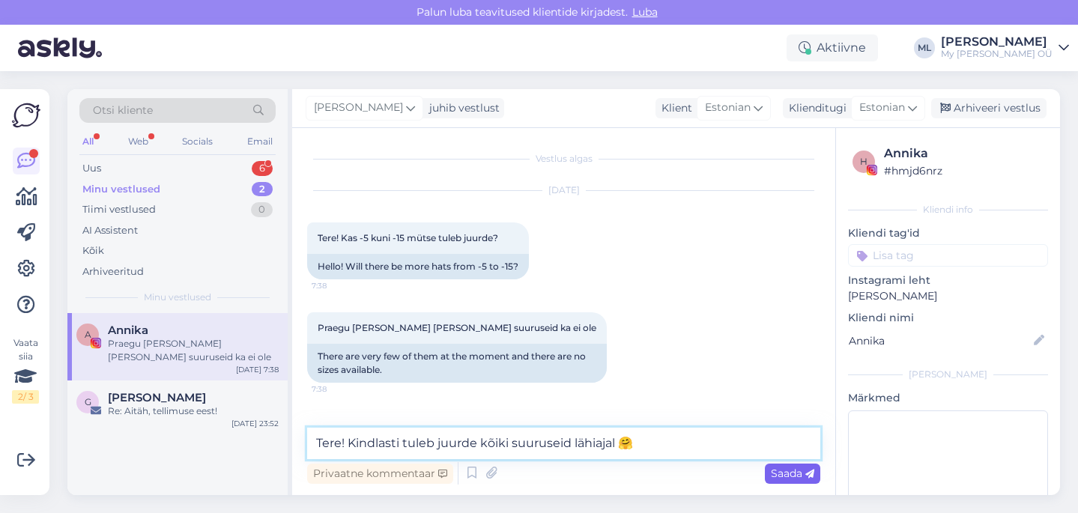
type textarea "Tere! Kindlasti tuleb juurde kõiki suuruseid lähiajal 🤗"
click at [792, 480] on div "Saada" at bounding box center [792, 474] width 55 height 20
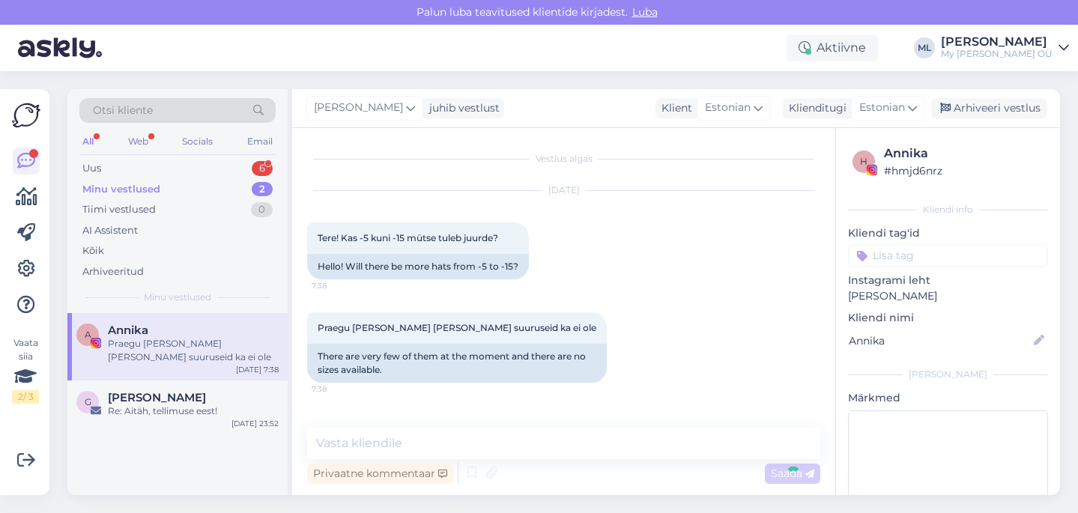
scroll to position [49, 0]
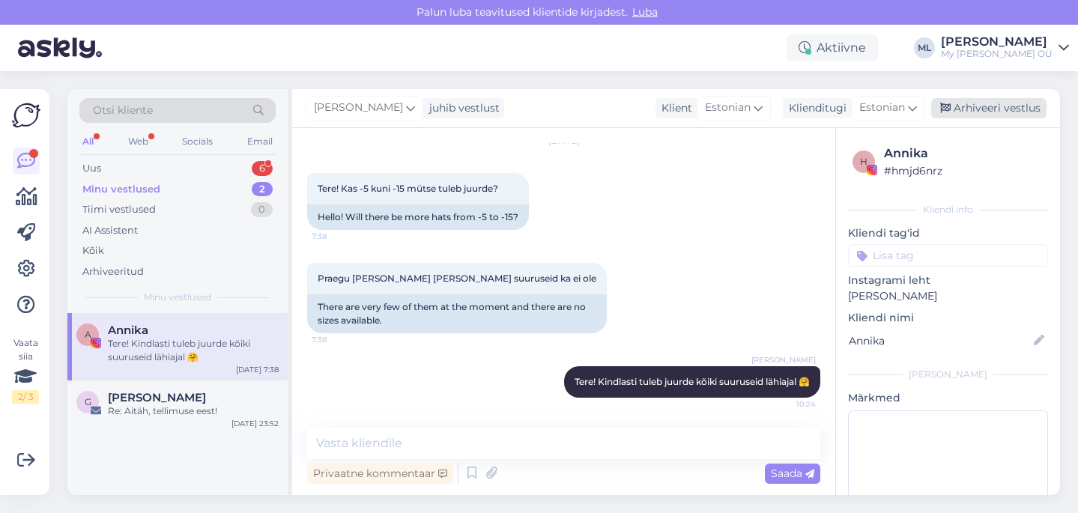
click at [998, 109] on div "Arhiveeri vestlus" at bounding box center [988, 108] width 115 height 20
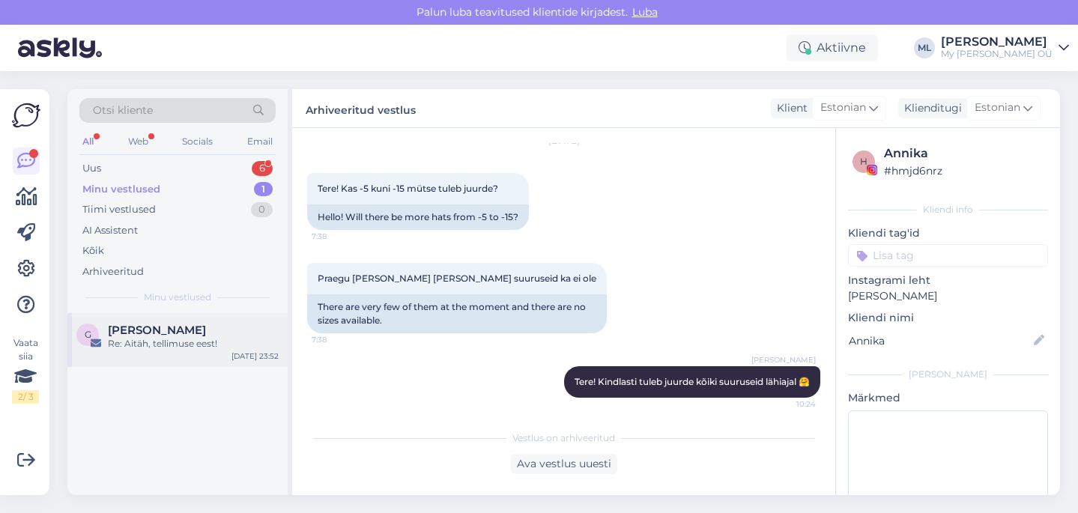
click at [155, 351] on div "G Gerly Elbrecht Re: Aitäh, tellimuse eest! Oct 1 23:52" at bounding box center [177, 340] width 220 height 54
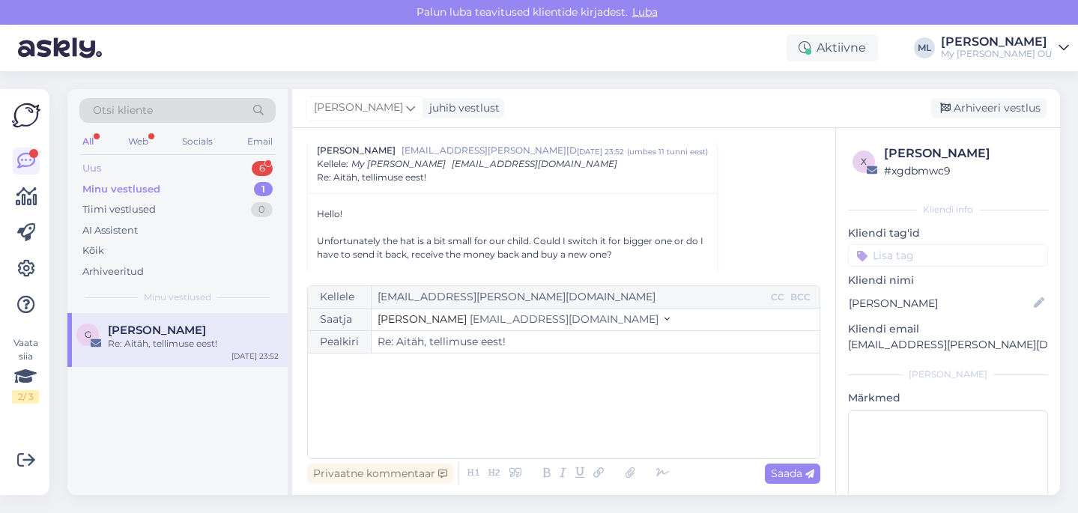
click at [151, 165] on div "Uus 6" at bounding box center [177, 168] width 196 height 21
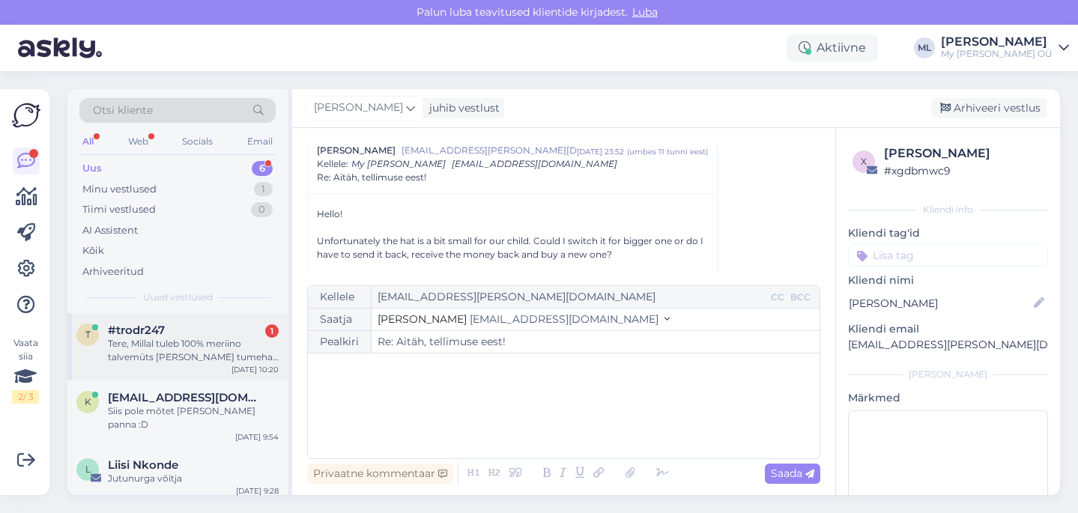
click at [161, 347] on div "Tere, Millal tuleb 100% meriino talvemüts MONTES tumehall suuruses 56/58 uuesti…" at bounding box center [193, 350] width 171 height 27
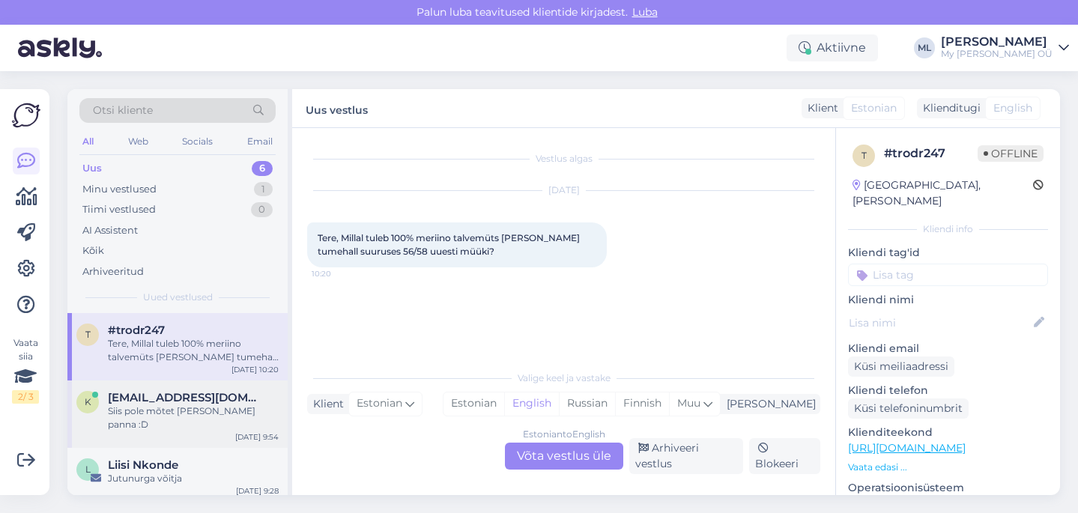
click at [153, 417] on div "Siis pole mõtet seda kaasa panna :D" at bounding box center [193, 417] width 171 height 27
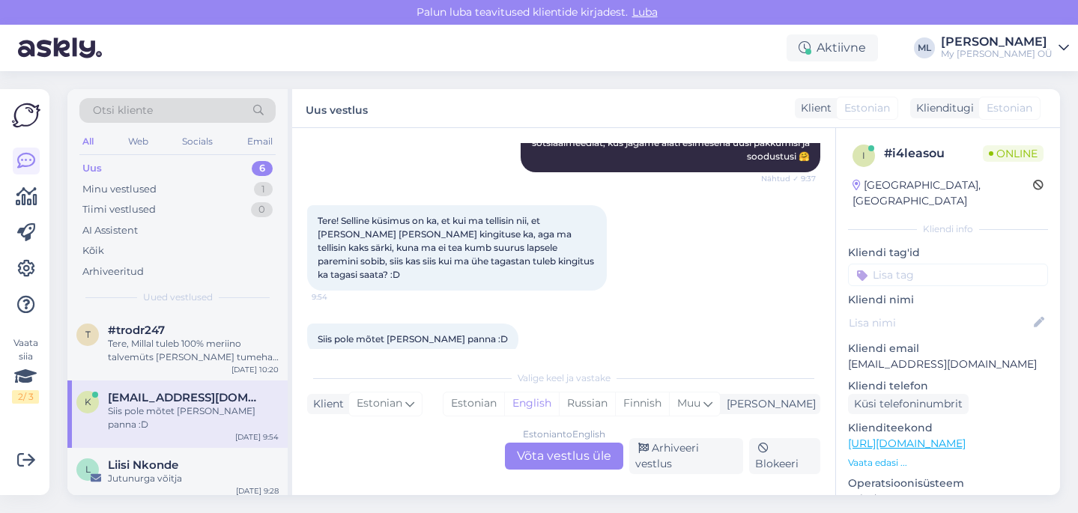
click at [556, 457] on div "Estonian to English Võta vestlus üle" at bounding box center [564, 456] width 118 height 27
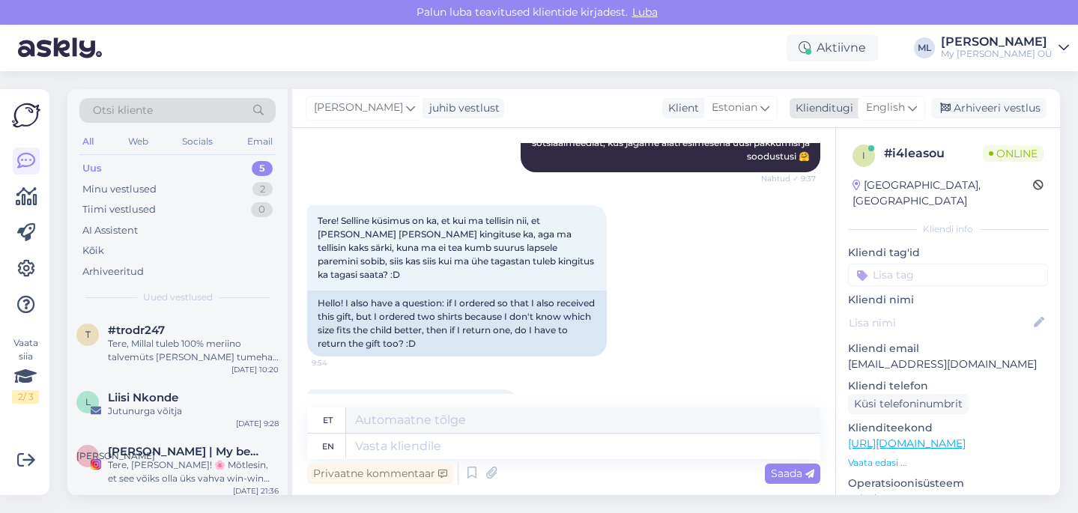
click at [876, 106] on span "English" at bounding box center [885, 108] width 39 height 16
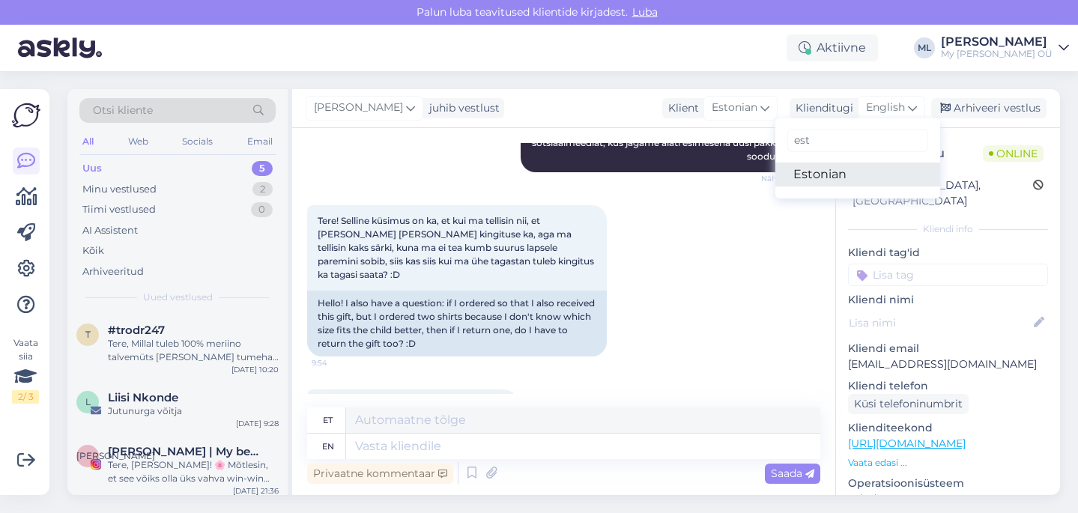
type input "est"
click at [804, 174] on link "Estonian" at bounding box center [857, 175] width 165 height 24
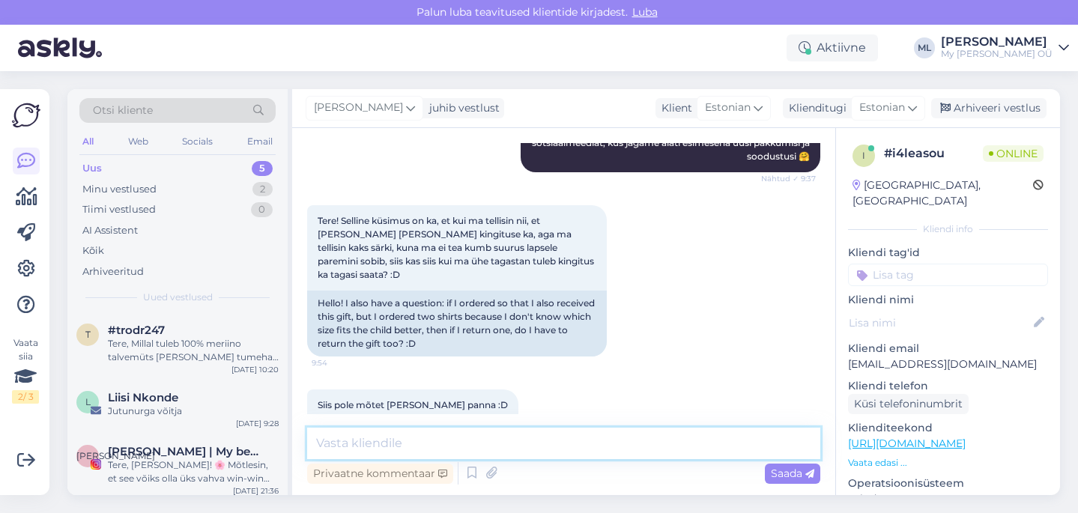
click at [397, 445] on textarea at bounding box center [563, 443] width 513 height 31
click at [458, 440] on textarea "Tere! Väga hea küsimus 😊" at bounding box center [563, 443] width 513 height 31
click at [404, 439] on textarea "Tere! Väga hea küsimus j😊" at bounding box center [563, 443] width 513 height 31
click at [464, 443] on textarea "Tere! Väga hea küsimus j😊" at bounding box center [563, 443] width 513 height 31
click at [403, 443] on textarea "Tere! Väga hea küsimus 😊" at bounding box center [563, 443] width 513 height 31
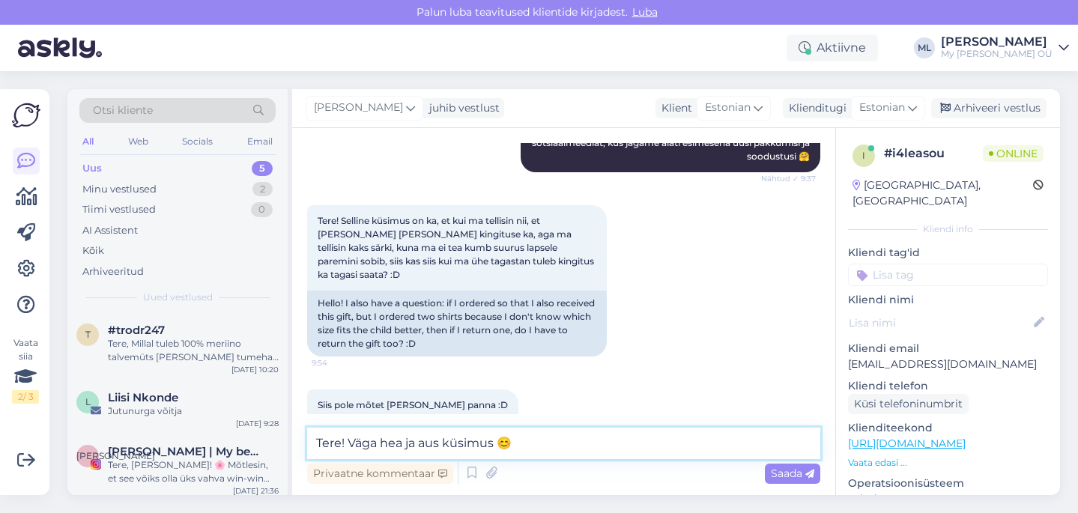
click at [547, 445] on textarea "Tere! Väga hea ja aus küsimus 😊" at bounding box center [563, 443] width 513 height 31
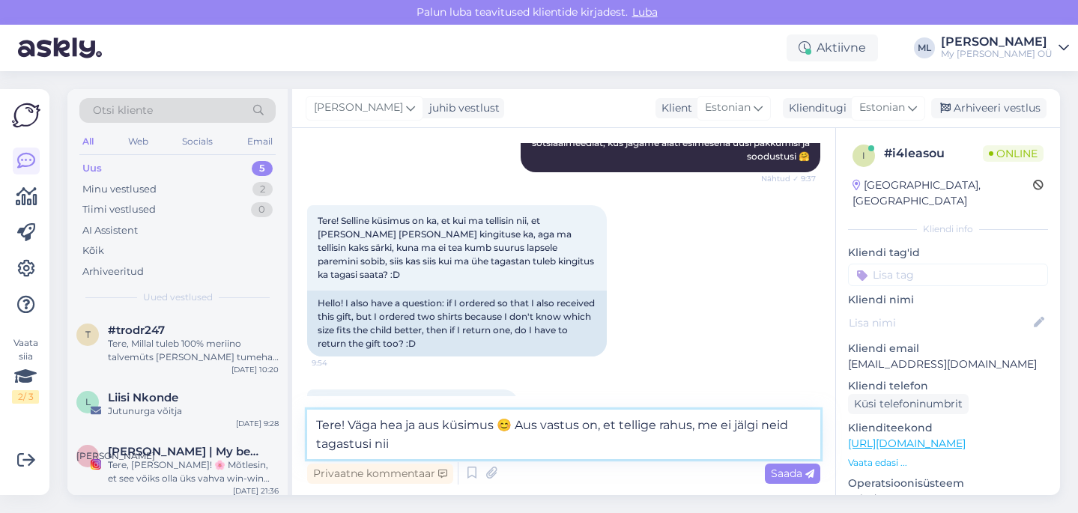
click at [420, 444] on textarea "Tere! Väga hea ja aus küsimus 😊 Aus vastus on, et tellige rahus, me ei jälgi ne…" at bounding box center [563, 434] width 513 height 49
type textarea "Tere! Väga hea ja aus küsimus 😊 Aus vastus on, et tellige rahus, me ei jälgi ne…"
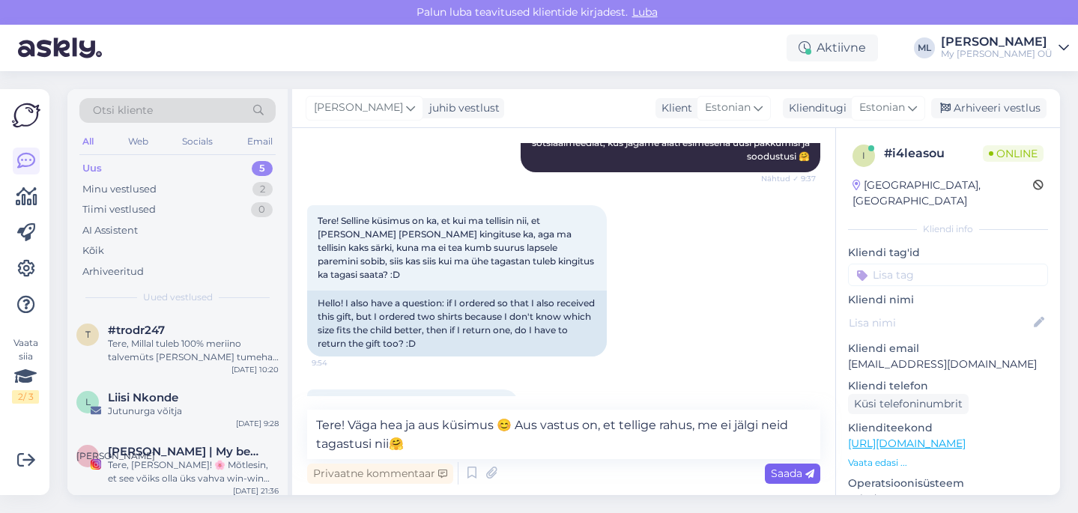
click at [795, 477] on span "Saada" at bounding box center [792, 473] width 43 height 13
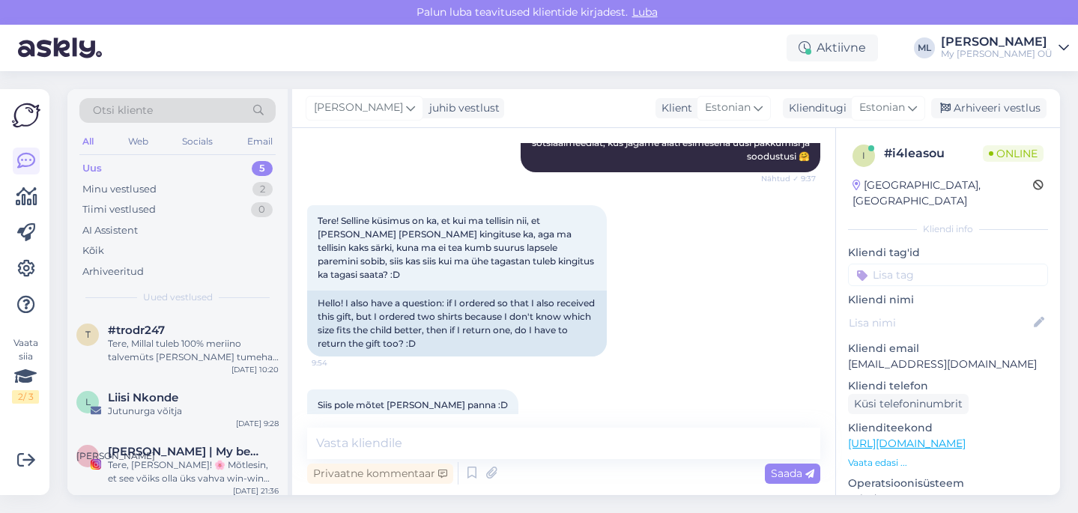
scroll to position [397, 0]
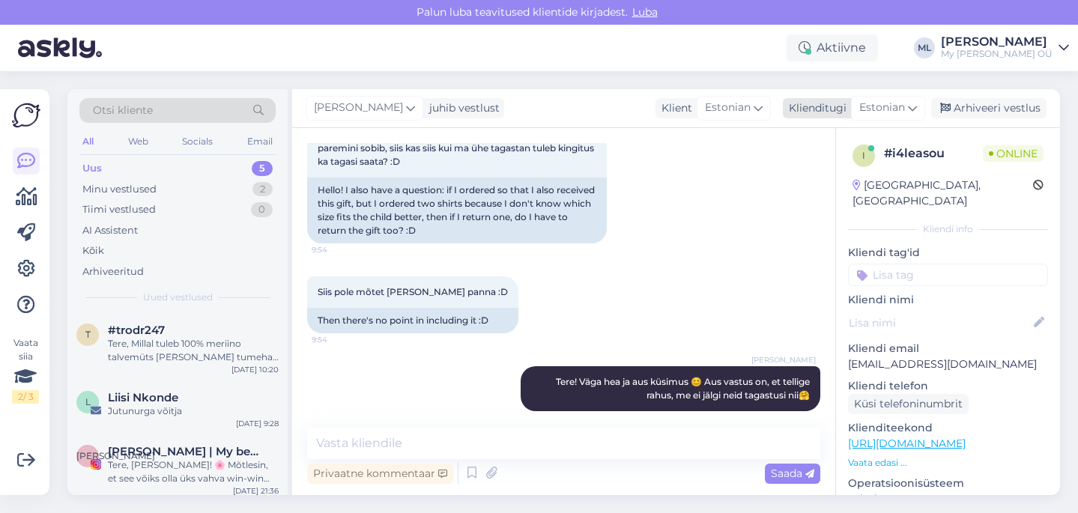
drag, startPoint x: 1030, startPoint y: 112, endPoint x: 1013, endPoint y: 112, distance: 16.5
click at [1031, 111] on div "Arhiveeri vestlus" at bounding box center [988, 108] width 115 height 20
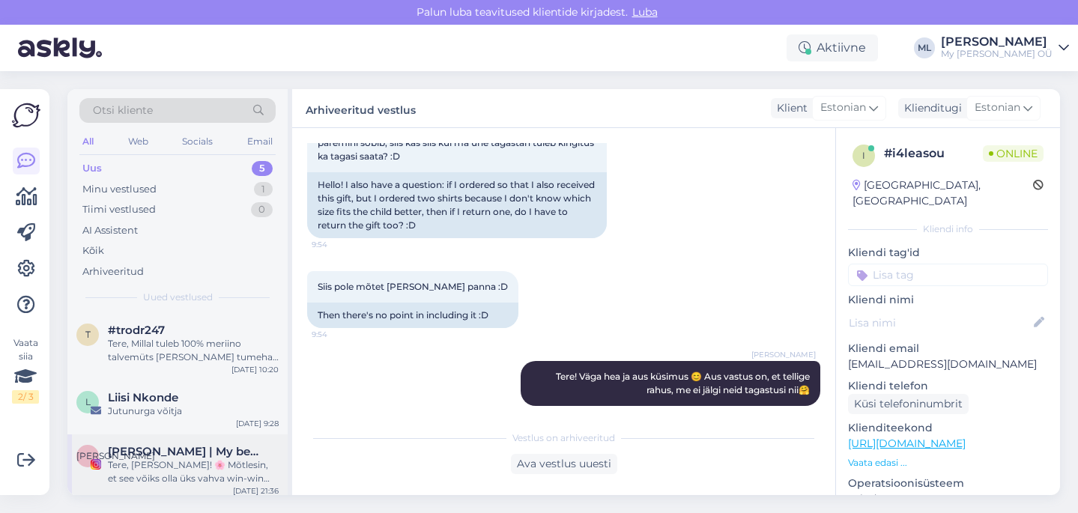
scroll to position [115, 0]
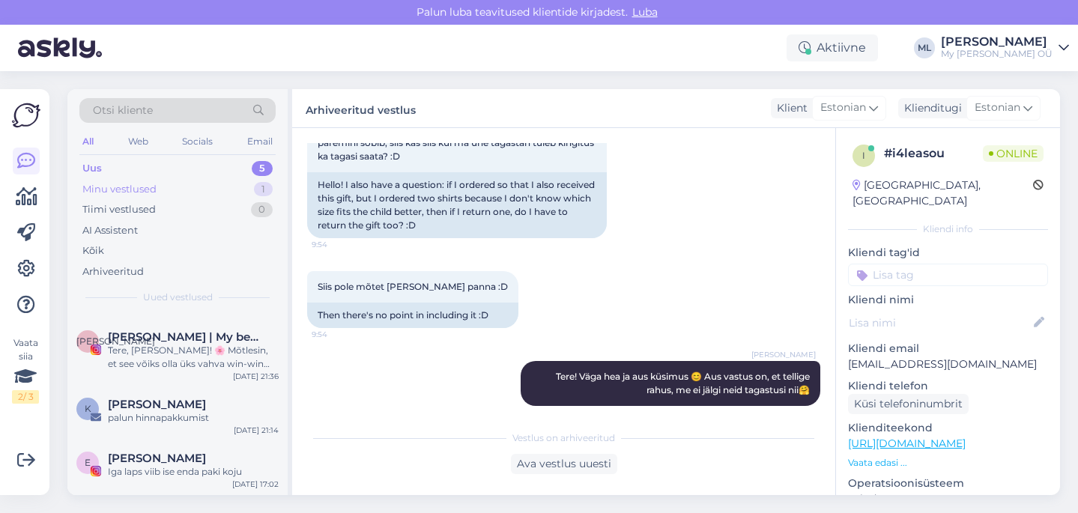
click at [137, 191] on div "Minu vestlused" at bounding box center [119, 189] width 74 height 15
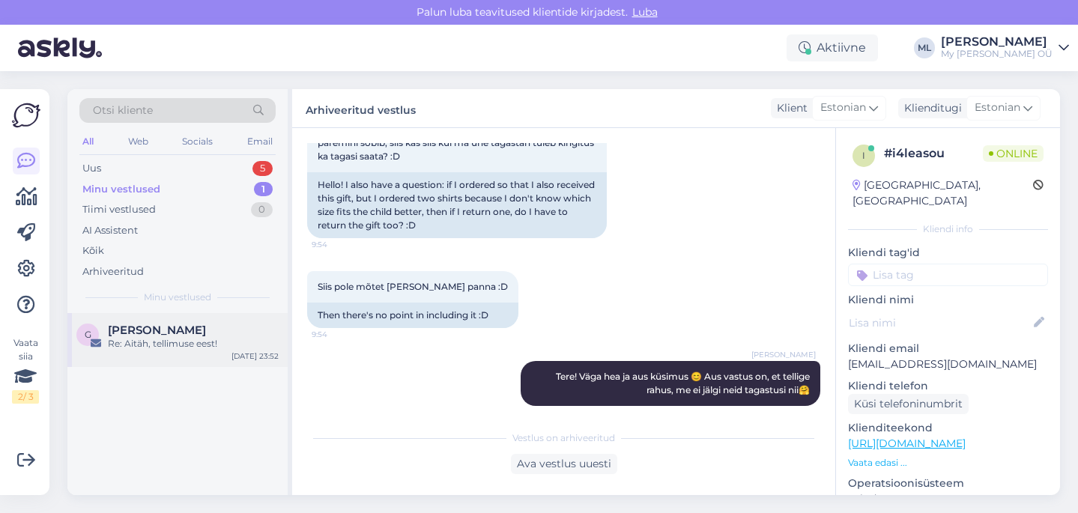
click at [186, 333] on span "Gerly Elbrecht" at bounding box center [157, 330] width 98 height 13
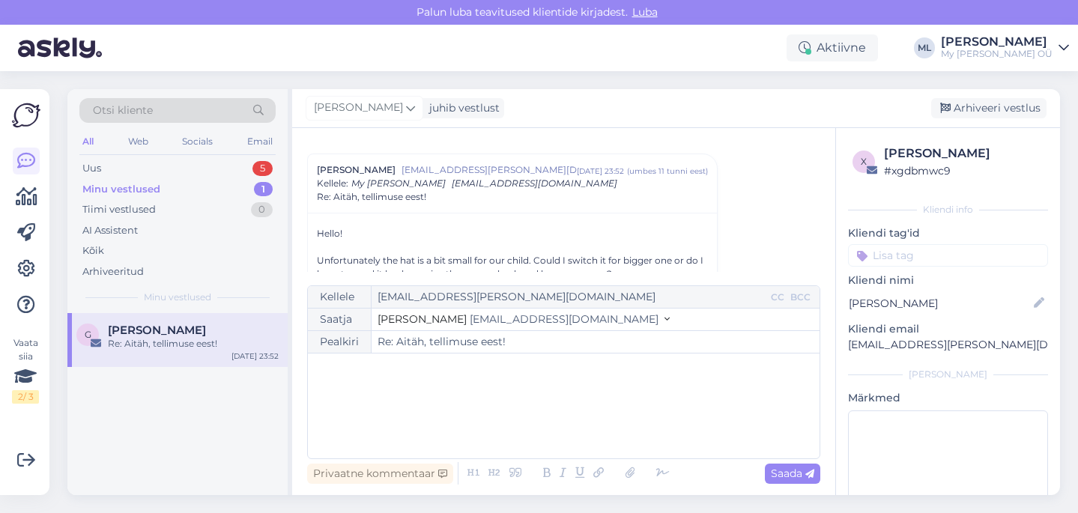
scroll to position [41, 0]
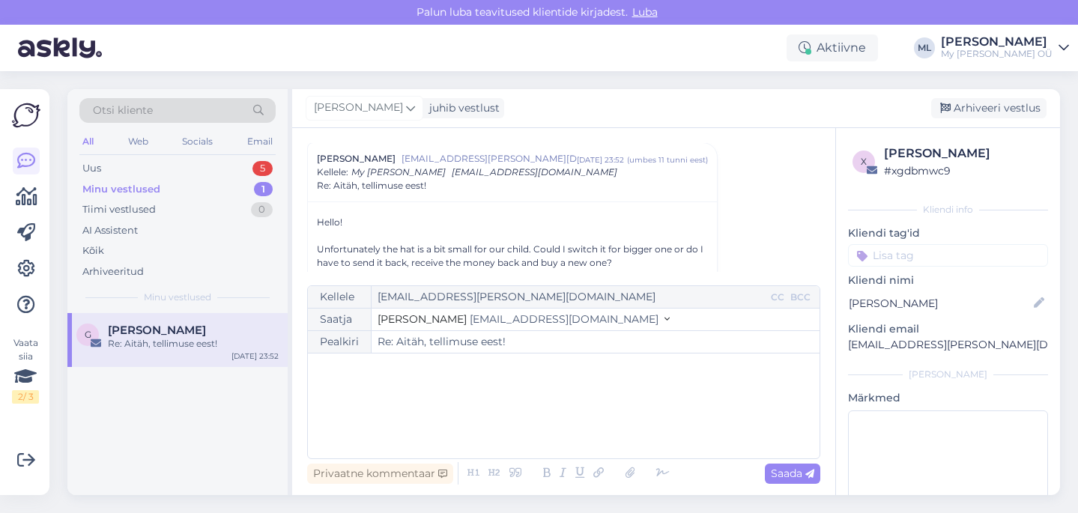
click at [524, 318] on button "Stella info@mybreden.com" at bounding box center [523, 320] width 292 height 16
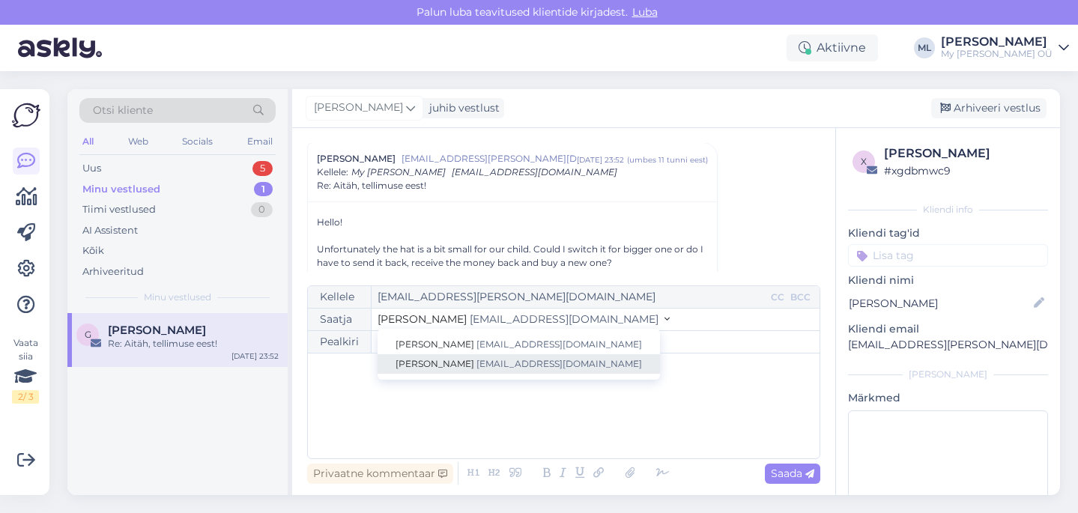
click at [476, 364] on span "info@mybreden.com" at bounding box center [559, 363] width 166 height 11
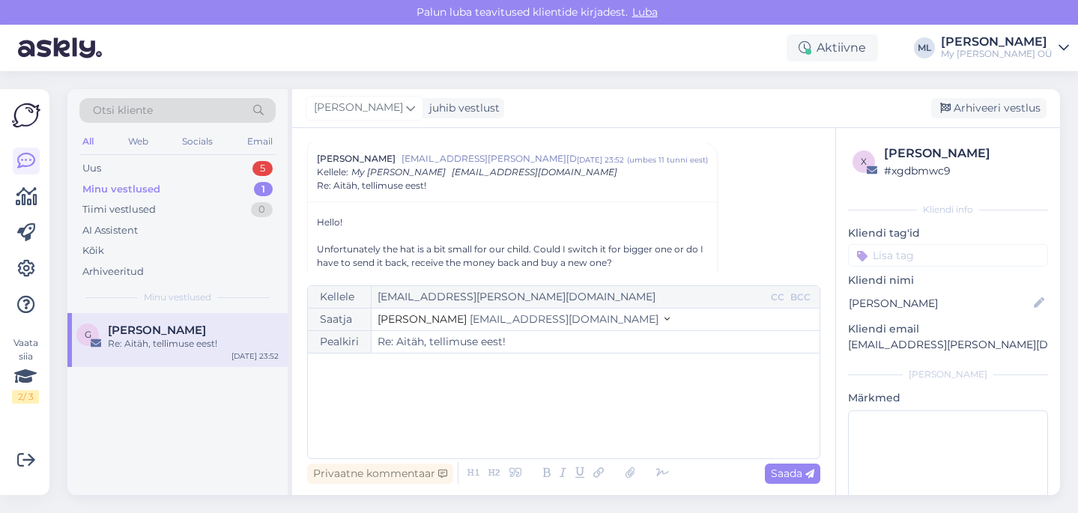
click at [577, 416] on div "﻿" at bounding box center [563, 406] width 497 height 90
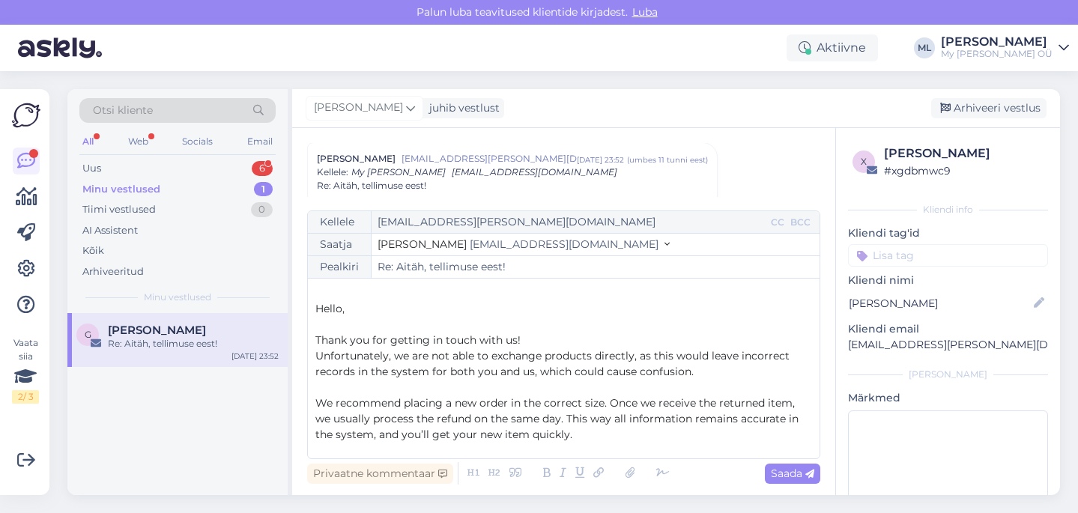
scroll to position [205, 0]
click at [792, 476] on span "Saada" at bounding box center [792, 473] width 43 height 13
type input "Re: Aitäh, tellimuse eest!"
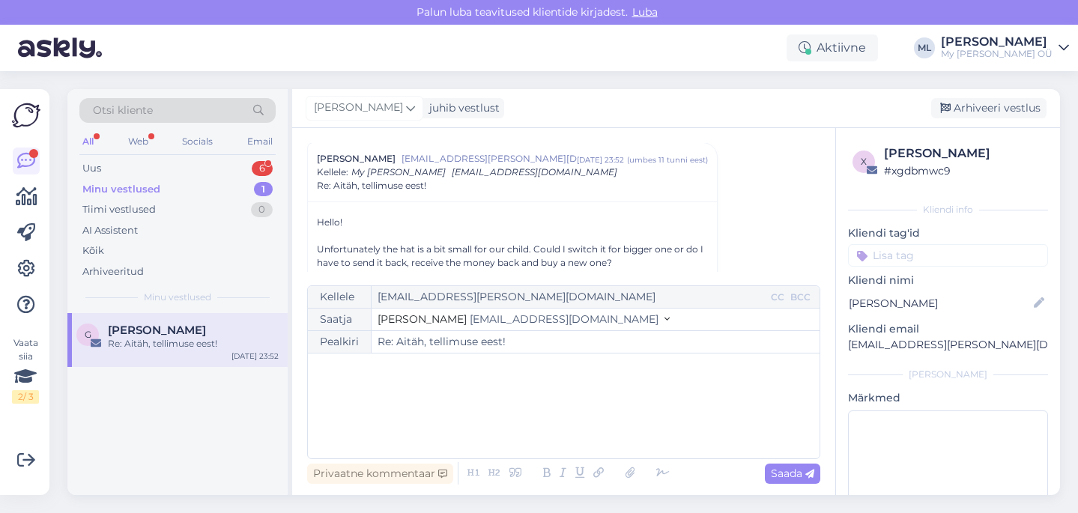
scroll to position [1293, 0]
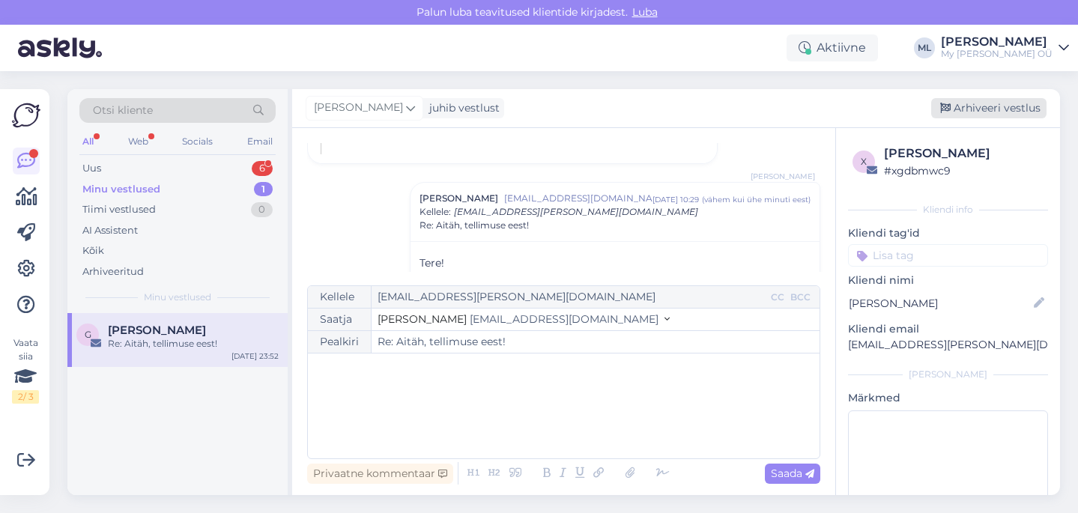
click at [971, 106] on div "Arhiveeri vestlus" at bounding box center [988, 108] width 115 height 20
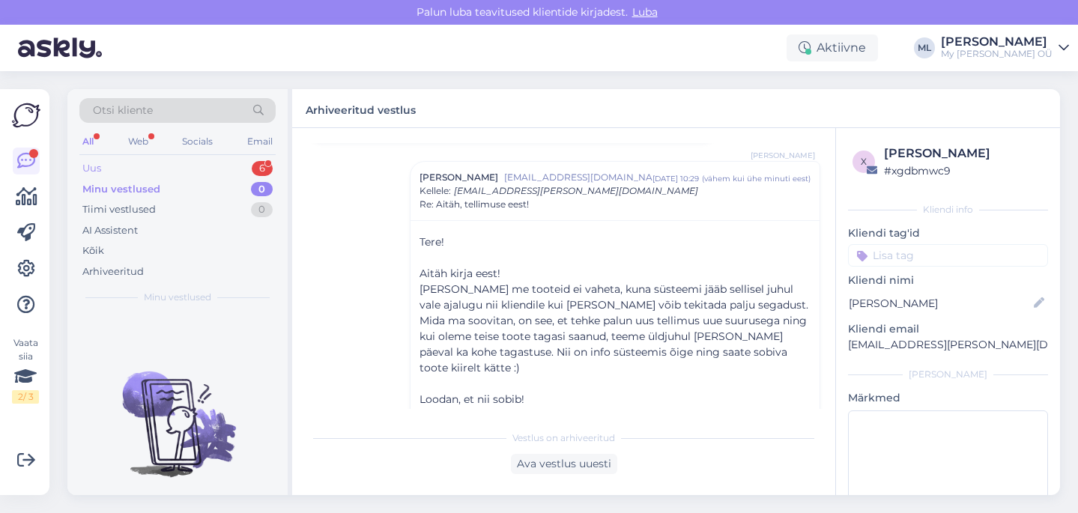
click at [111, 169] on div "Uus 6" at bounding box center [177, 168] width 196 height 21
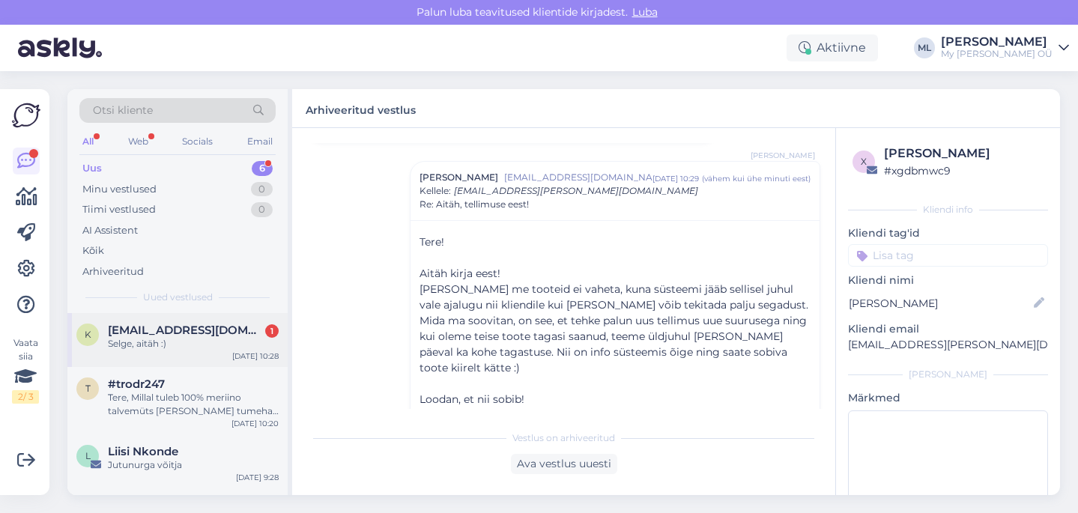
click at [174, 338] on div "Selge, aitäh :)" at bounding box center [193, 343] width 171 height 13
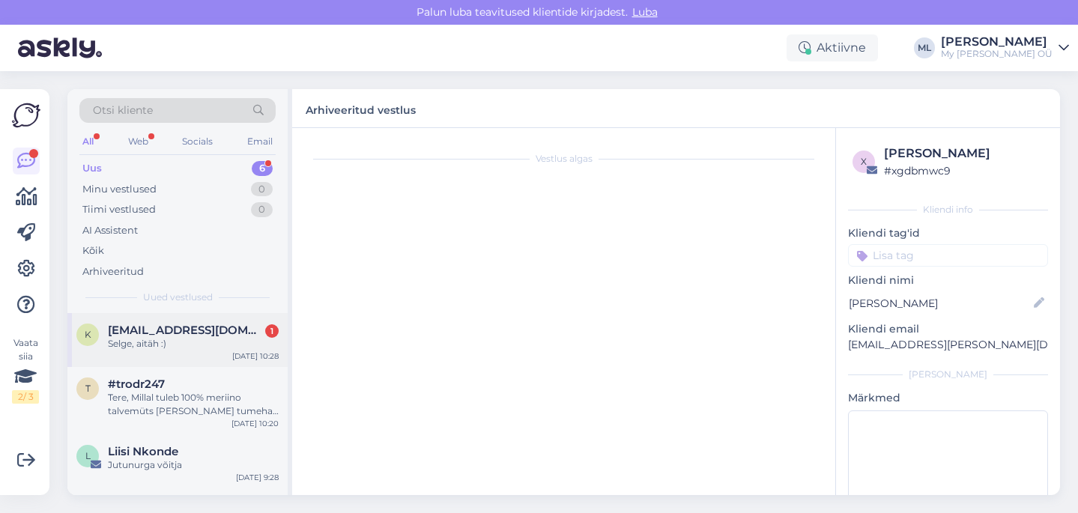
scroll to position [518, 0]
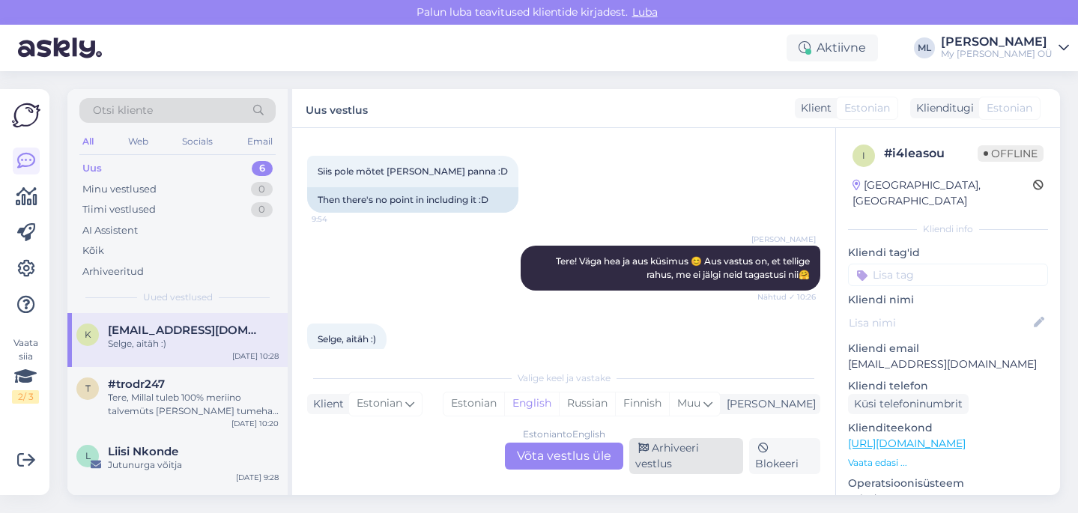
click at [700, 464] on div "Arhiveeri vestlus" at bounding box center [686, 456] width 114 height 36
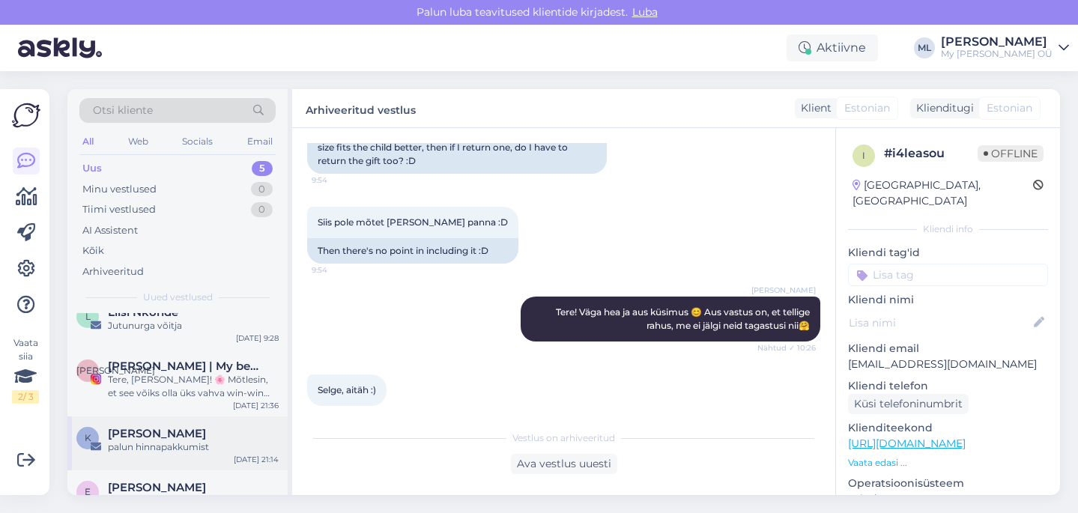
scroll to position [115, 0]
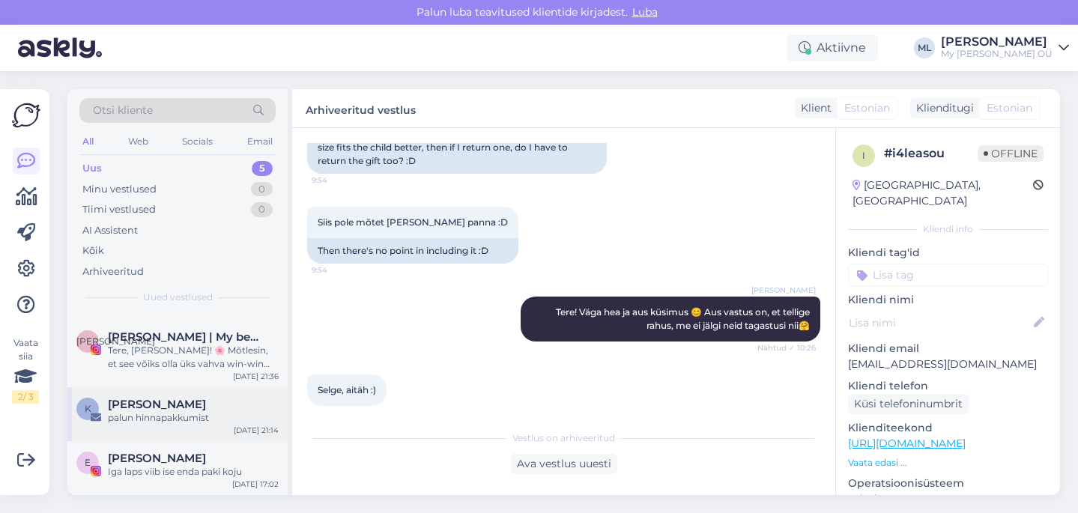
click at [165, 400] on span "Kaja Valdmaa" at bounding box center [157, 404] width 98 height 13
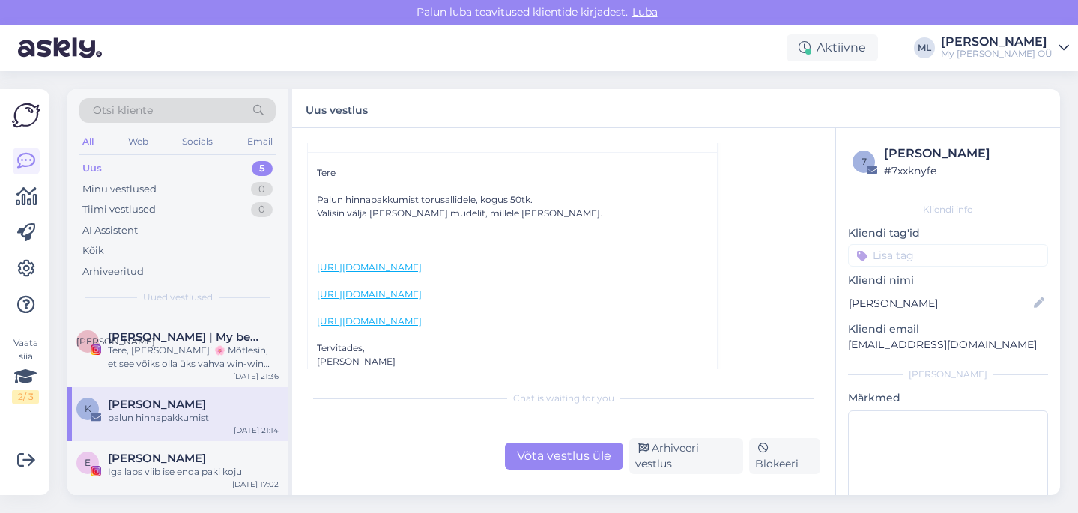
scroll to position [140, 0]
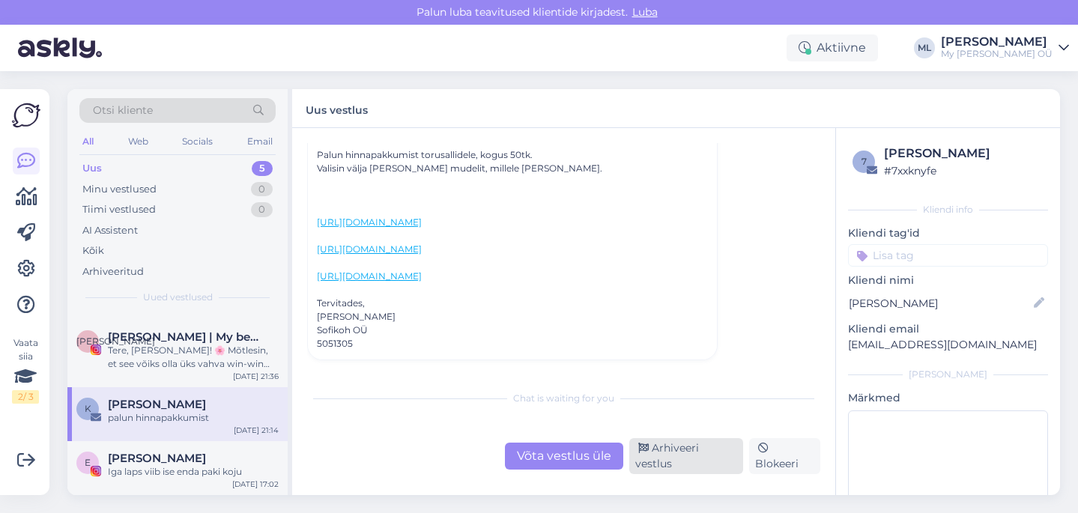
click at [668, 460] on div "Arhiveeri vestlus" at bounding box center [686, 456] width 114 height 36
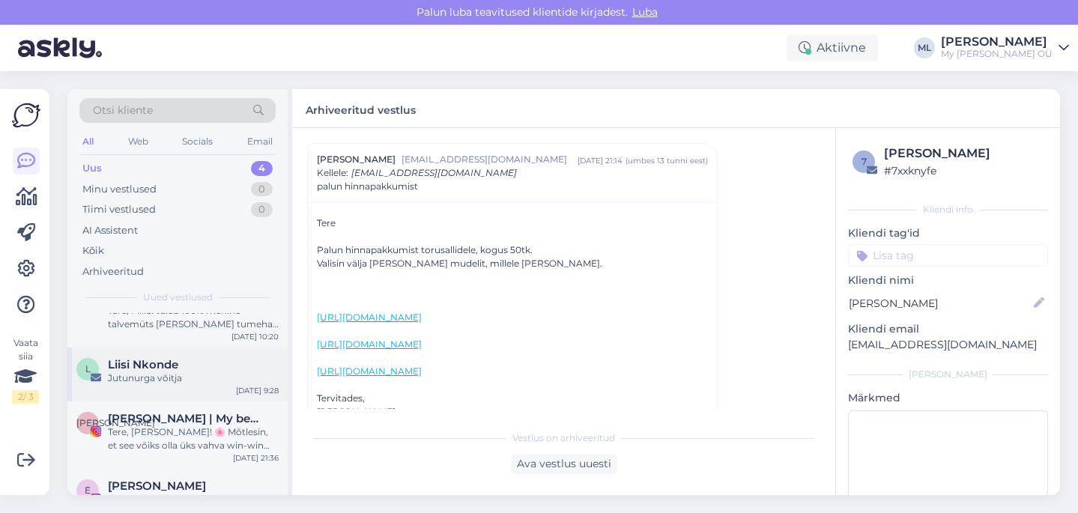
scroll to position [61, 0]
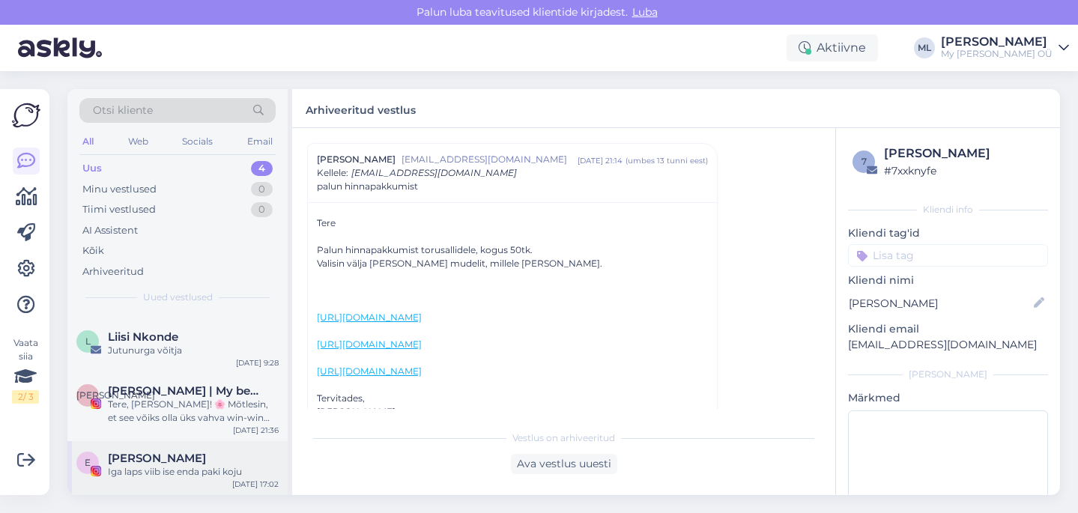
click at [145, 461] on span "Ester Sumero" at bounding box center [157, 458] width 98 height 13
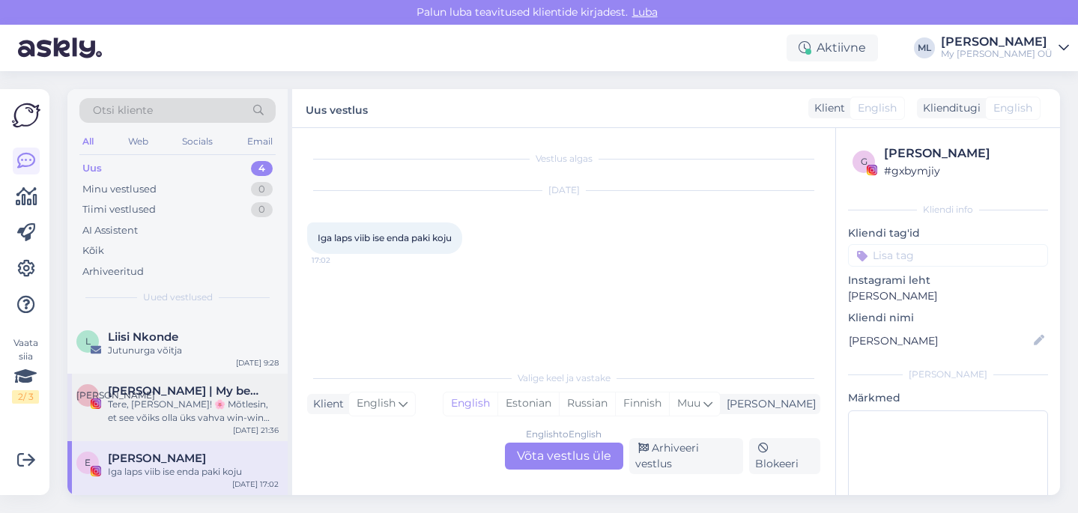
click at [184, 383] on div "А Аня Кулагина | My beautiful life story 💫 Tere, Breden! 🌸 Mõtlesin, et see või…" at bounding box center [177, 407] width 220 height 67
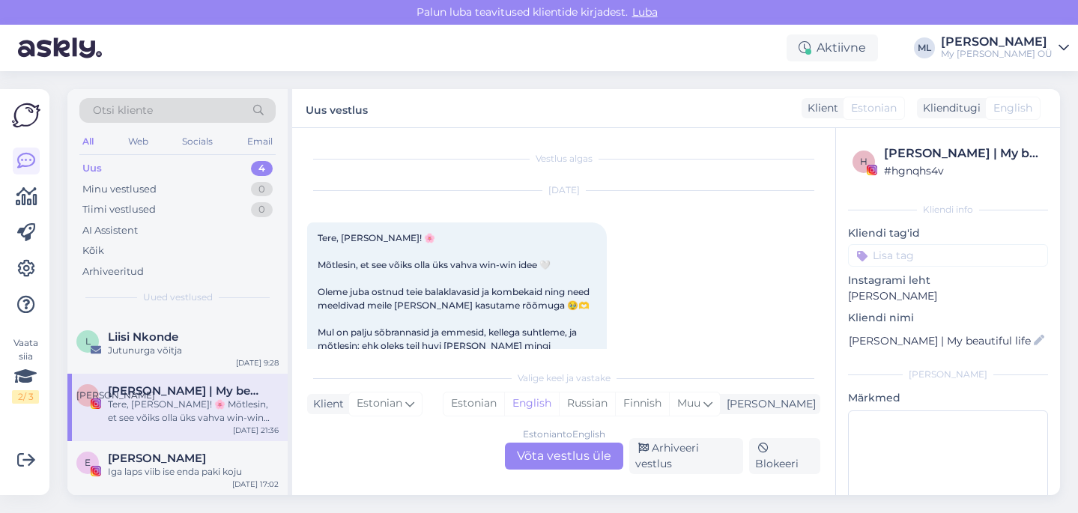
scroll to position [31, 0]
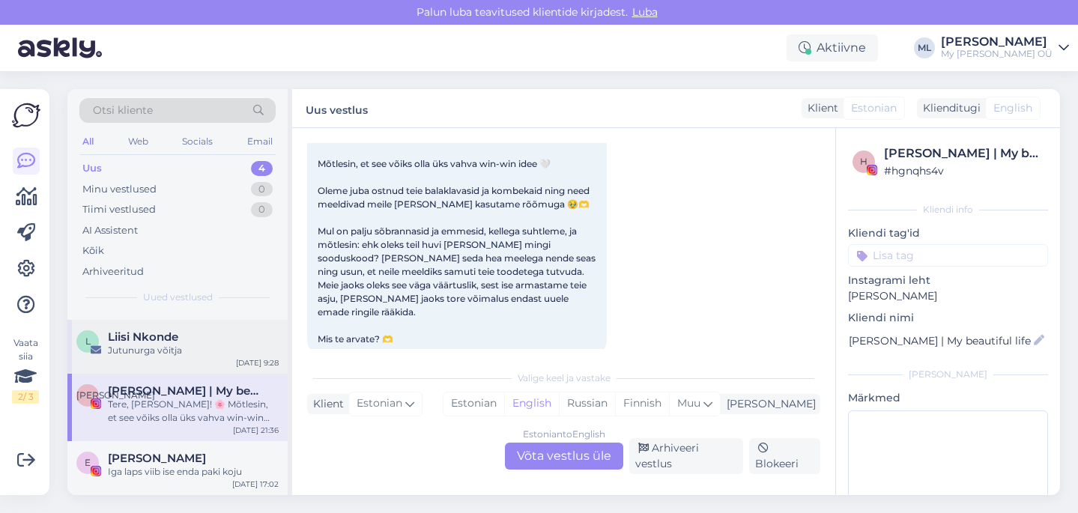
click at [166, 340] on span "Liisi Nkonde" at bounding box center [143, 336] width 70 height 13
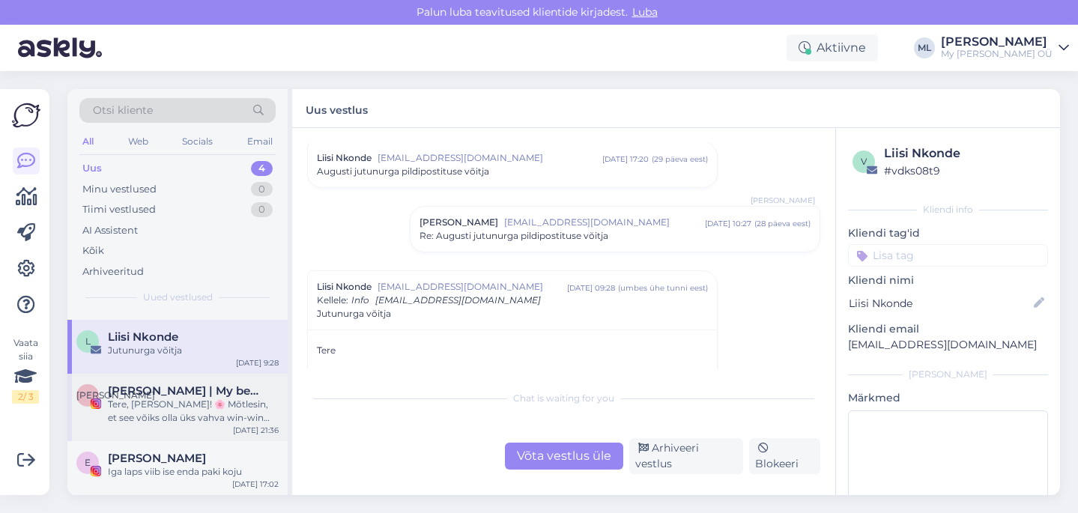
click at [170, 403] on div "Tere, Breden! 🌸 Mõtlesin, et see võiks olla üks vahva win-win idee 🤍 Oleme juba…" at bounding box center [193, 411] width 171 height 27
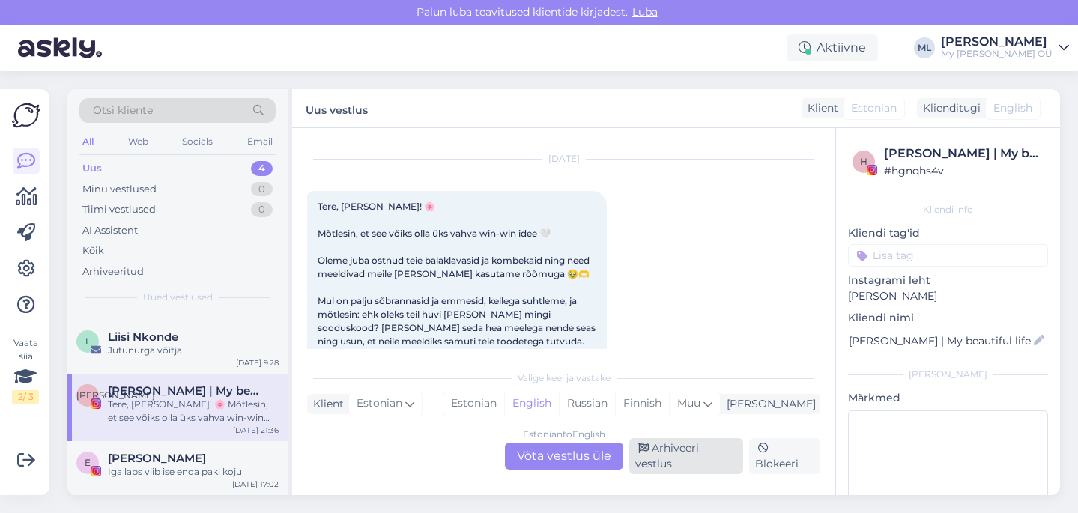
click at [680, 467] on div "Arhiveeri vestlus" at bounding box center [686, 456] width 114 height 36
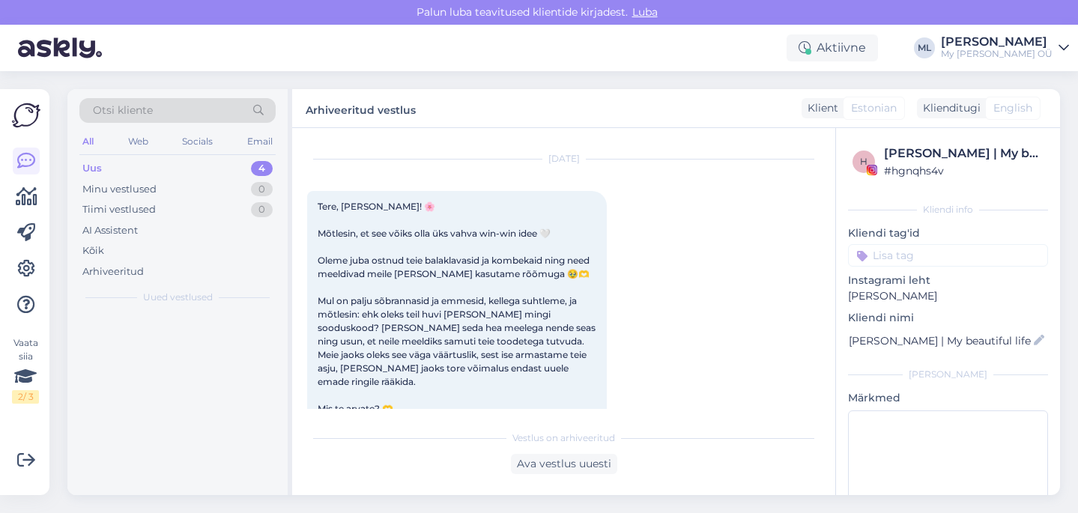
scroll to position [0, 0]
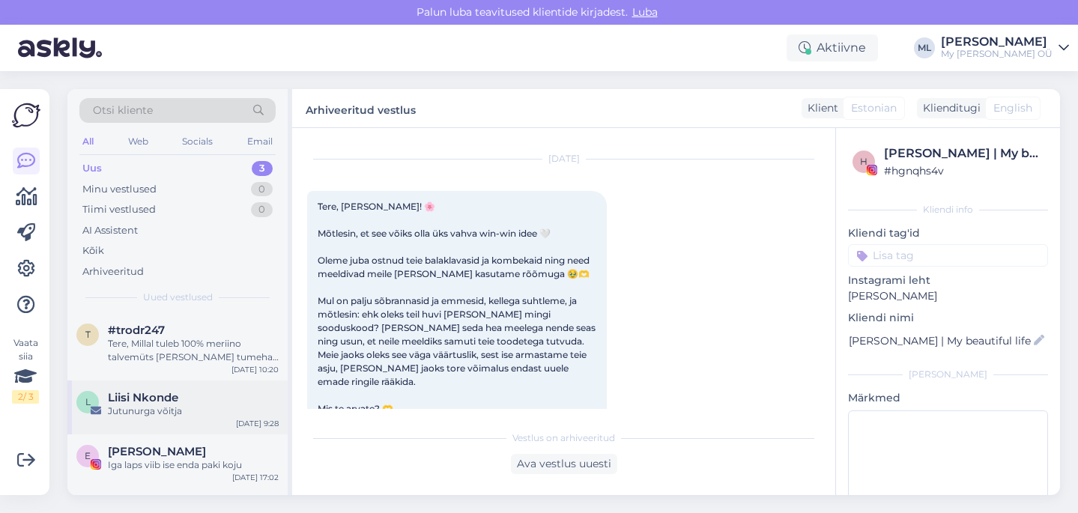
click at [171, 407] on div "Jutunurga võitja" at bounding box center [193, 410] width 171 height 13
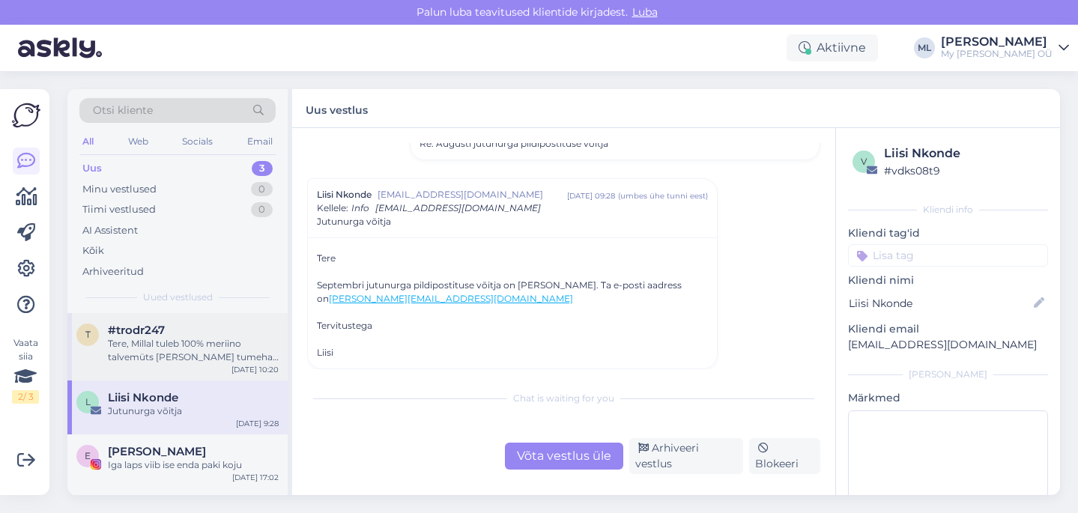
click at [169, 332] on div "#trodr247" at bounding box center [193, 330] width 171 height 13
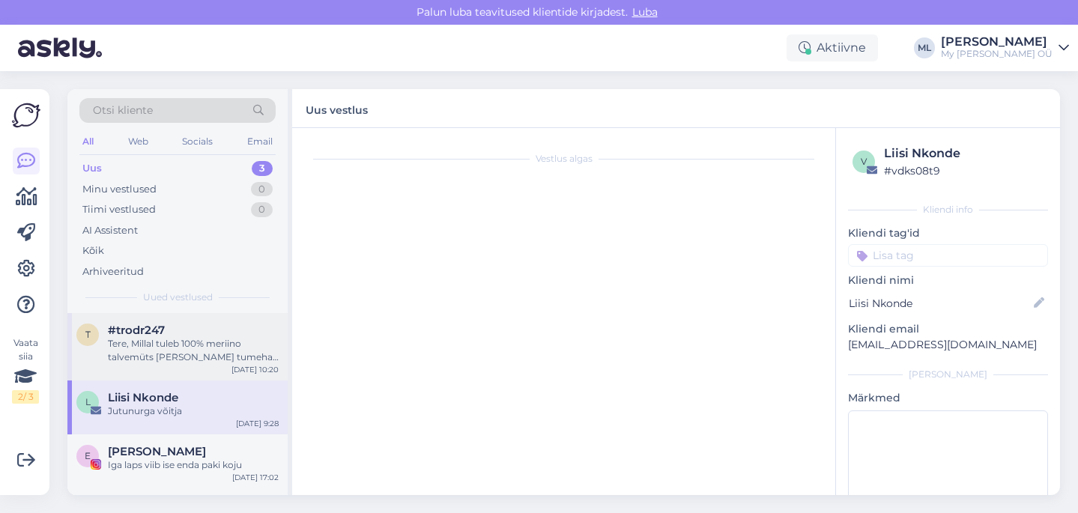
scroll to position [0, 0]
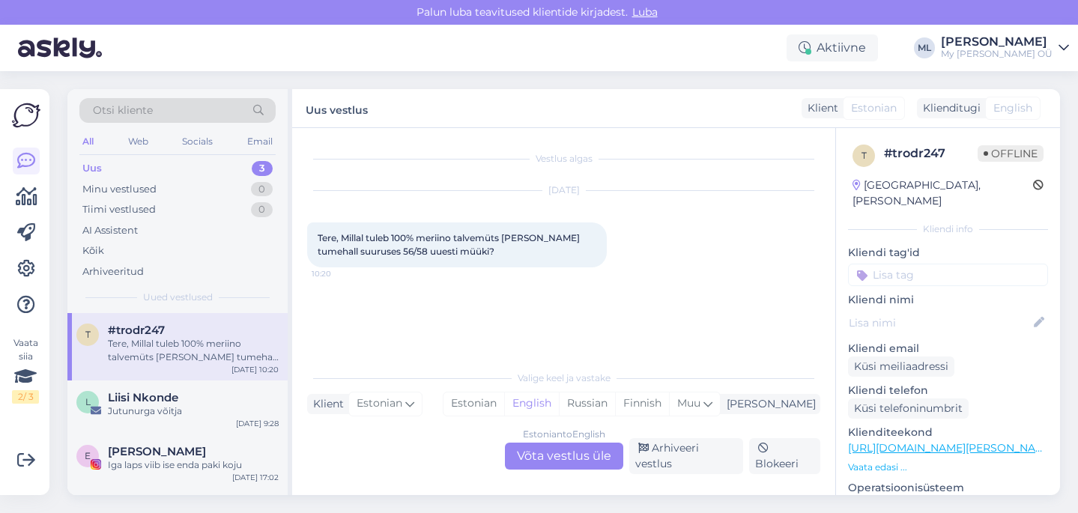
click at [585, 464] on div "Estonian to English Võta vestlus üle" at bounding box center [564, 456] width 118 height 27
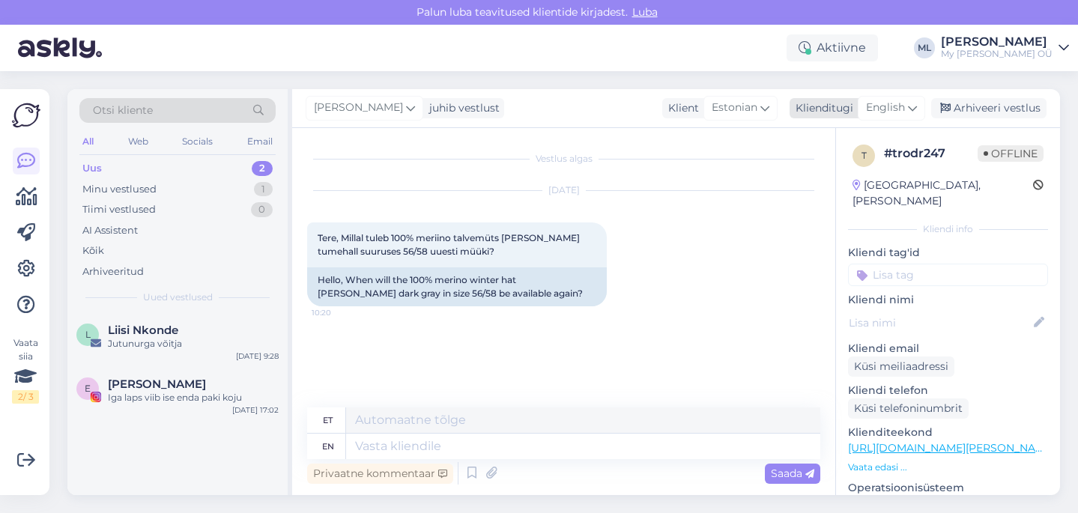
click at [902, 110] on span "English" at bounding box center [885, 108] width 39 height 16
type input "est"
click at [849, 174] on link "Estonian" at bounding box center [857, 175] width 165 height 24
click at [347, 442] on textarea at bounding box center [563, 443] width 513 height 31
type textarea "Tere! Nädala-kahe jooksul lisanudub"
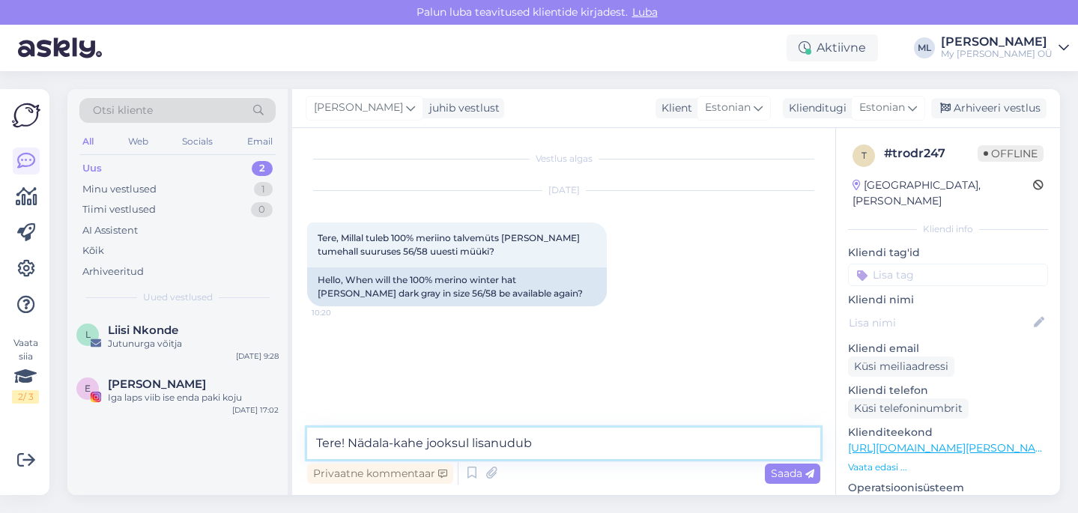
drag, startPoint x: 472, startPoint y: 450, endPoint x: 279, endPoint y: 439, distance: 193.6
click at [279, 438] on div "Otsi kliente All Web Socials Email Uus 2 Minu vestlused 1 Tiimi vestlused 0 AI …" at bounding box center [563, 292] width 992 height 406
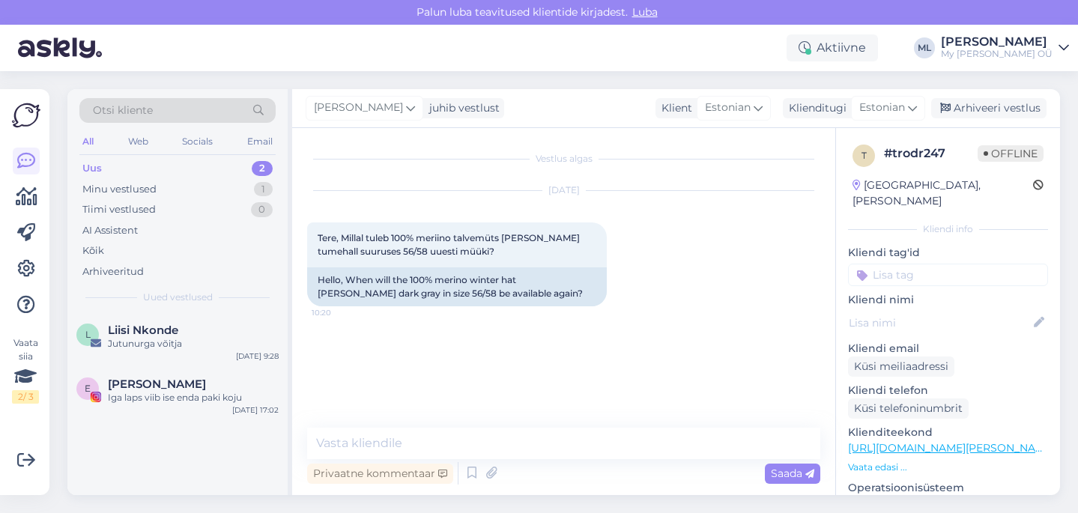
click at [159, 464] on div "L Liisi Nkonde Jutunurga võitja Oct 2 9:28 E Ester Sumero Iga laps viib ise end…" at bounding box center [177, 404] width 220 height 182
click at [125, 346] on div "Jutunurga võitja" at bounding box center [193, 343] width 171 height 13
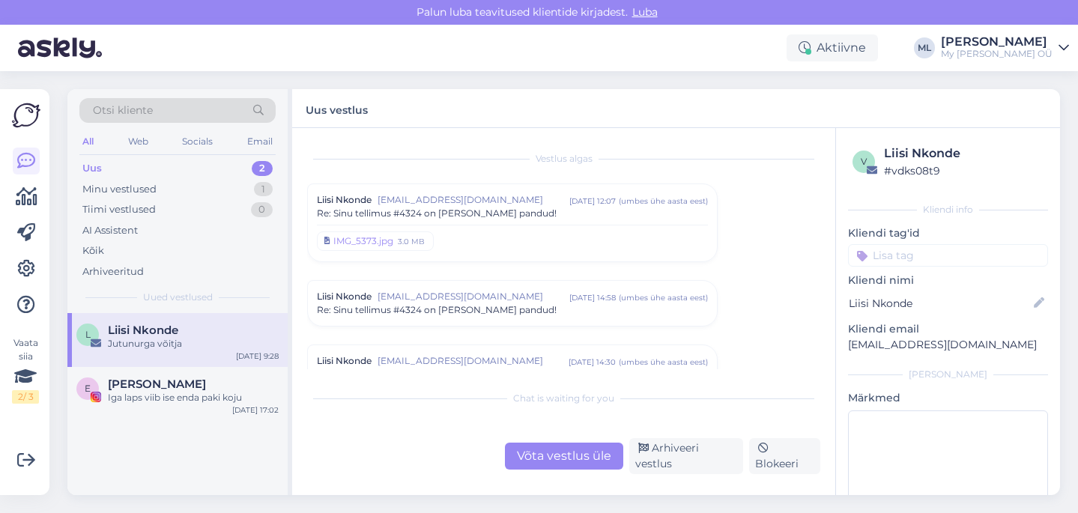
scroll to position [1905, 0]
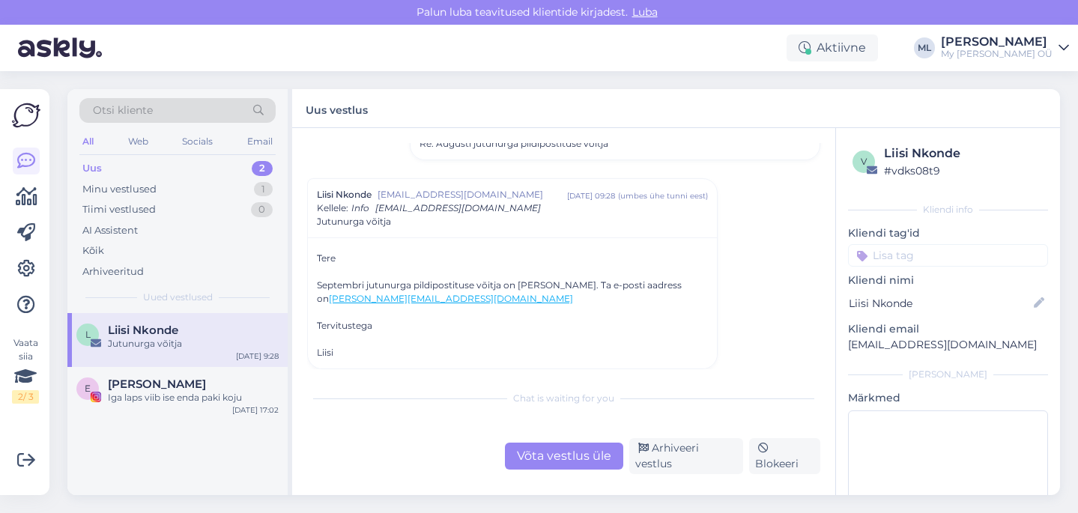
click at [142, 175] on div "Uus 2" at bounding box center [177, 168] width 196 height 21
click at [138, 190] on div "Minu vestlused" at bounding box center [119, 189] width 74 height 15
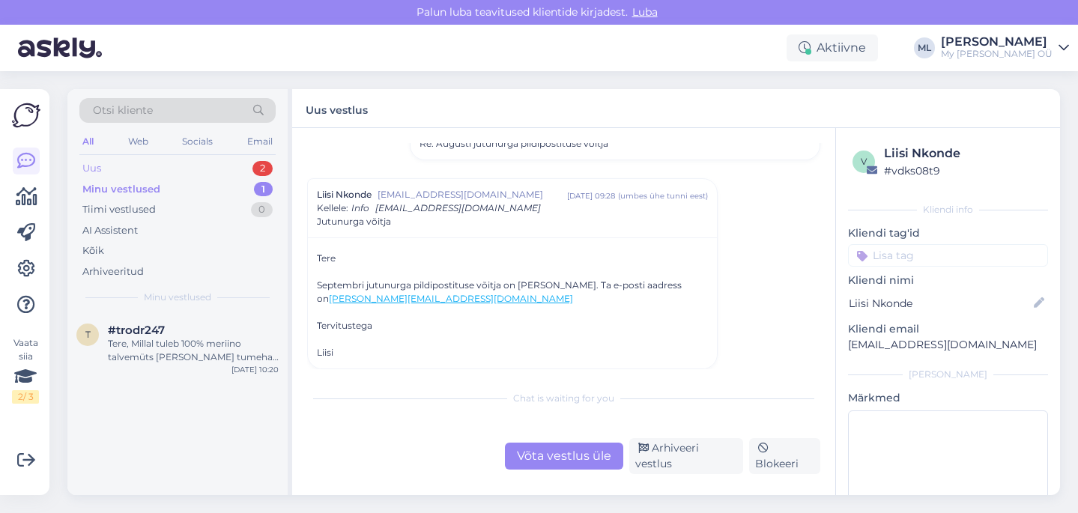
click at [120, 175] on div "Uus 2" at bounding box center [177, 168] width 196 height 21
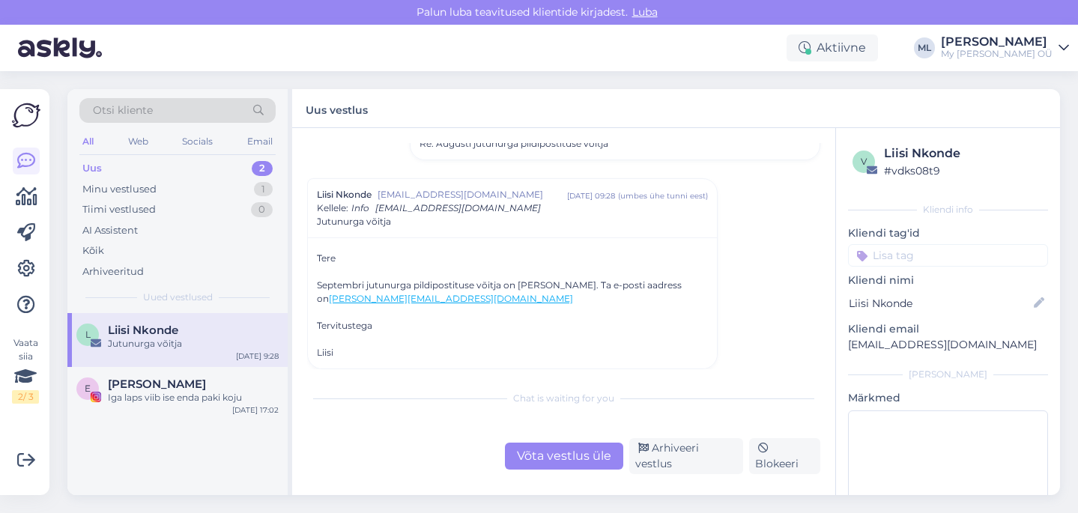
click at [106, 169] on div "Uus 2" at bounding box center [177, 168] width 196 height 21
click at [140, 192] on div "Minu vestlused" at bounding box center [119, 189] width 74 height 15
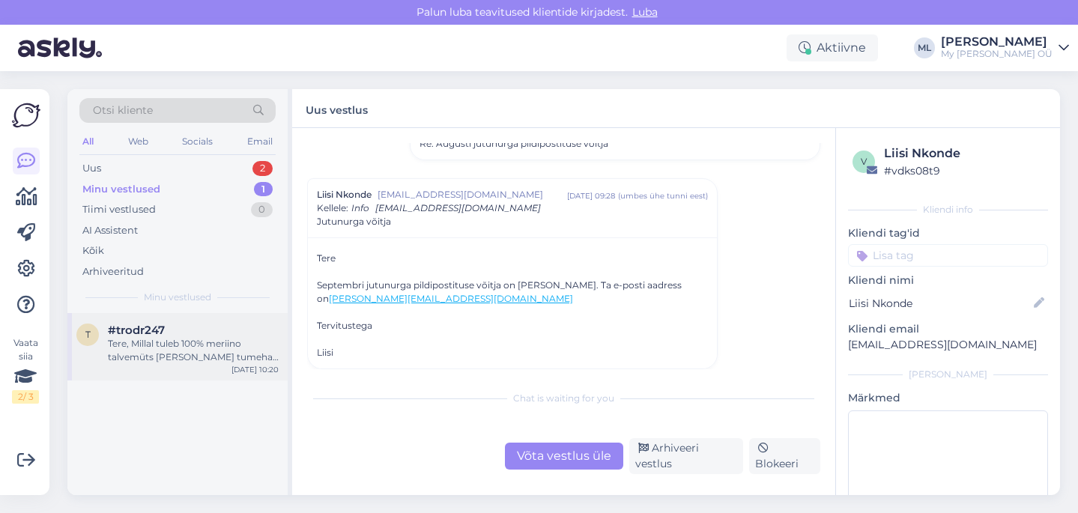
click at [137, 335] on span "#trodr247" at bounding box center [136, 330] width 57 height 13
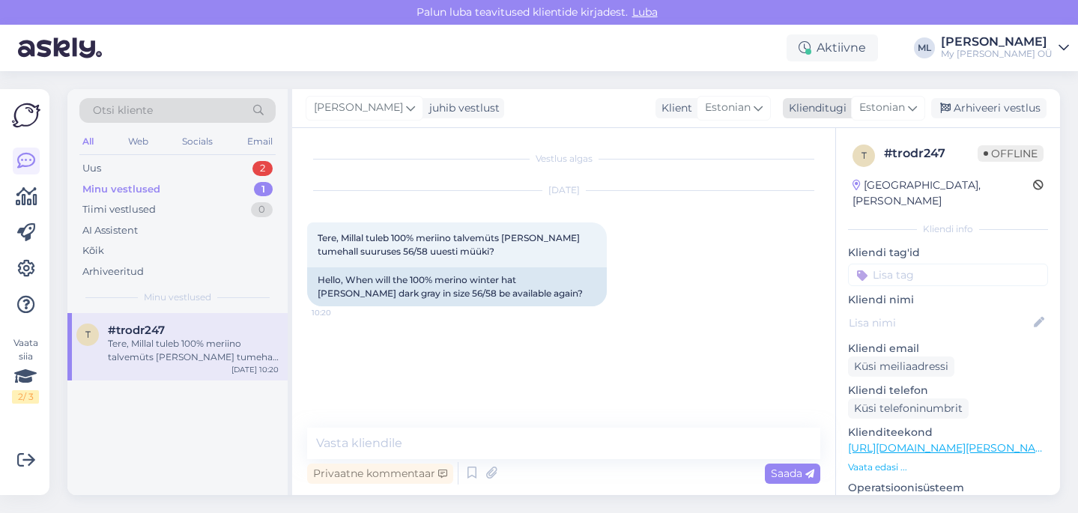
click at [878, 100] on span "Estonian" at bounding box center [882, 108] width 46 height 16
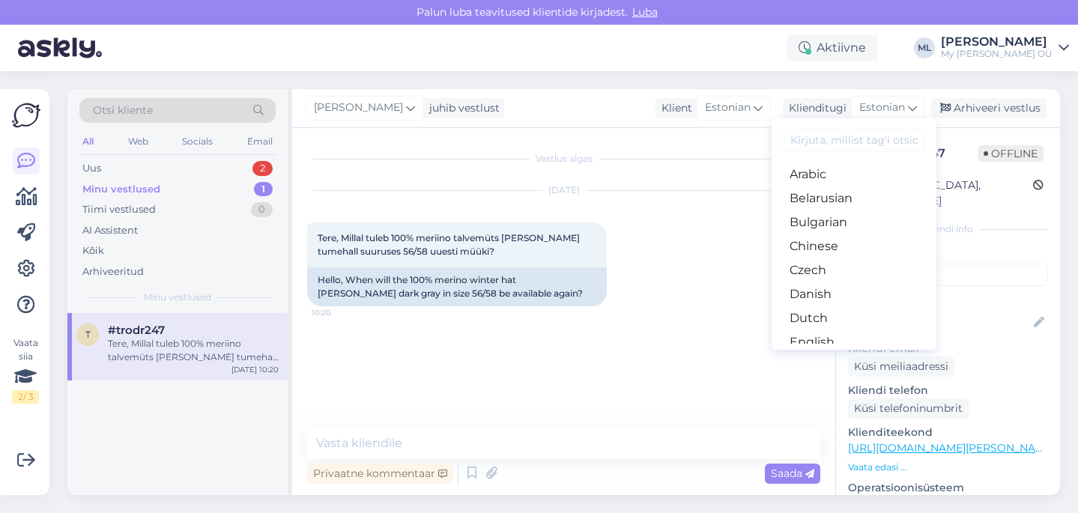
click at [857, 138] on input at bounding box center [853, 140] width 141 height 23
drag, startPoint x: 413, startPoint y: 449, endPoint x: 422, endPoint y: 440, distance: 12.7
click at [413, 449] on textarea at bounding box center [563, 443] width 513 height 31
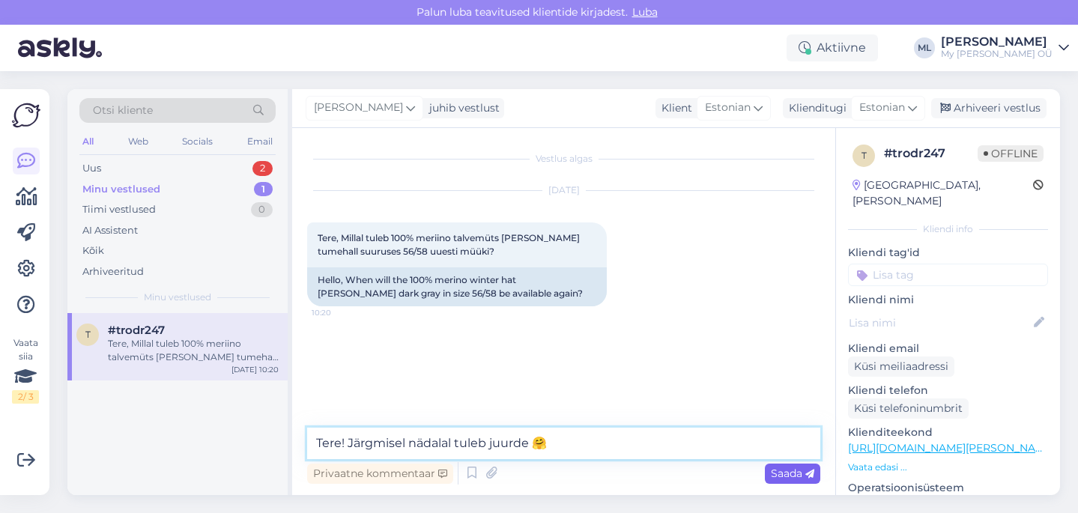
type textarea "Tere! Järgmisel nädalal tuleb juurde 🤗"
click at [804, 472] on span "Saada" at bounding box center [792, 473] width 43 height 13
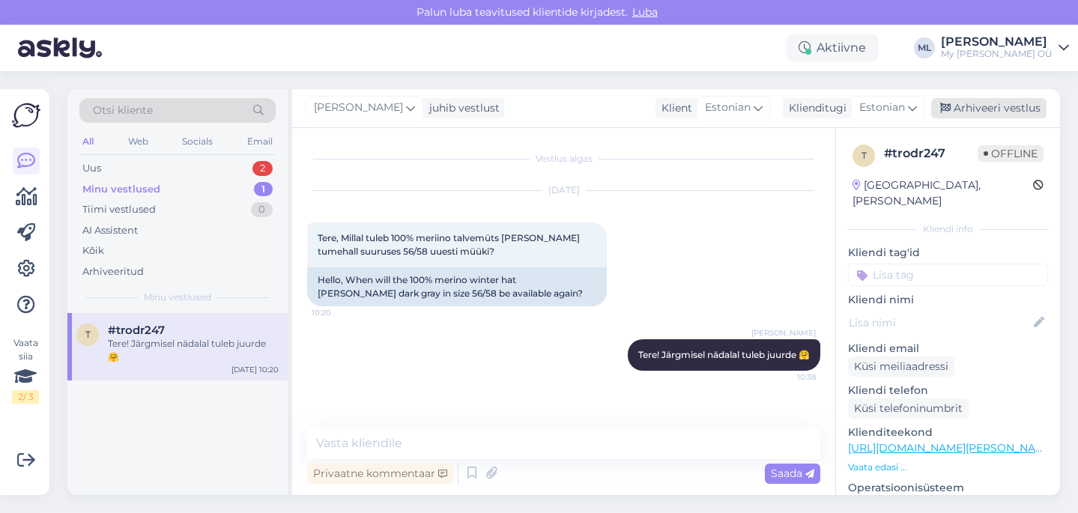
click at [972, 115] on div "Arhiveeri vestlus" at bounding box center [988, 108] width 115 height 20
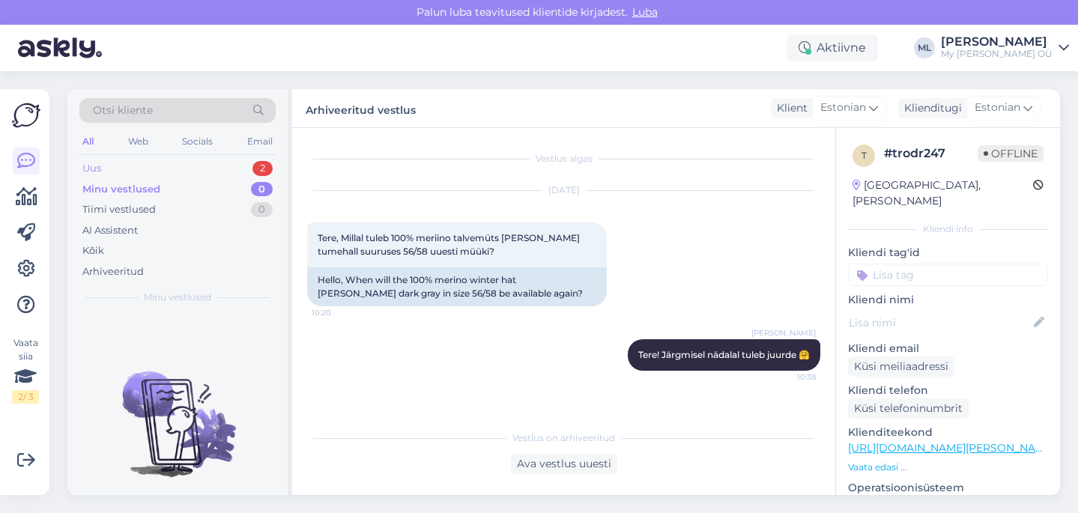
click at [83, 177] on div "Uus 2 Minu vestlused 0 Tiimi vestlused 0 AI Assistent Kõik Arhiveeritud" at bounding box center [177, 220] width 196 height 124
click at [94, 166] on div "Uus" at bounding box center [91, 168] width 19 height 15
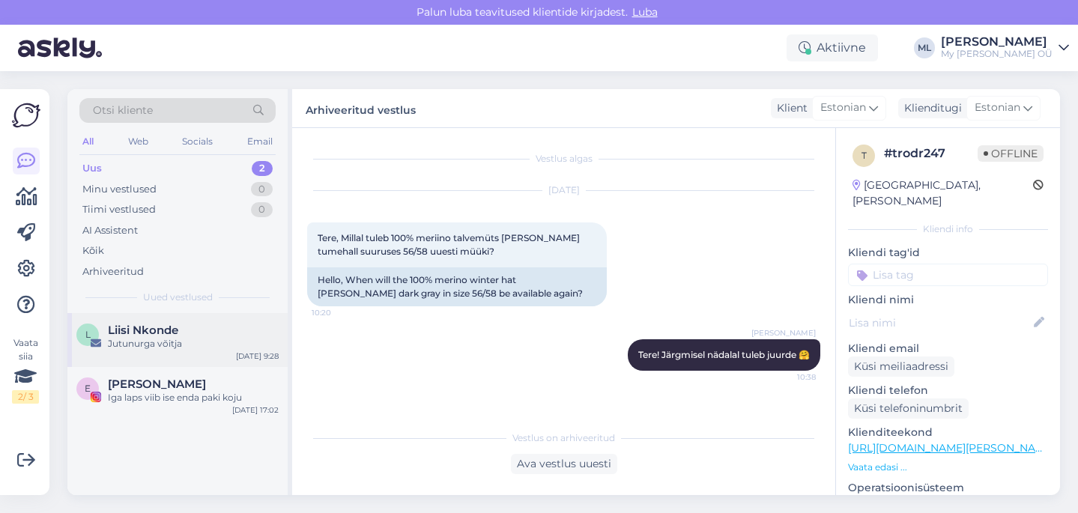
click at [177, 342] on div "Jutunurga võitja" at bounding box center [193, 343] width 171 height 13
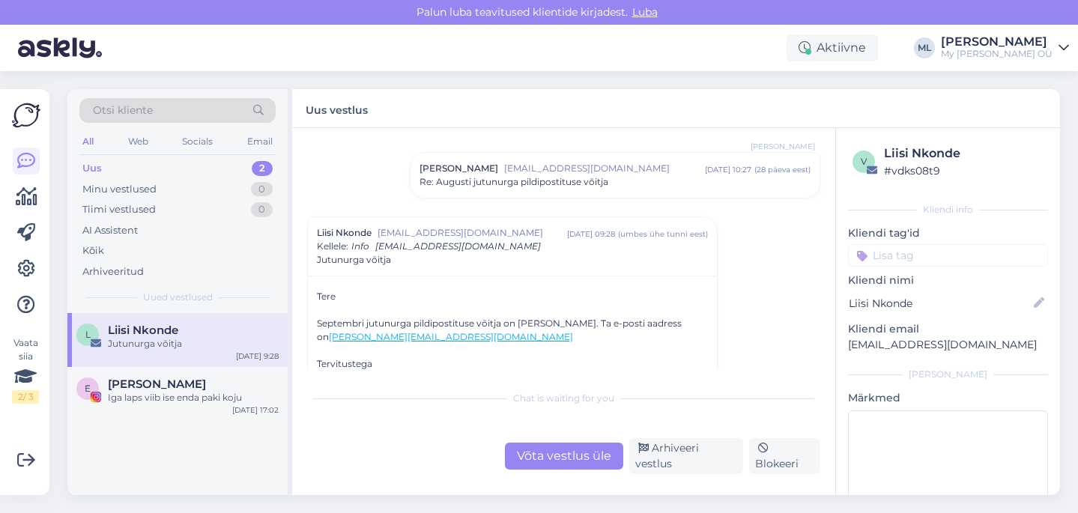
scroll to position [1905, 0]
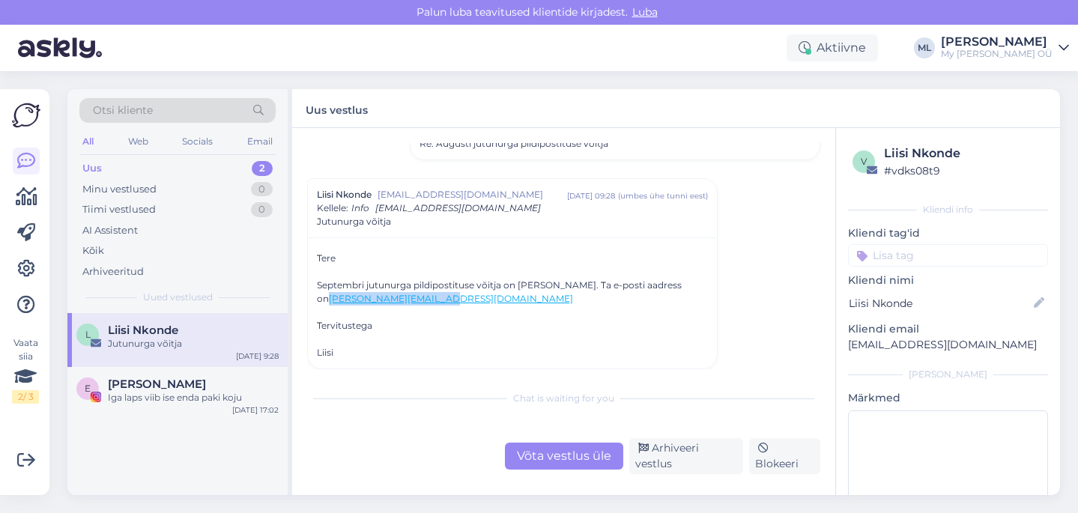
drag, startPoint x: 419, startPoint y: 300, endPoint x: 312, endPoint y: 301, distance: 107.9
click at [312, 301] on div "Tere Septembri jutunurga pildipostituse võitja on Karin Kikas. Ta e-posti aadre…" at bounding box center [512, 302] width 409 height 131
copy link "karin.kikas@tptlive.ee"
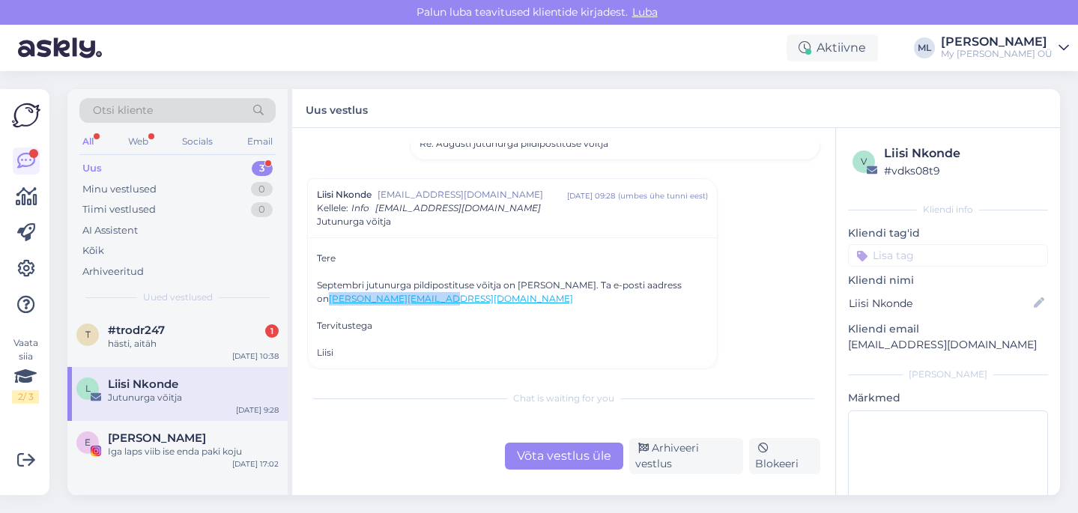
drag, startPoint x: 422, startPoint y: 303, endPoint x: 315, endPoint y: 301, distance: 107.1
click at [315, 301] on div "Tere Septembri jutunurga pildipostituse võitja on Karin Kikas. Ta e-posti aadre…" at bounding box center [512, 302] width 409 height 131
copy link "karin.kikas@tptlive.ee"
click at [172, 342] on div "hästi, aitäh" at bounding box center [193, 343] width 171 height 13
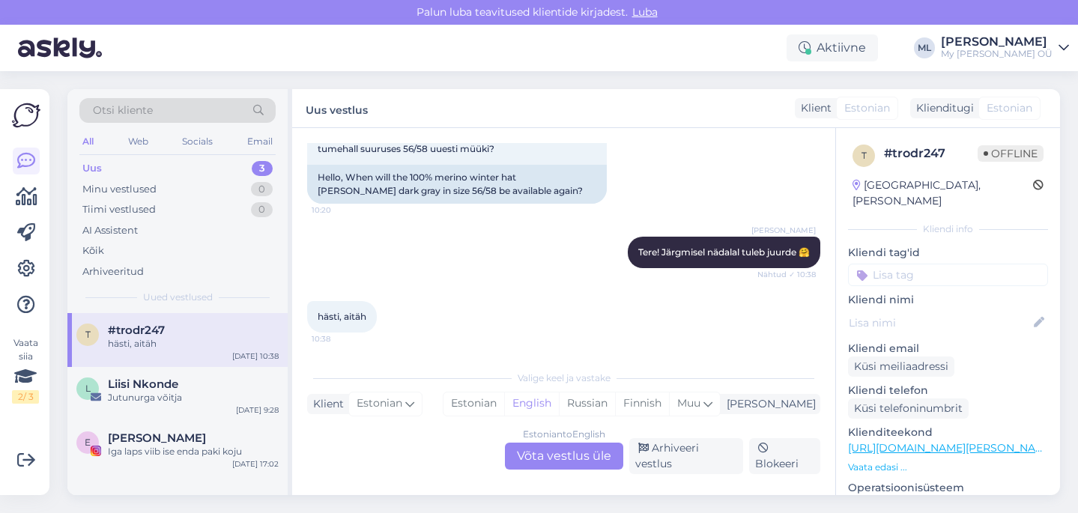
scroll to position [94, 0]
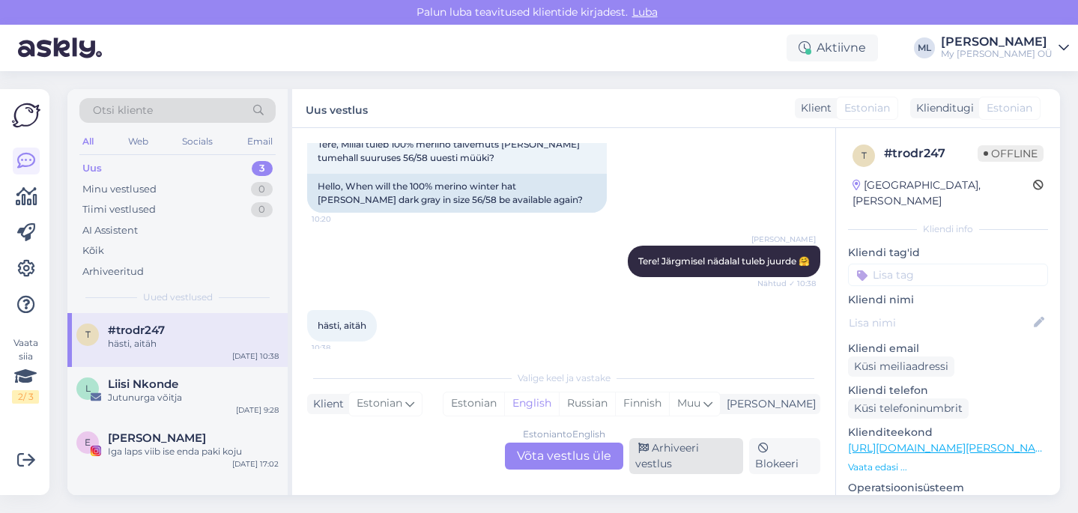
click at [703, 467] on div "Arhiveeri vestlus" at bounding box center [686, 456] width 114 height 36
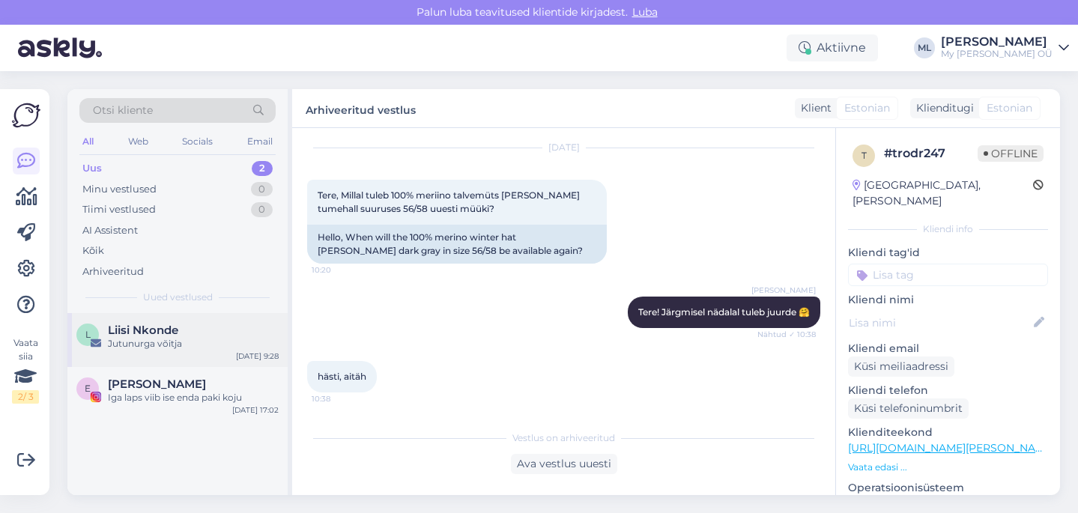
click at [195, 340] on div "Jutunurga võitja" at bounding box center [193, 343] width 171 height 13
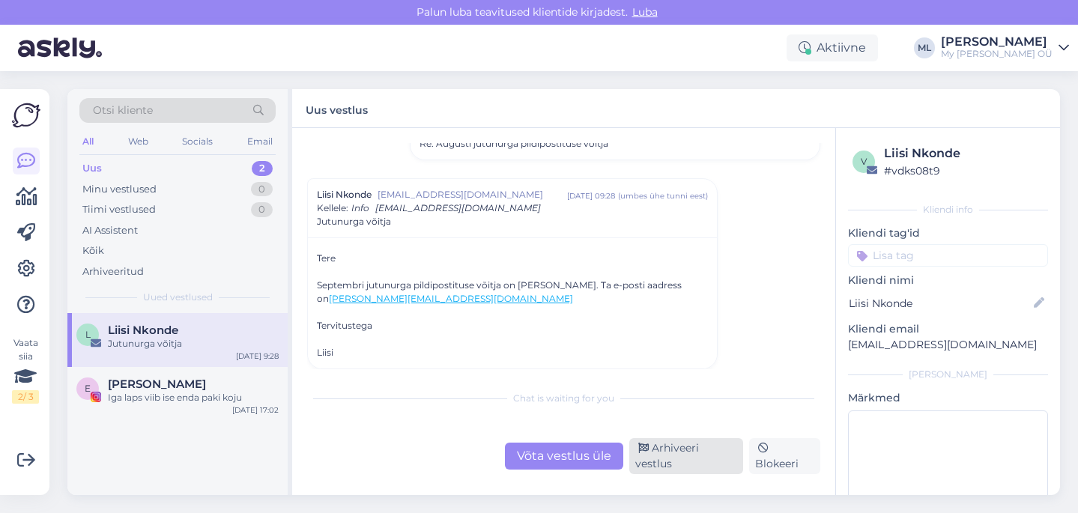
click at [706, 463] on div "Arhiveeri vestlus" at bounding box center [686, 456] width 114 height 36
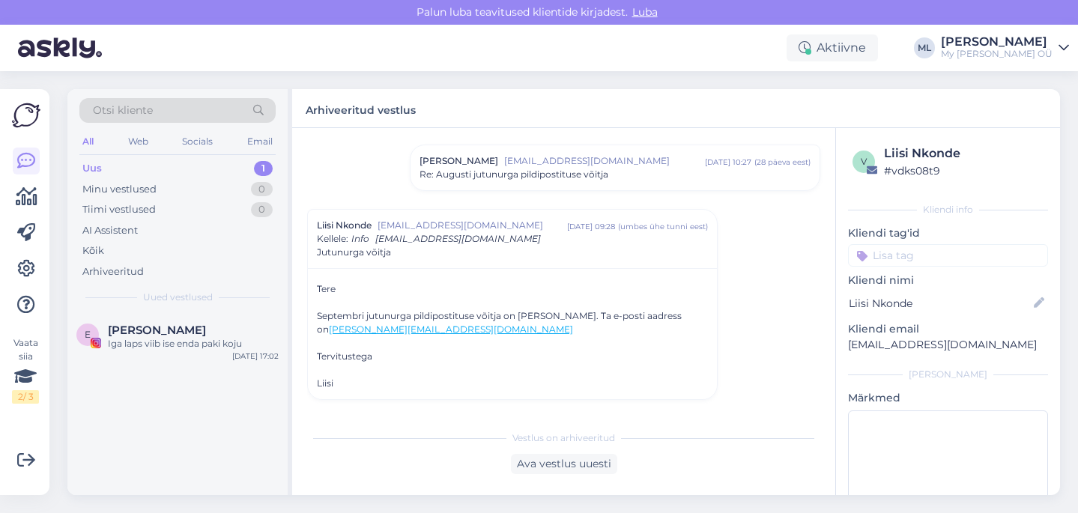
scroll to position [1875, 0]
click at [151, 353] on div "E Ester Sumero Iga laps viib ise enda paki koju Oct 1 17:02" at bounding box center [177, 340] width 220 height 54
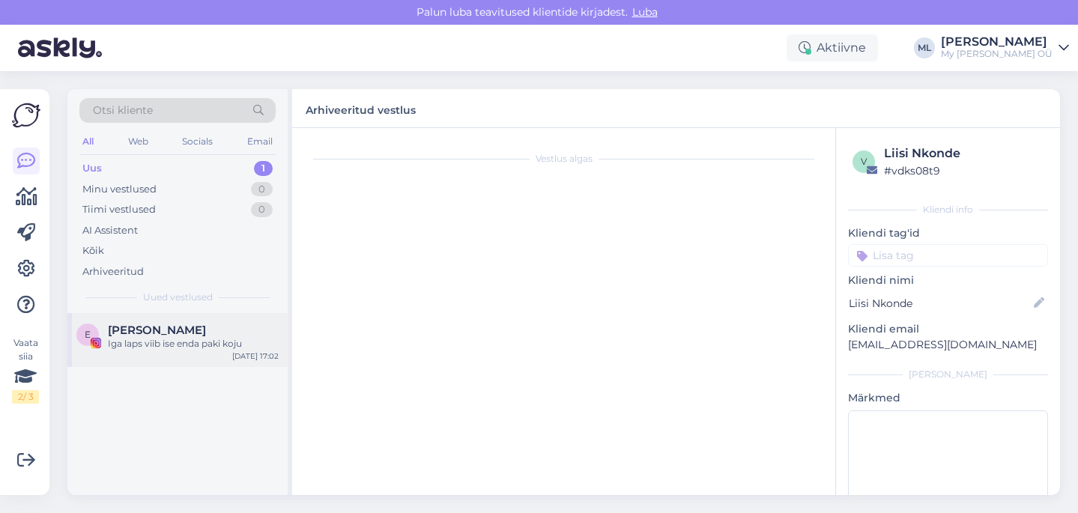
scroll to position [0, 0]
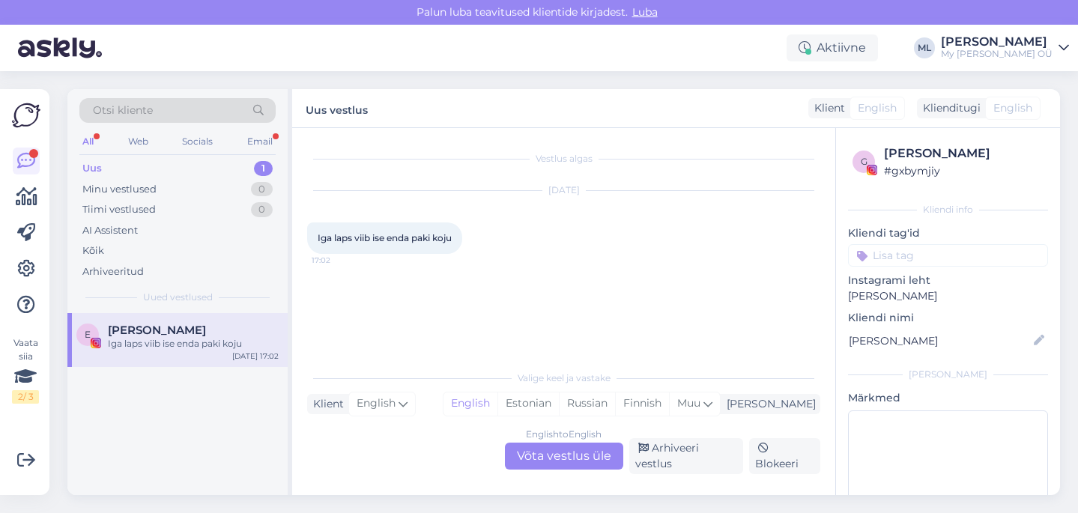
click at [114, 175] on div "Uus 1" at bounding box center [177, 168] width 196 height 21
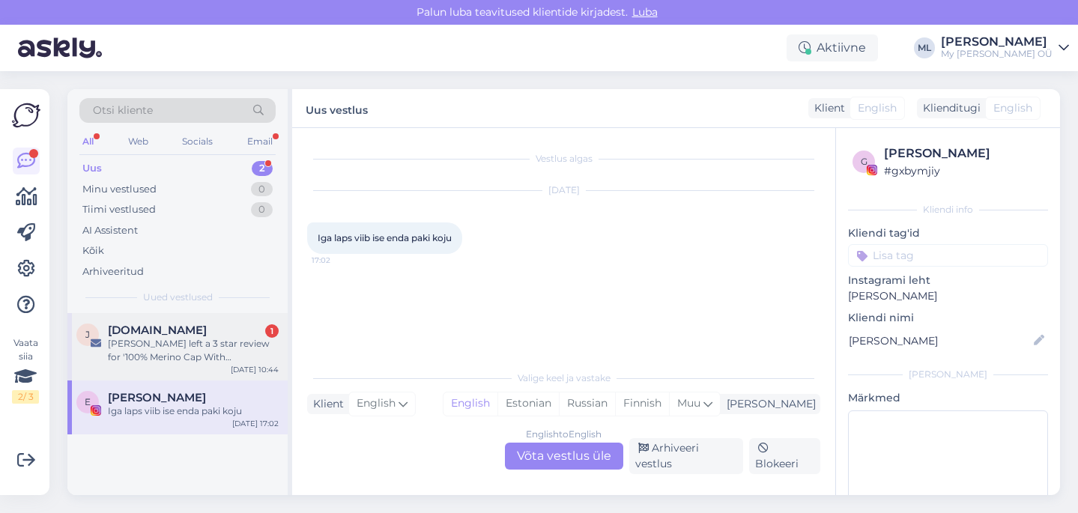
click at [176, 348] on div "Mirjam Suurekivi left a 3 star review for '100% Merino Cap With Folds MAVIS'" at bounding box center [193, 350] width 171 height 27
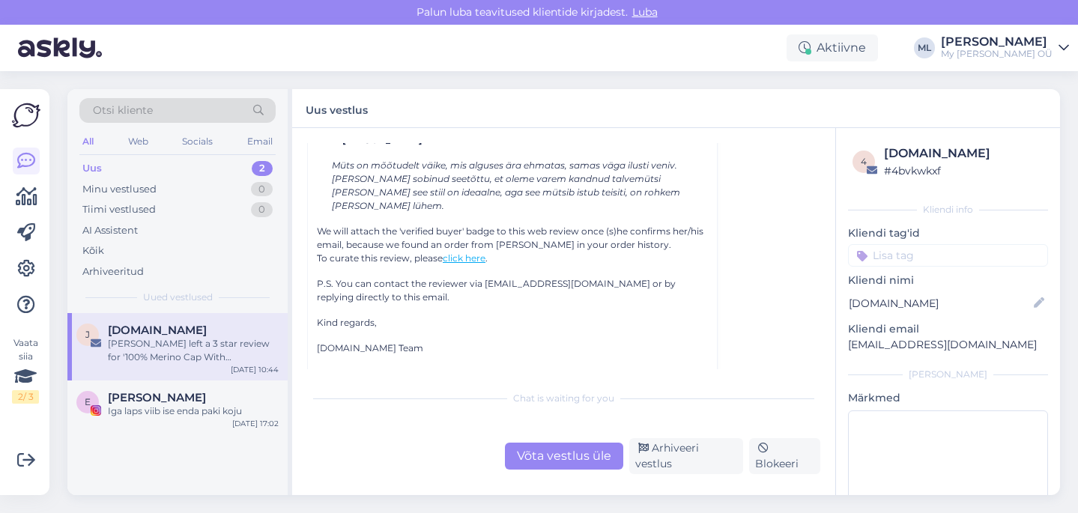
scroll to position [6374, 0]
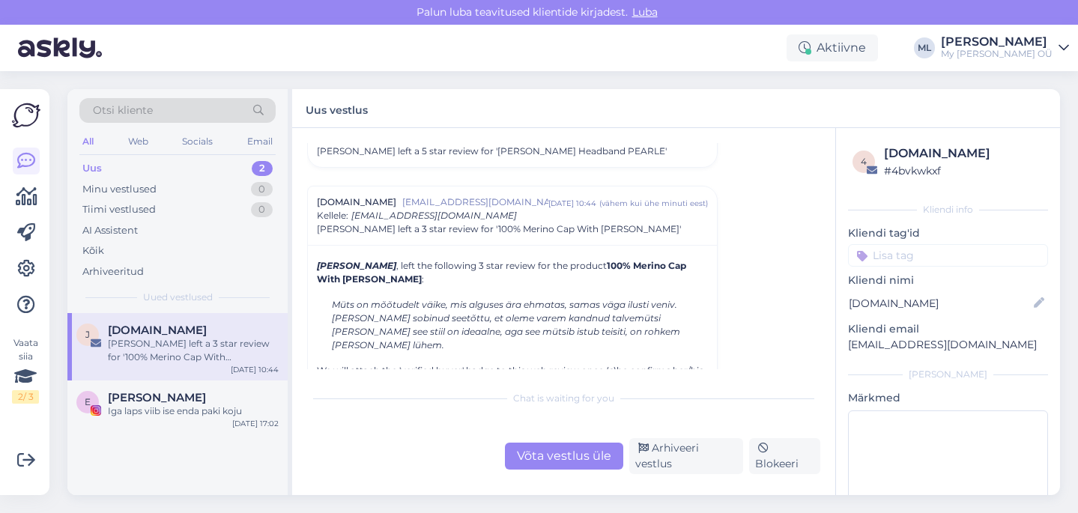
drag, startPoint x: 382, startPoint y: 277, endPoint x: 339, endPoint y: 289, distance: 44.3
click at [319, 287] on div "Mirjam Suurekivi , left the following 3 star review for the product 100% Merino…" at bounding box center [512, 421] width 391 height 325
drag, startPoint x: 493, startPoint y: 314, endPoint x: 405, endPoint y: 270, distance: 97.8
click at [493, 314] on icon "Müts on mõõtudelt väike, mis alguses ära ehmatas, samas väga ilusti veniv. Meil…" at bounding box center [506, 325] width 348 height 52
drag, startPoint x: 397, startPoint y: 263, endPoint x: 311, endPoint y: 265, distance: 86.2
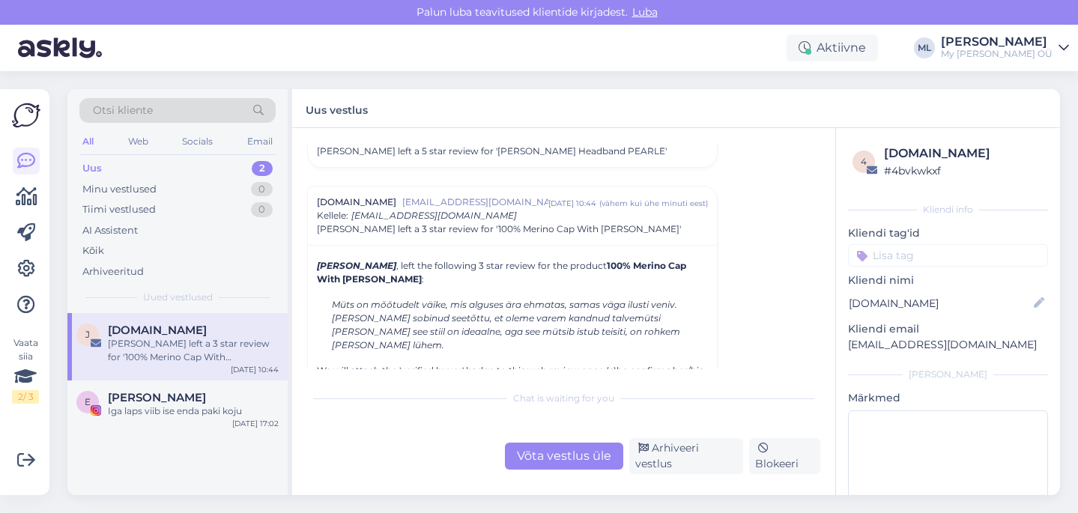
click at [311, 265] on div "Mirjam Suurekivi , left the following 3 star review for the product 100% Merino…" at bounding box center [512, 419] width 409 height 348
copy icon "Mirjam Suurekivi"
click at [700, 460] on div "Arhiveeri vestlus" at bounding box center [686, 456] width 114 height 36
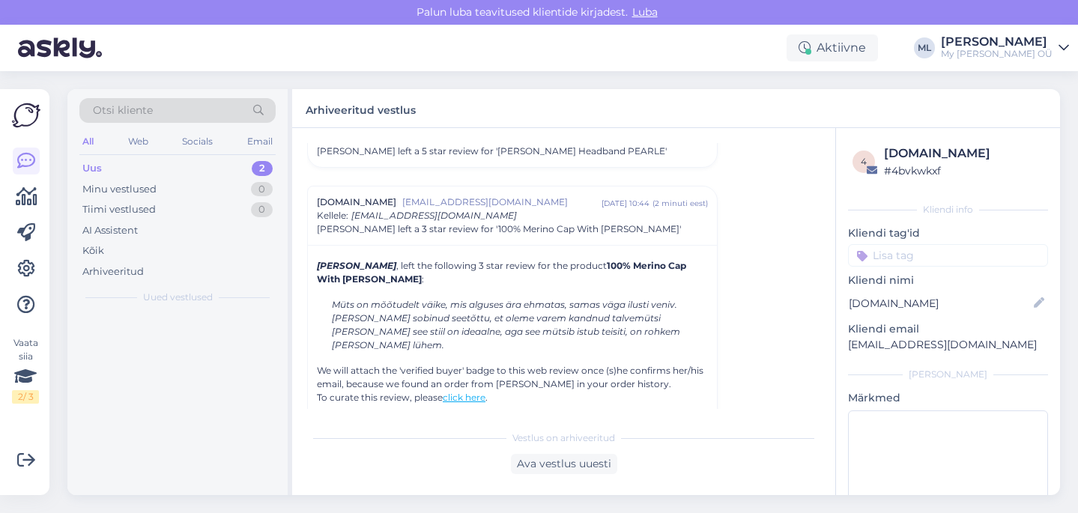
scroll to position [6417, 0]
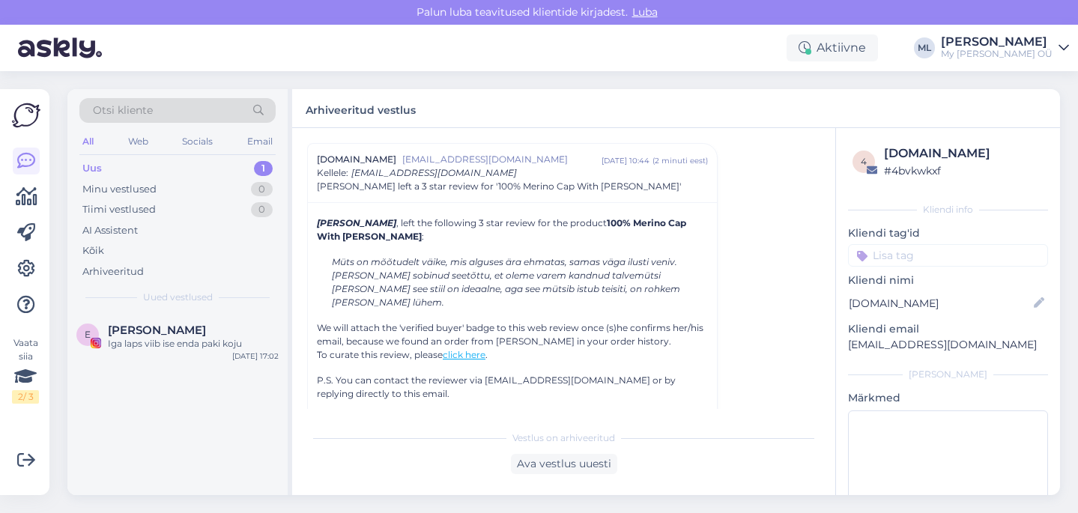
click at [117, 173] on div "Uus 1" at bounding box center [177, 168] width 196 height 21
click at [83, 169] on div "Uus" at bounding box center [91, 168] width 19 height 15
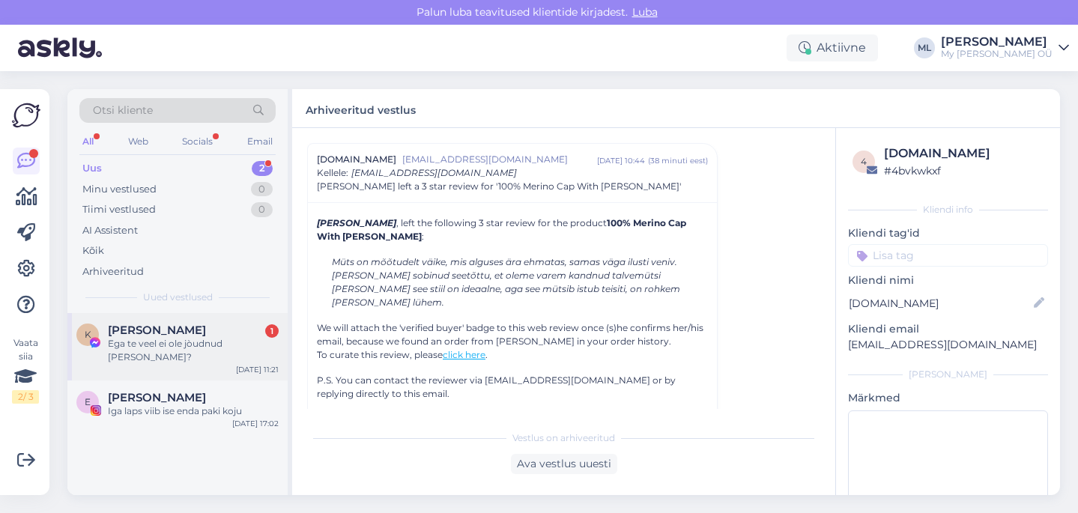
click at [161, 333] on span "Kristiina Uibopuu" at bounding box center [157, 330] width 98 height 13
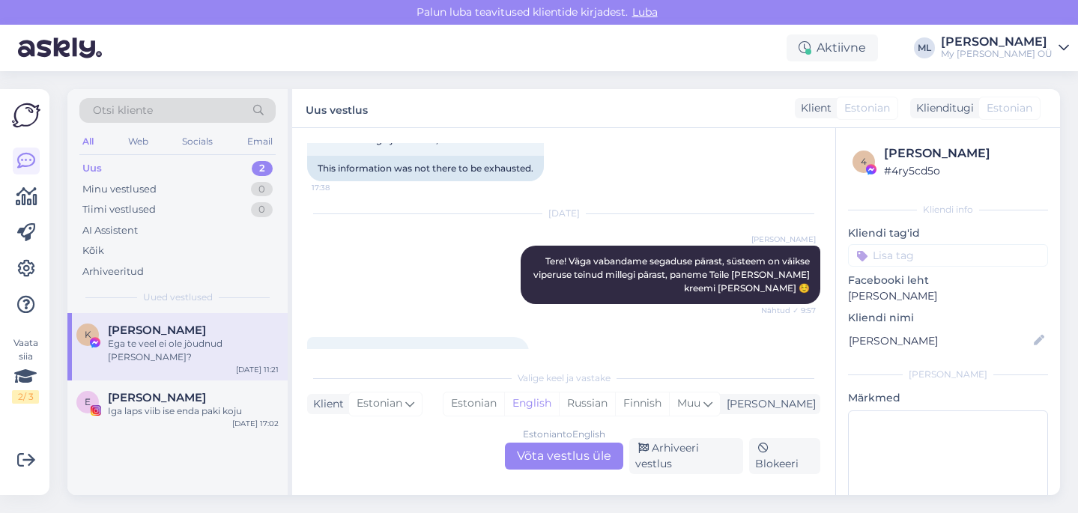
click at [584, 459] on div "Estonian to English Võta vestlus üle" at bounding box center [564, 456] width 118 height 27
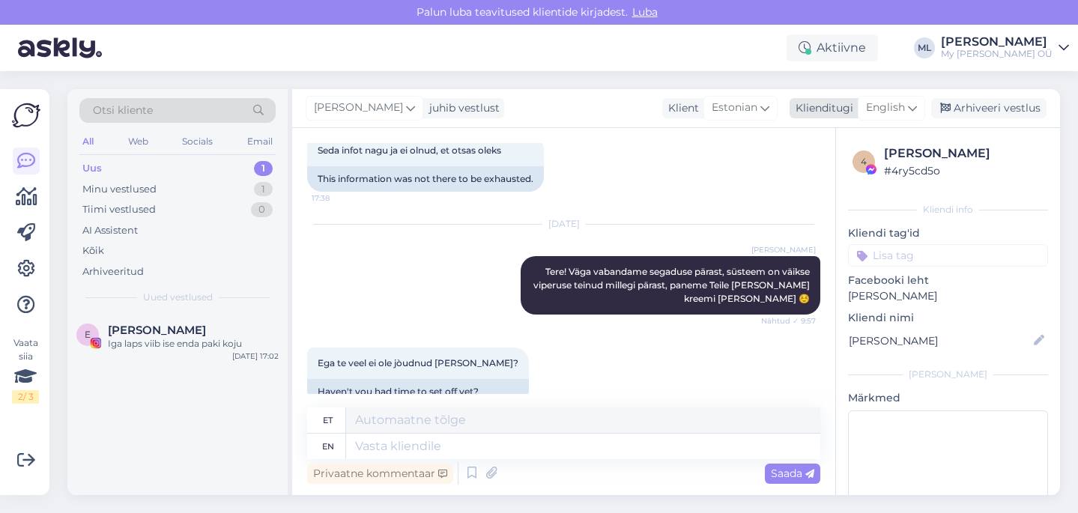
click at [905, 112] on span "English" at bounding box center [885, 108] width 39 height 16
type input "est"
drag, startPoint x: 836, startPoint y: 181, endPoint x: 819, endPoint y: 195, distance: 21.9
click at [836, 181] on link "Estonian" at bounding box center [857, 175] width 165 height 24
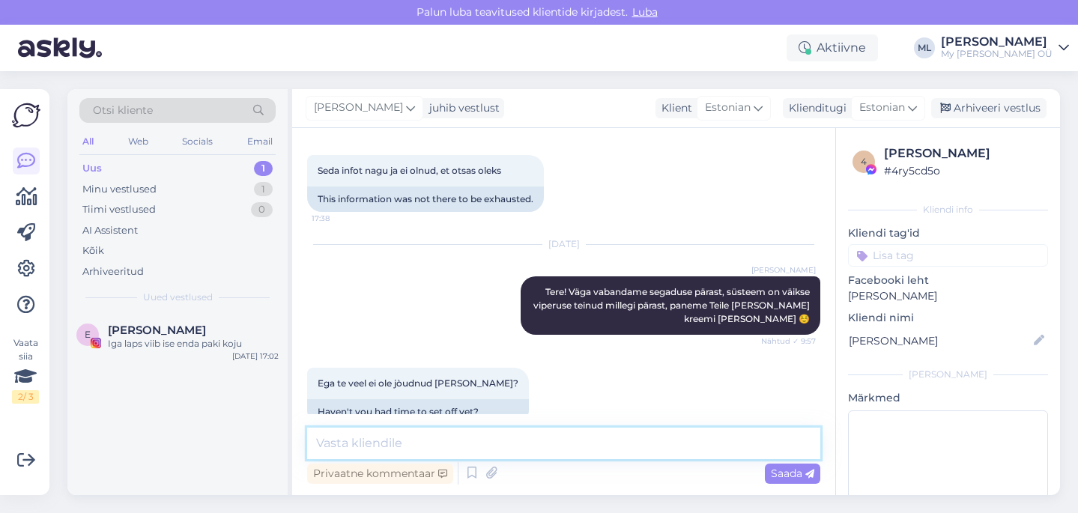
click at [404, 442] on textarea at bounding box center [563, 443] width 513 height 31
type textarea "Kuller tuleb 14-15 ajal umbes, siis läheb teele"
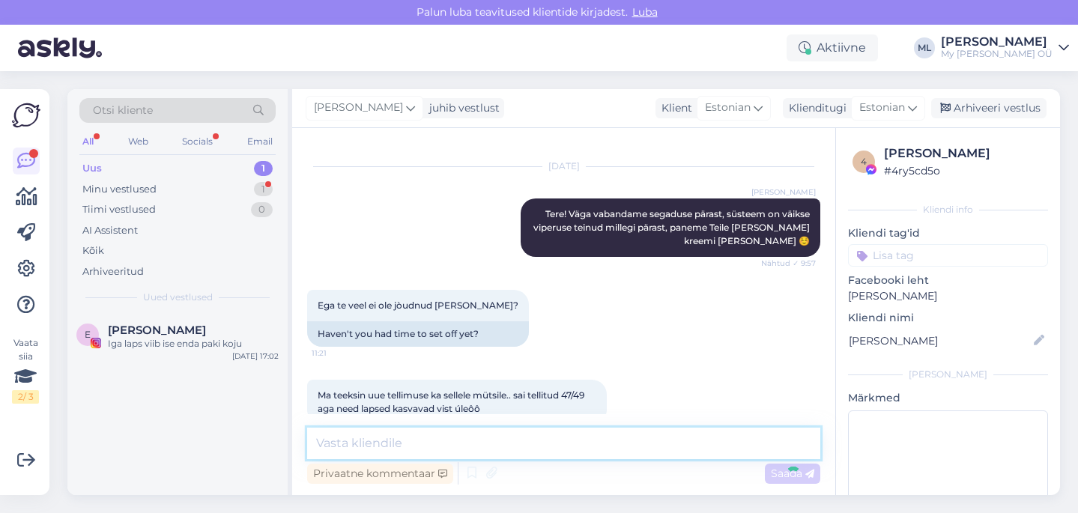
scroll to position [3565, 0]
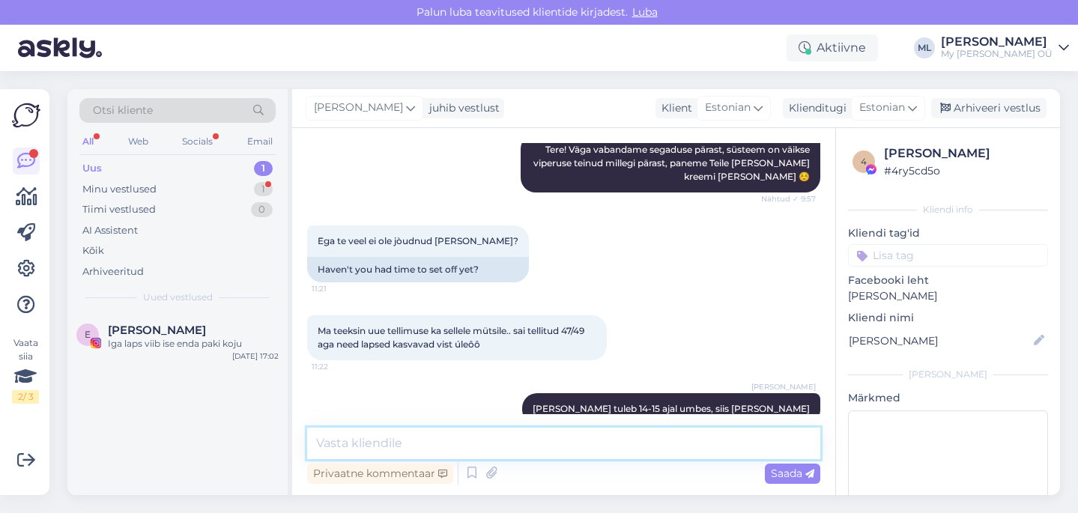
click at [418, 442] on textarea at bounding box center [563, 443] width 513 height 31
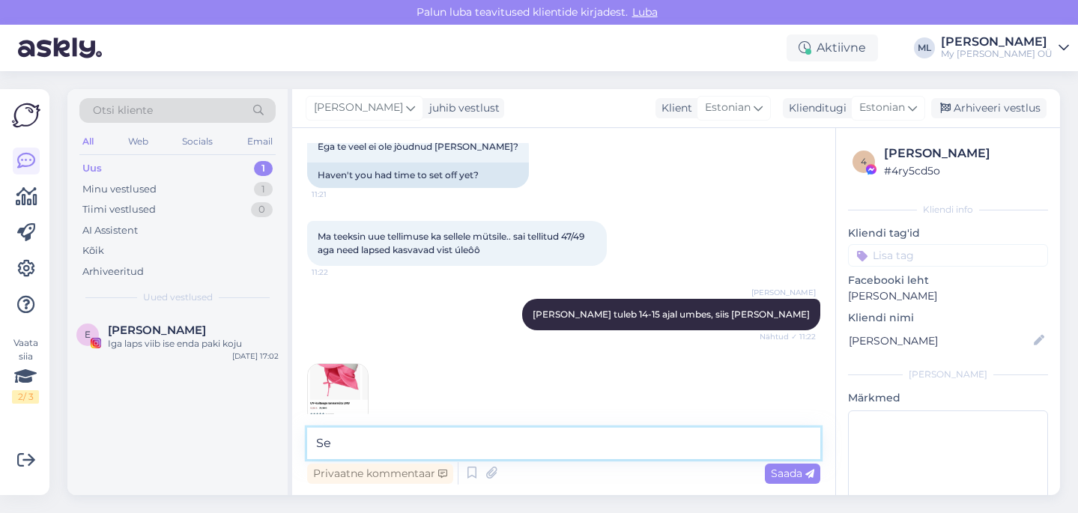
type textarea "S"
type textarea "s"
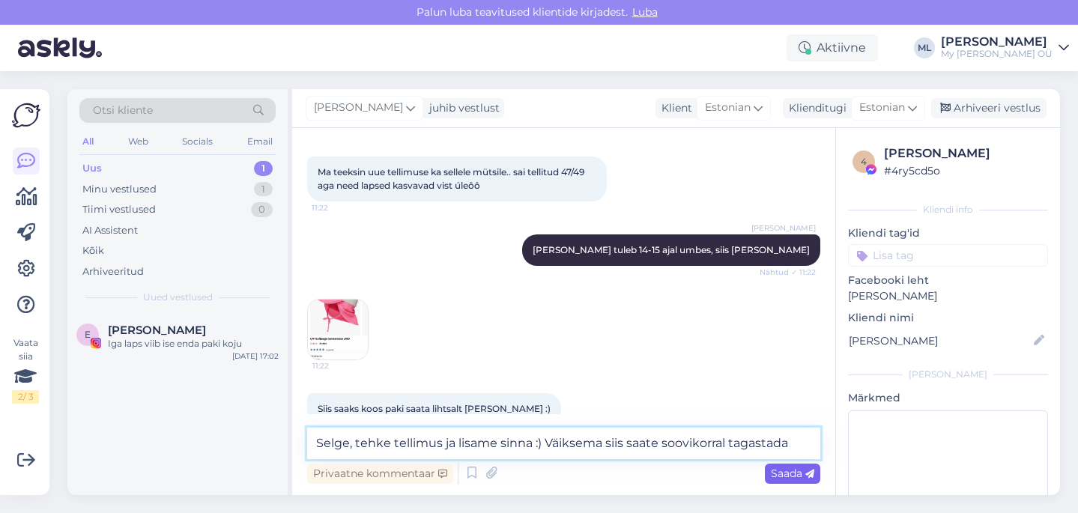
type textarea "Selge, tehke tellimus ja lisame sinna :) Väiksema siis saate soovikorral tagast…"
click at [783, 475] on span "Saada" at bounding box center [792, 473] width 43 height 13
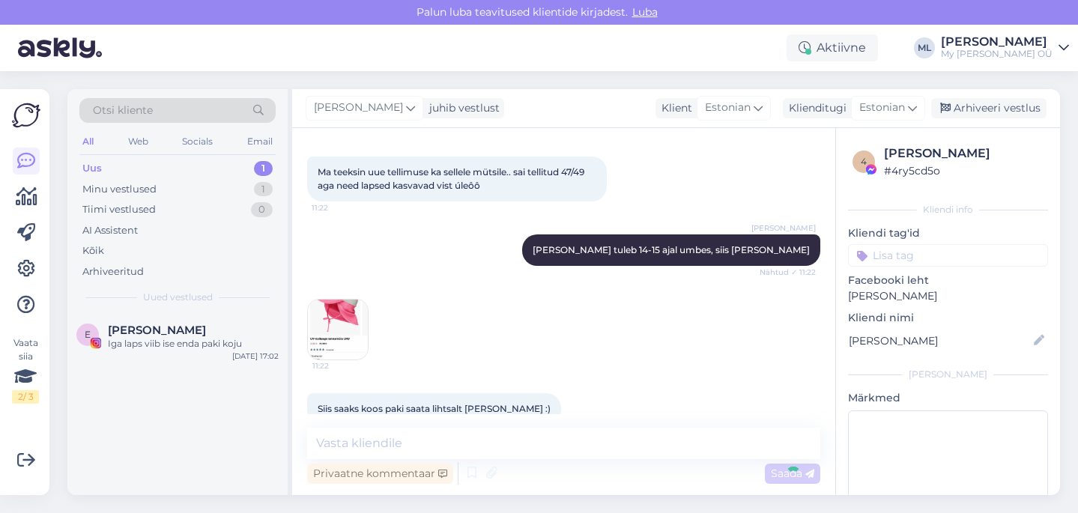
scroll to position [3802, 0]
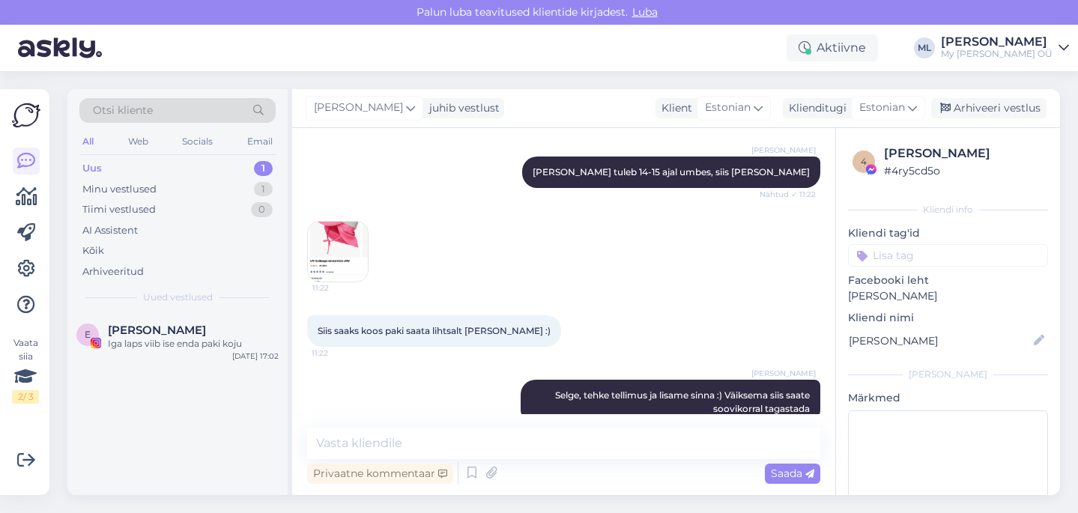
drag, startPoint x: 228, startPoint y: 437, endPoint x: 240, endPoint y: 434, distance: 12.6
click at [228, 437] on div "E Ester Sumero Iga laps viib ise enda paki koju Oct 1 17:02" at bounding box center [177, 404] width 220 height 182
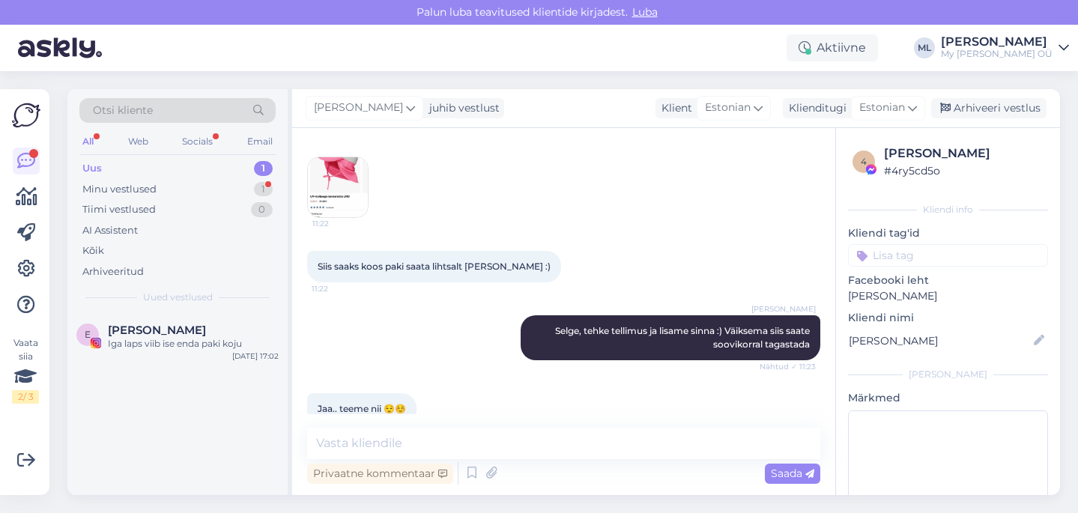
click at [175, 177] on div "Uus 1" at bounding box center [177, 168] width 196 height 21
click at [159, 182] on div "Minu vestlused 1" at bounding box center [177, 189] width 196 height 21
click at [124, 171] on div "Uus 1" at bounding box center [177, 168] width 196 height 21
click at [137, 195] on div "Minu vestlused" at bounding box center [119, 189] width 74 height 15
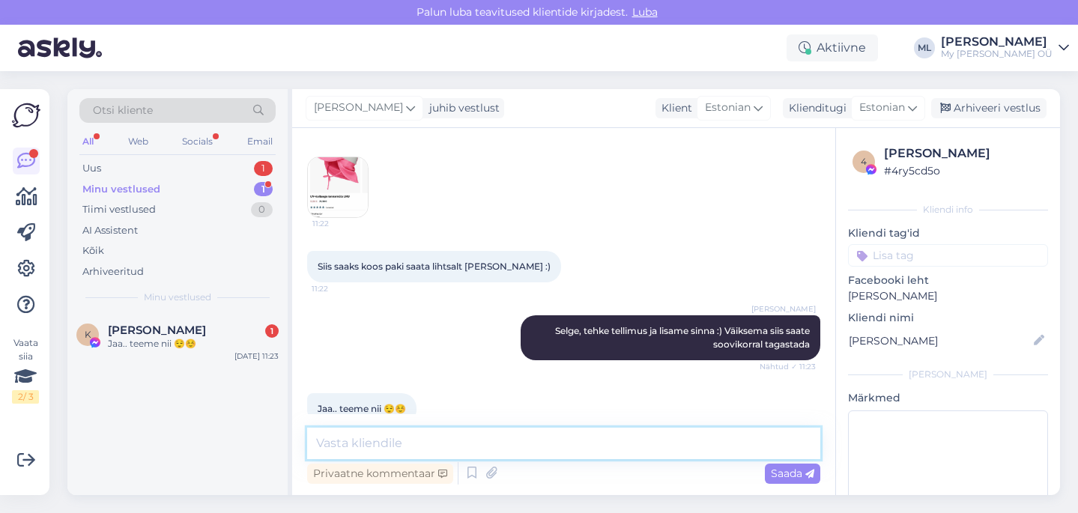
click at [324, 449] on textarea at bounding box center [563, 443] width 513 height 31
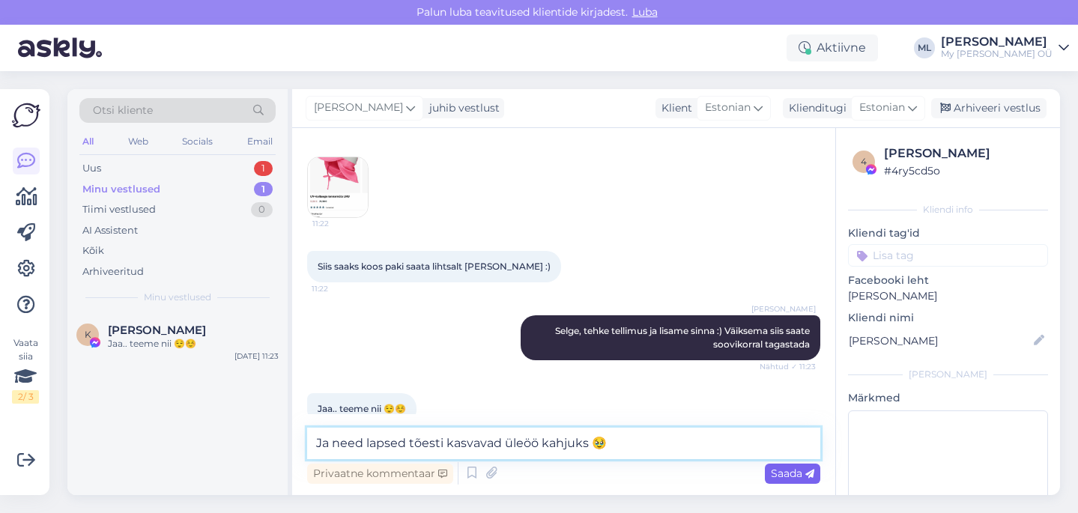
type textarea "Ja need lapsed tõesti kasvavad üleöö kahjuks 🥹"
click at [771, 474] on span "Saada" at bounding box center [792, 473] width 43 height 13
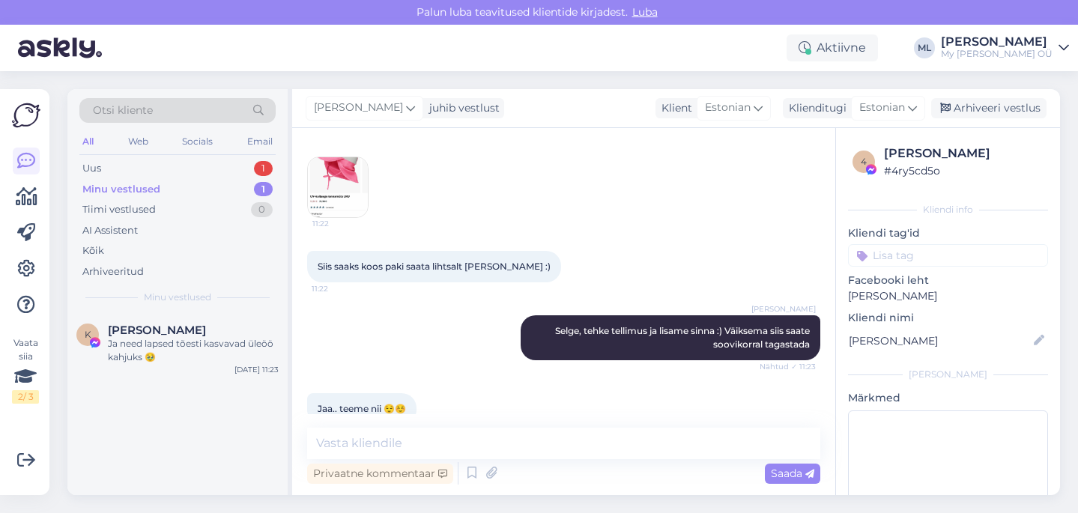
scroll to position [3930, 0]
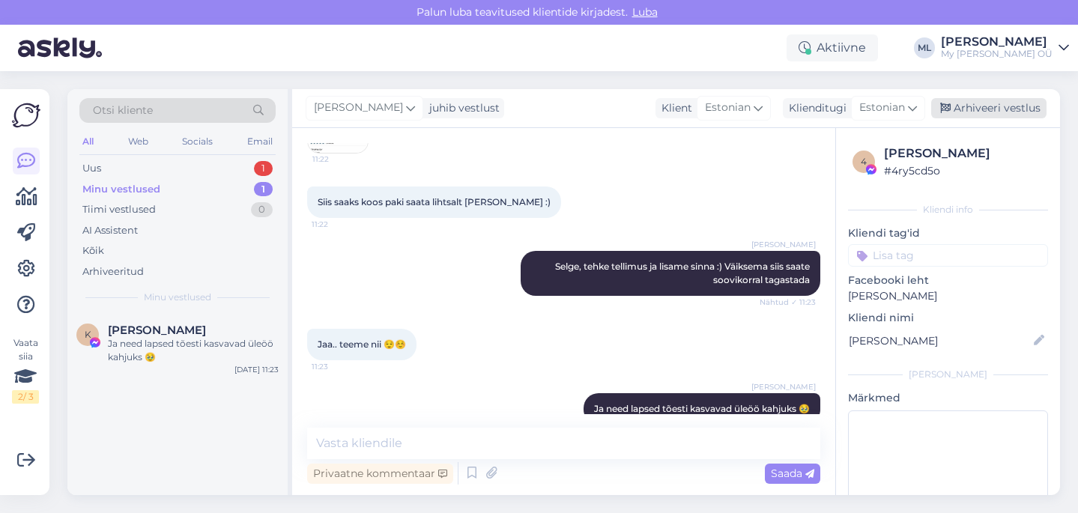
click at [979, 110] on div "Arhiveeri vestlus" at bounding box center [988, 108] width 115 height 20
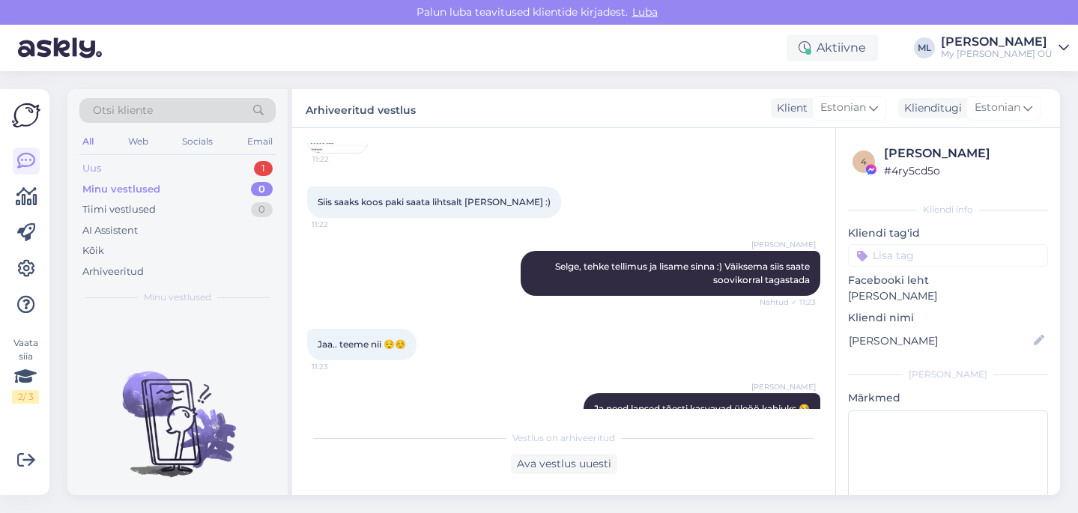
click at [97, 166] on div "Uus" at bounding box center [91, 168] width 19 height 15
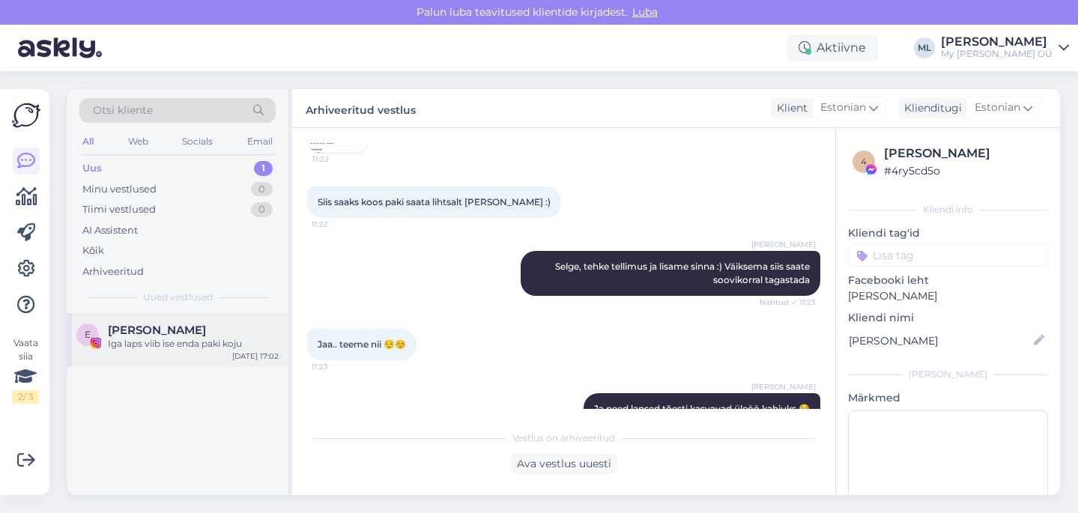
click at [185, 337] on div "Iga laps viib ise enda paki koju" at bounding box center [193, 343] width 171 height 13
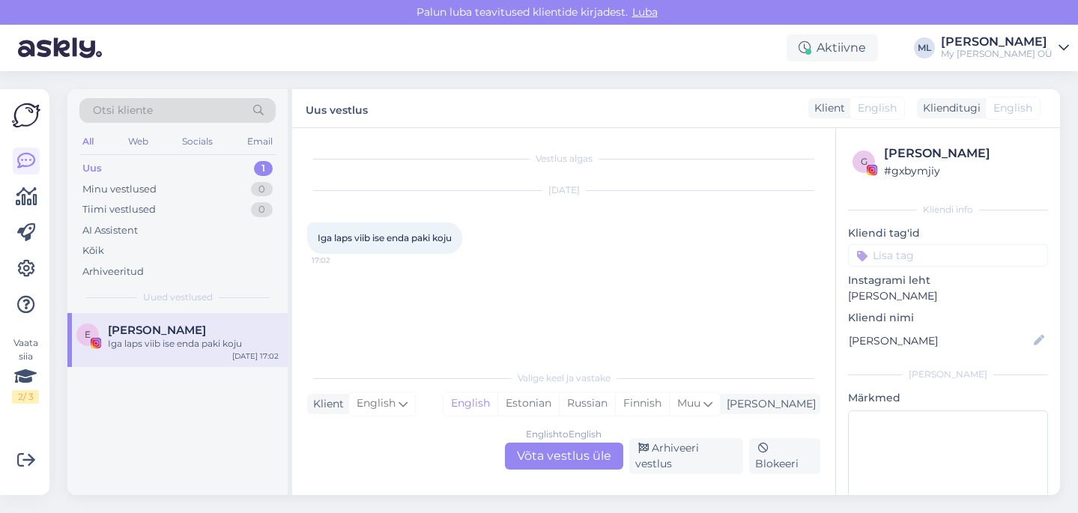
click at [586, 459] on div "English to English Võta vestlus üle" at bounding box center [564, 456] width 118 height 27
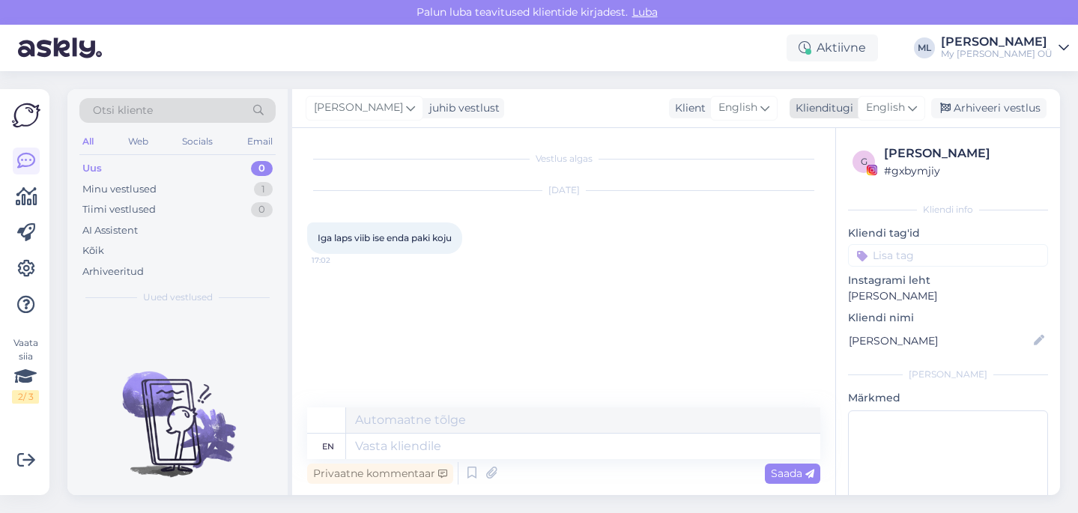
drag, startPoint x: 900, startPoint y: 100, endPoint x: 894, endPoint y: 112, distance: 12.7
click at [900, 101] on span "English" at bounding box center [885, 108] width 39 height 16
click at [803, 187] on ul "Estonian" at bounding box center [857, 175] width 165 height 36
click at [810, 178] on link "Estonian" at bounding box center [857, 175] width 165 height 24
click at [467, 449] on textarea at bounding box center [583, 446] width 474 height 25
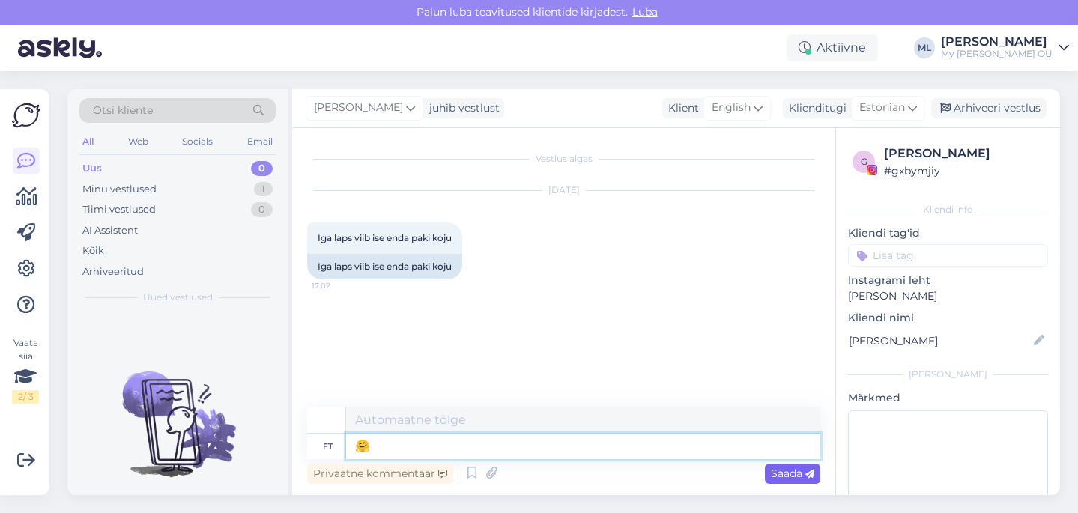
type textarea "🤗"
click at [787, 473] on span "Saada" at bounding box center [792, 473] width 43 height 13
drag, startPoint x: 957, startPoint y: 101, endPoint x: 871, endPoint y: 119, distance: 88.0
click at [956, 101] on div "Arhiveeri vestlus" at bounding box center [988, 108] width 115 height 20
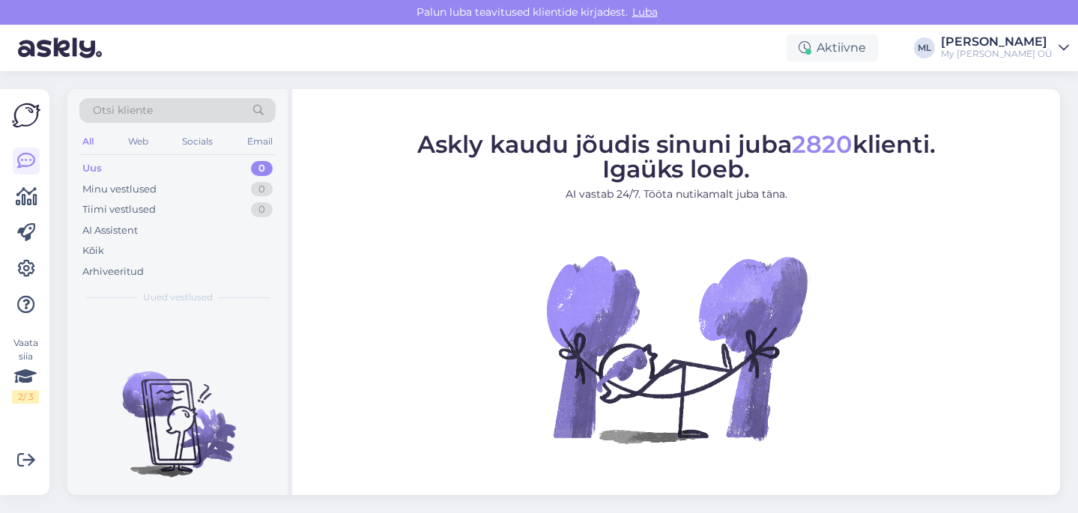
click at [25, 210] on div at bounding box center [26, 233] width 27 height 171
click at [25, 200] on icon at bounding box center [27, 197] width 22 height 18
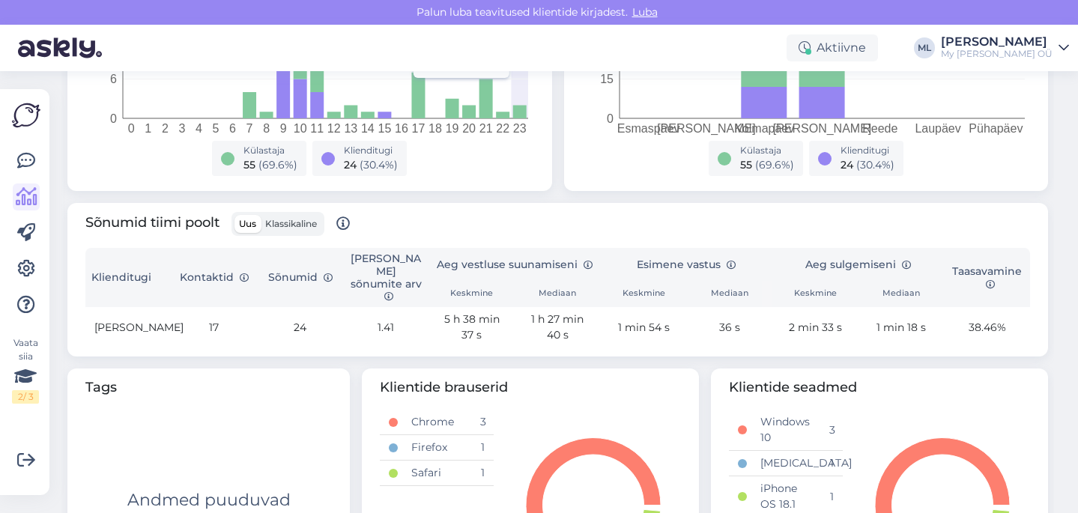
scroll to position [402, 0]
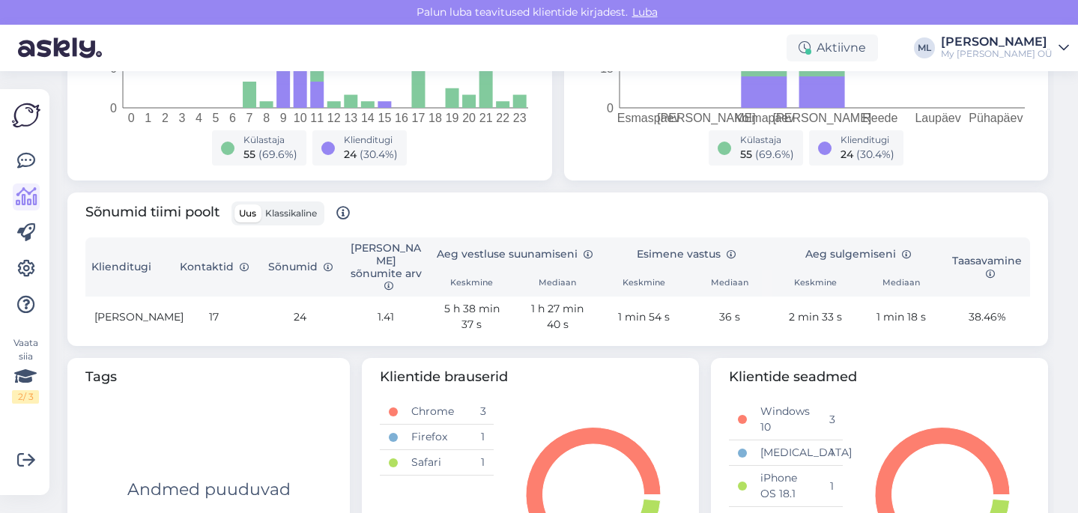
click at [288, 202] on div "Uus Klassikaline" at bounding box center [277, 213] width 93 height 24
click at [288, 203] on div "Uus Klassikaline" at bounding box center [277, 213] width 93 height 24
click at [288, 211] on span "Klassikaline" at bounding box center [291, 212] width 52 height 11
click at [261, 204] on input "Klassikaline" at bounding box center [261, 204] width 0 height 0
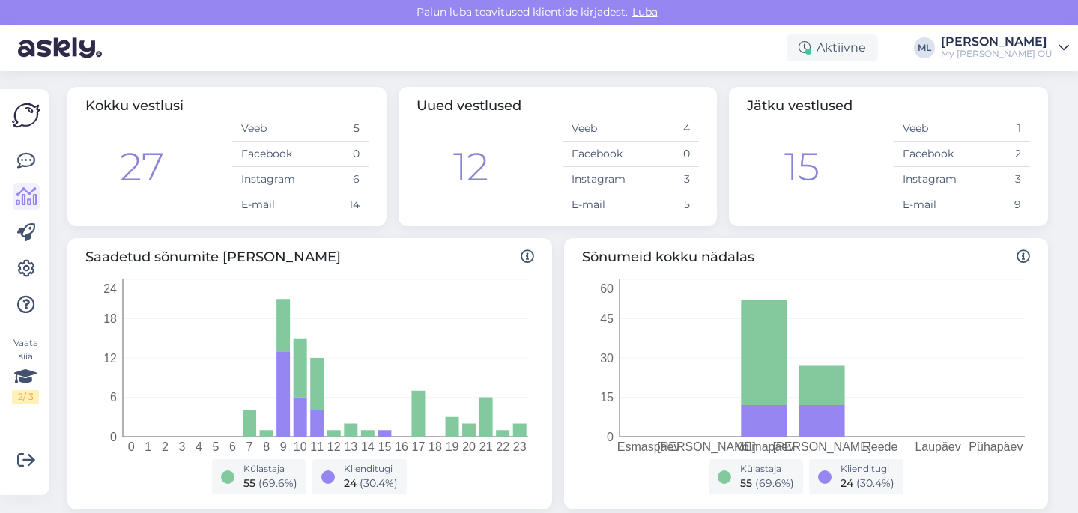
scroll to position [0, 0]
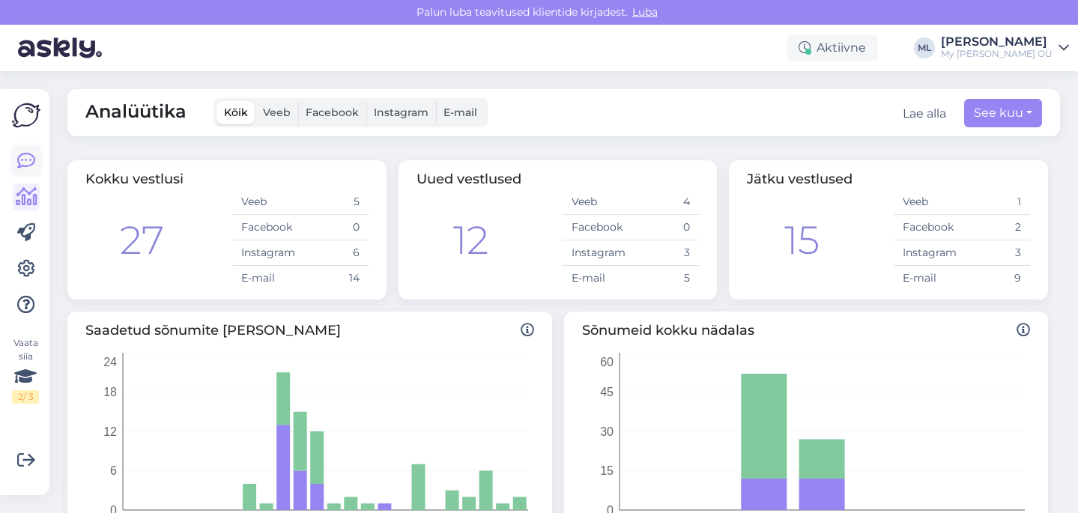
click at [26, 166] on icon at bounding box center [26, 161] width 18 height 18
